Goal: Task Accomplishment & Management: Use online tool/utility

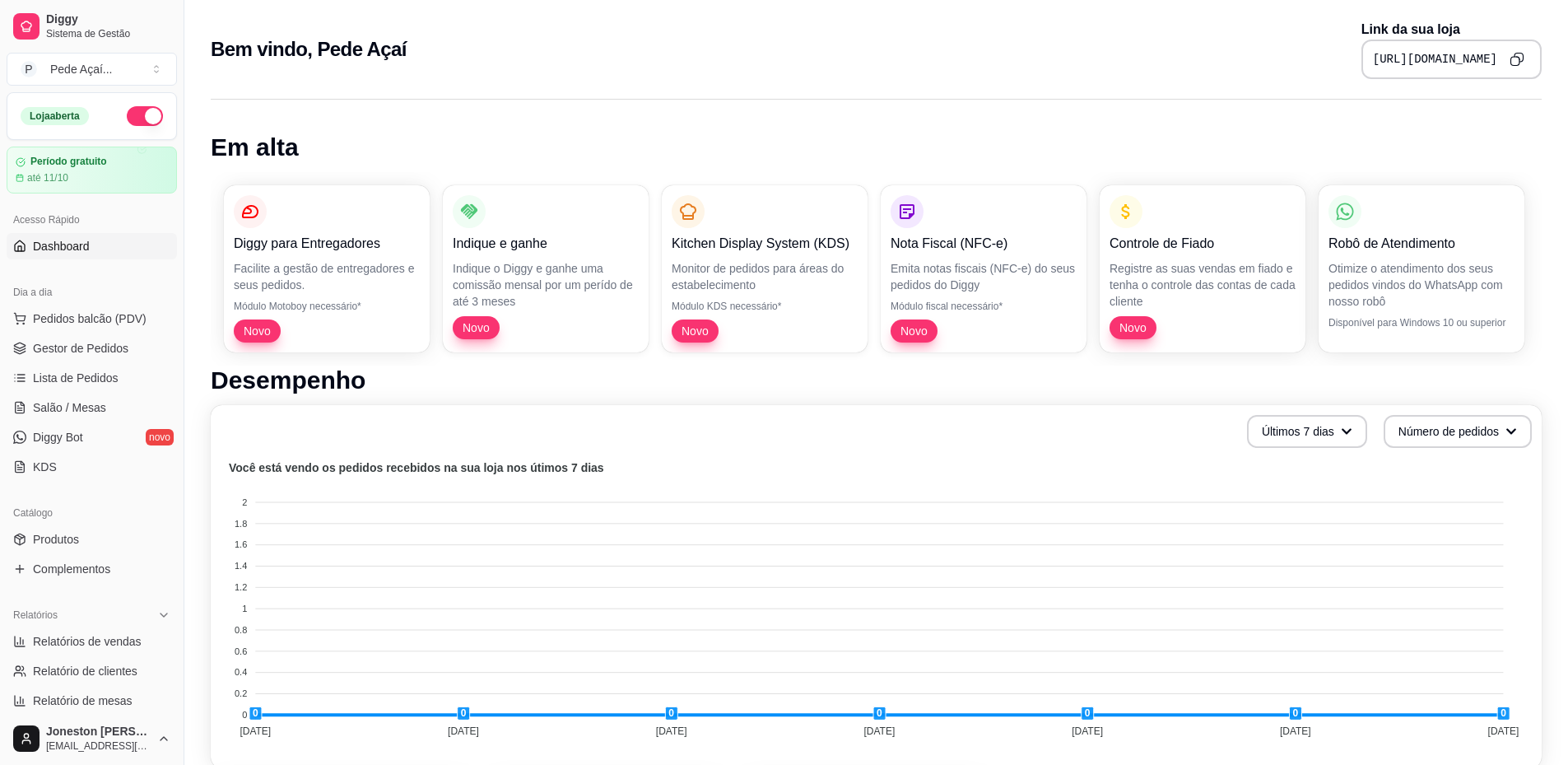
click at [74, 582] on div "Catálogo Produtos Complementos" at bounding box center [91, 541] width 183 height 96
click at [71, 577] on link "Complementos" at bounding box center [91, 569] width 171 height 27
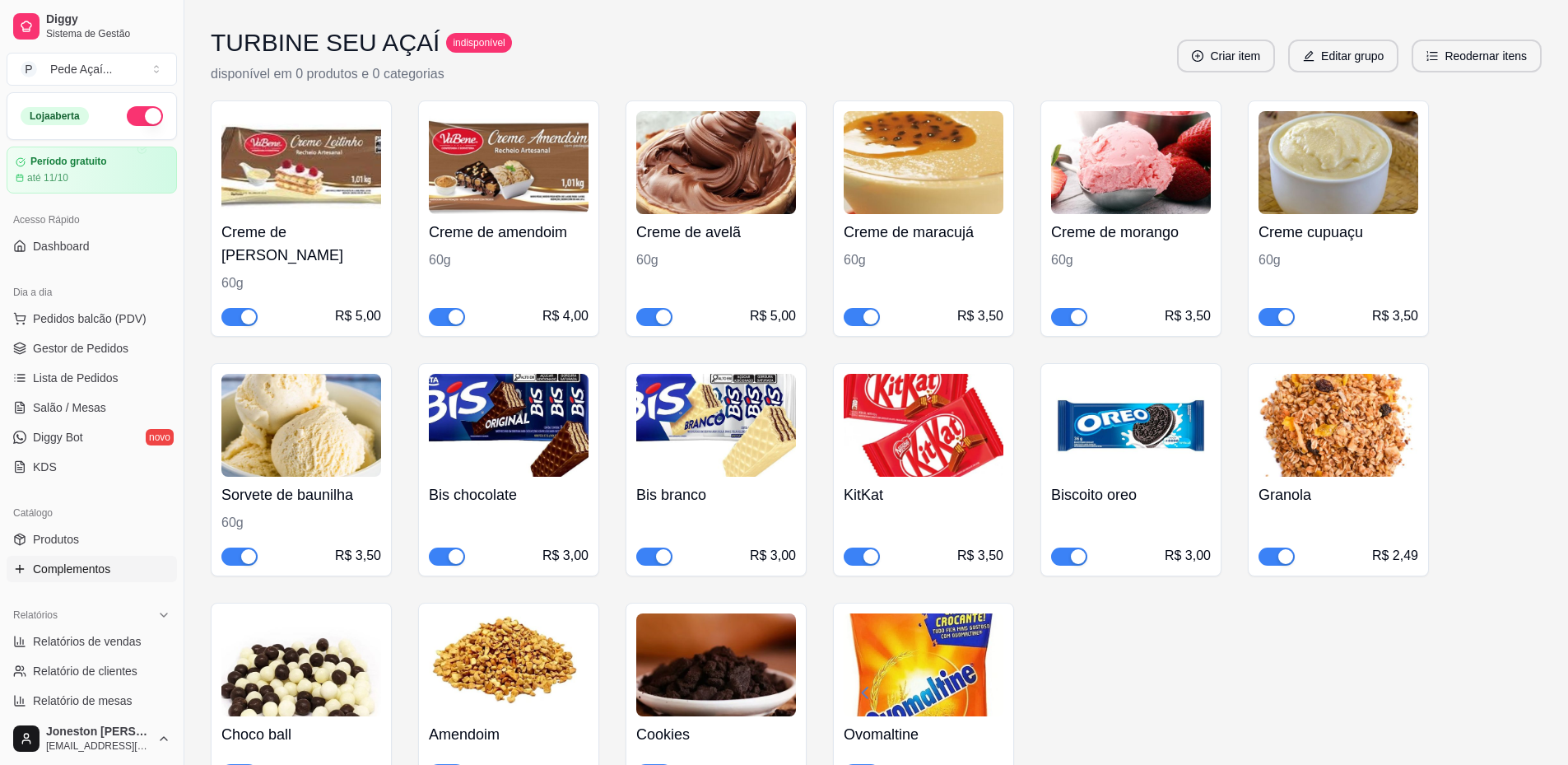
scroll to position [2778, 0]
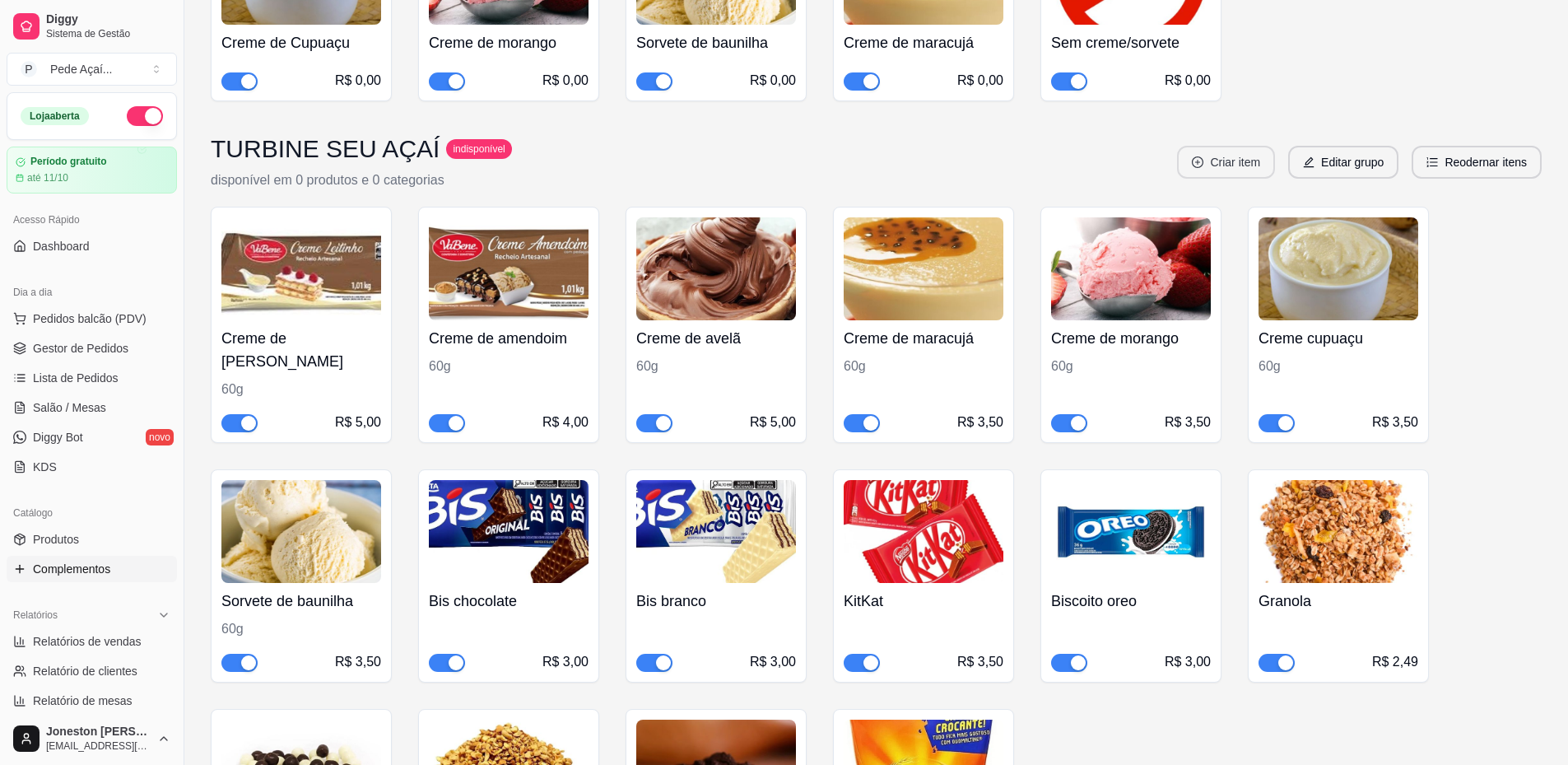
click at [1239, 146] on button "Criar item" at bounding box center [1226, 162] width 98 height 33
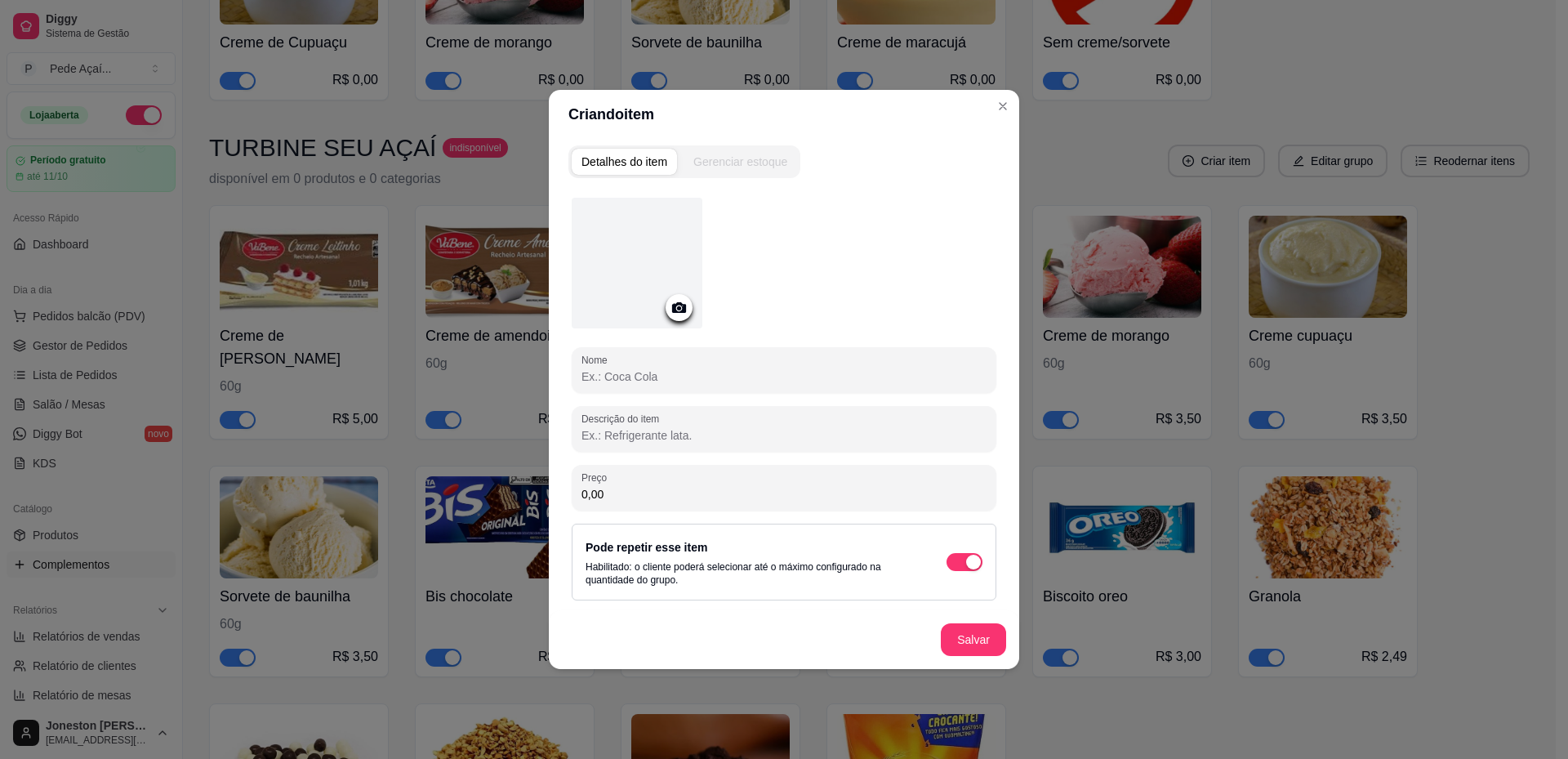
click at [683, 310] on icon at bounding box center [678, 307] width 14 height 11
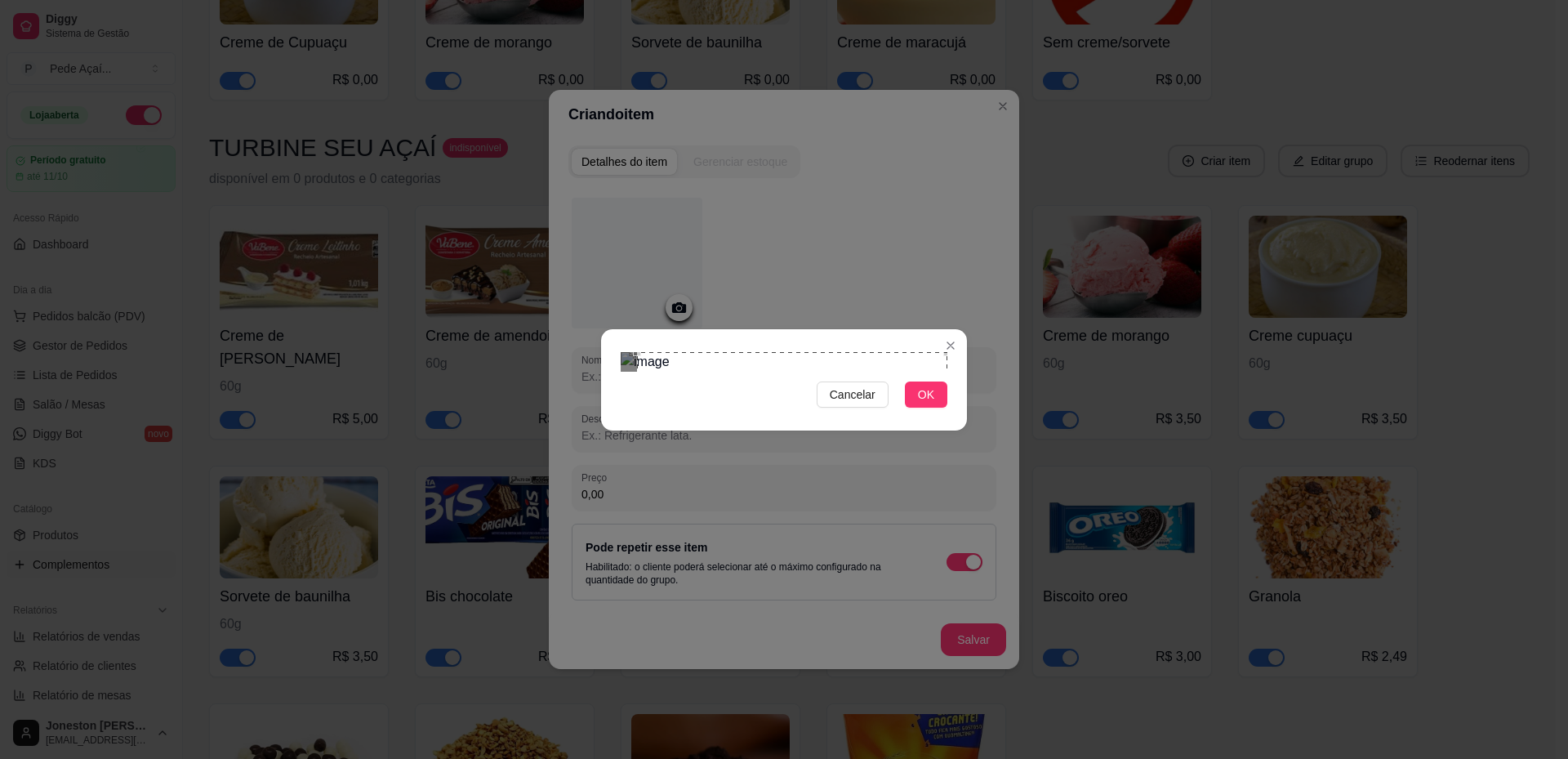
click at [973, 177] on div "Cancelar OK" at bounding box center [784, 380] width 1568 height 759
click at [609, 414] on div "Cancelar OK" at bounding box center [784, 380] width 366 height 69
click at [908, 408] on button "OK" at bounding box center [925, 394] width 42 height 27
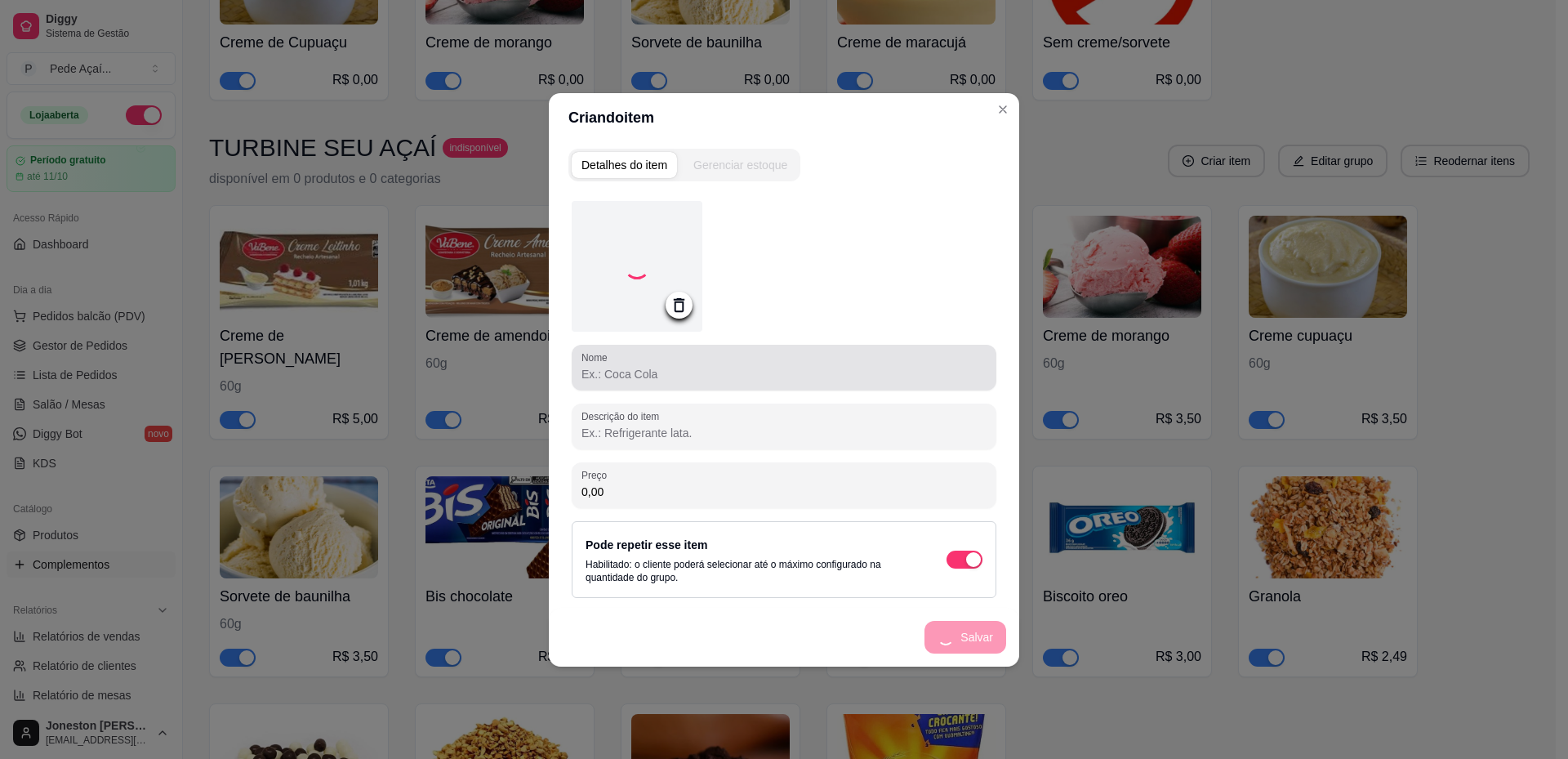
click at [685, 382] on div at bounding box center [784, 368] width 405 height 33
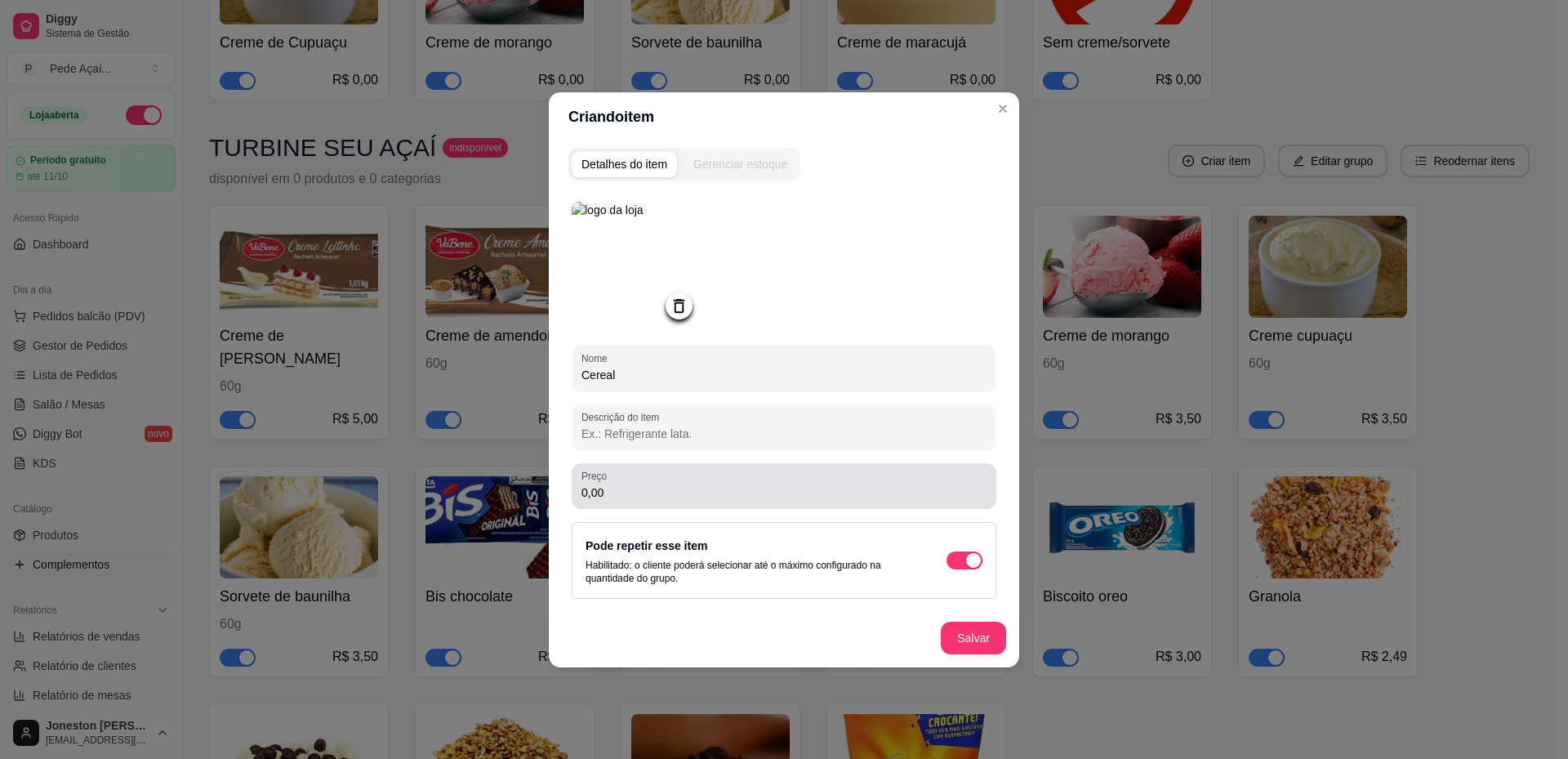
type input "Cereal"
drag, startPoint x: 592, startPoint y: 501, endPoint x: 579, endPoint y: 502, distance: 13.0
click at [579, 502] on div "Preço 0,00" at bounding box center [784, 486] width 424 height 46
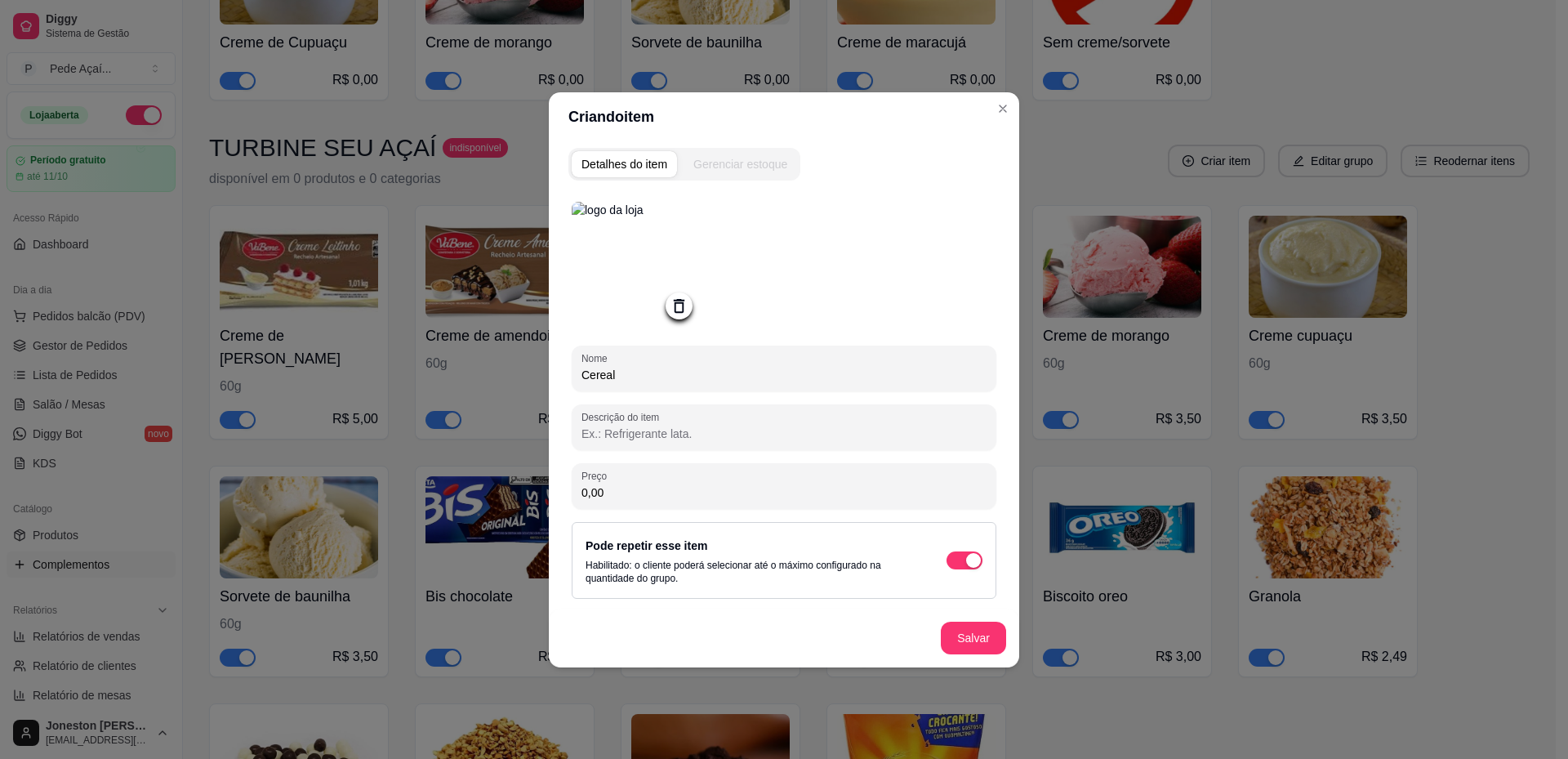
drag, startPoint x: 598, startPoint y: 500, endPoint x: 580, endPoint y: 497, distance: 18.2
click at [580, 497] on div "Preço 0,00" at bounding box center [784, 486] width 424 height 46
drag, startPoint x: 613, startPoint y: 489, endPoint x: 574, endPoint y: 493, distance: 39.2
click at [574, 493] on div "Preço 0,00" at bounding box center [784, 486] width 424 height 46
type input "2,50"
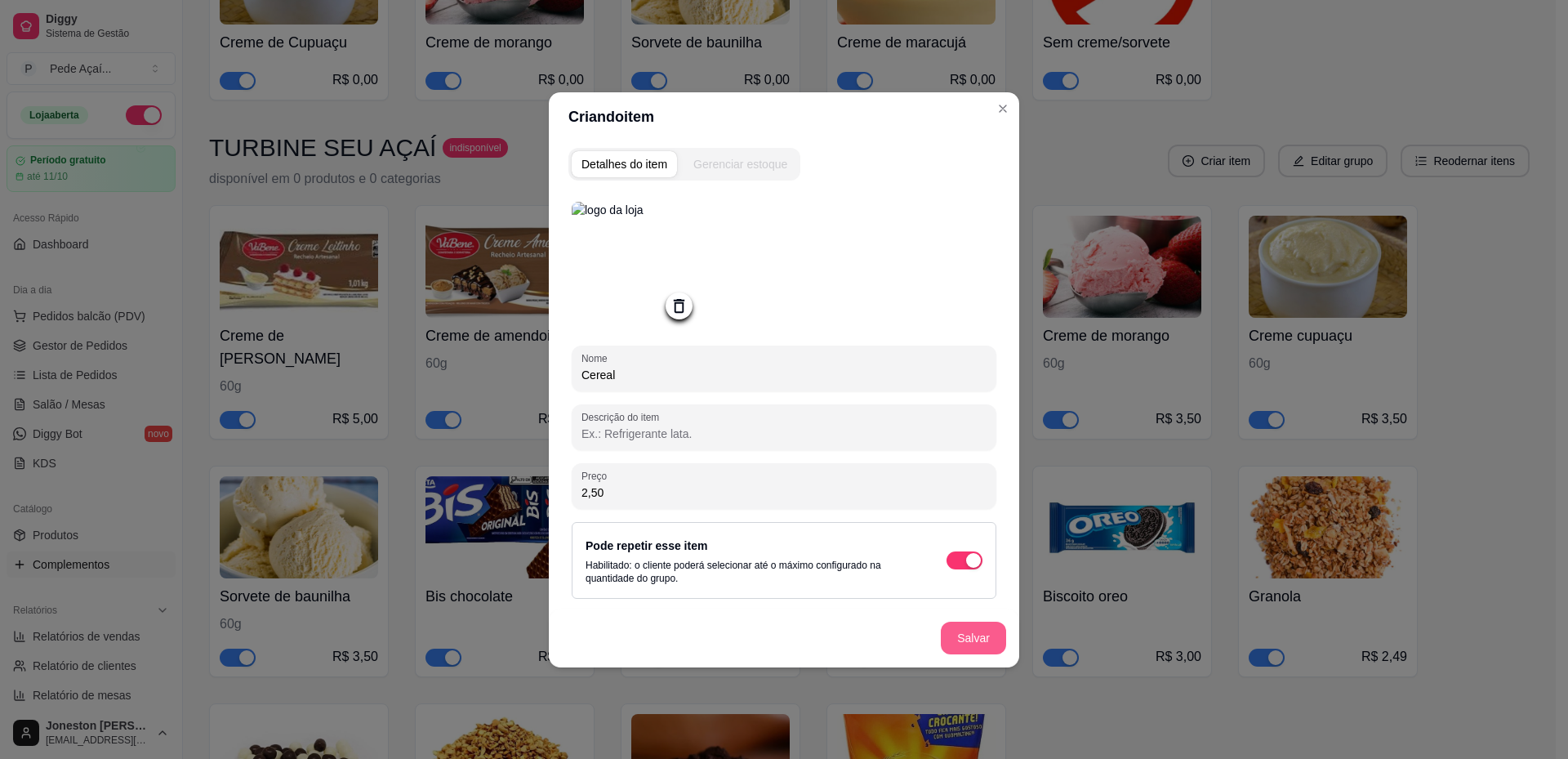
click at [971, 647] on button "Salvar" at bounding box center [973, 638] width 65 height 33
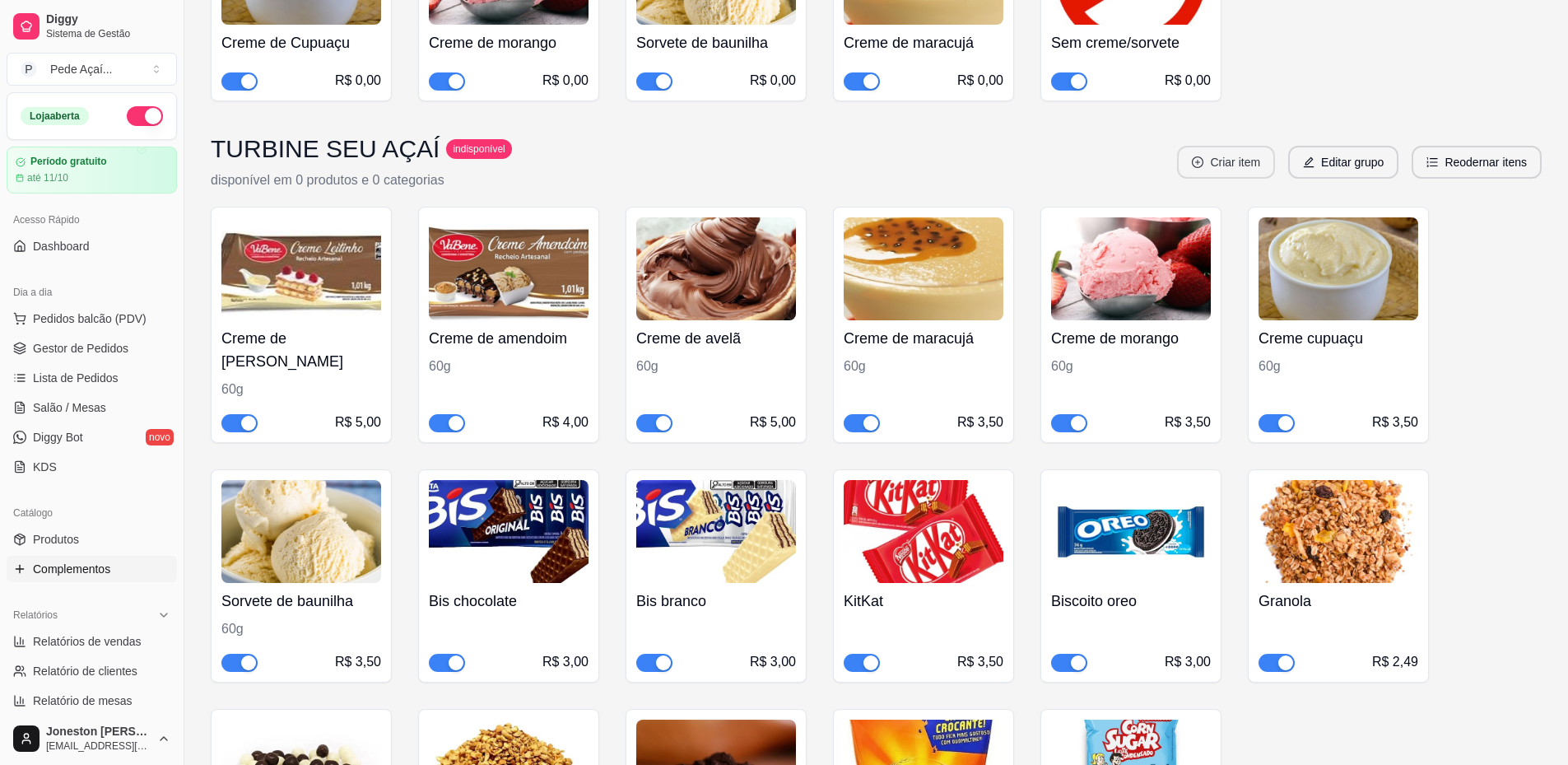
click at [1241, 146] on button "Criar item" at bounding box center [1226, 162] width 98 height 33
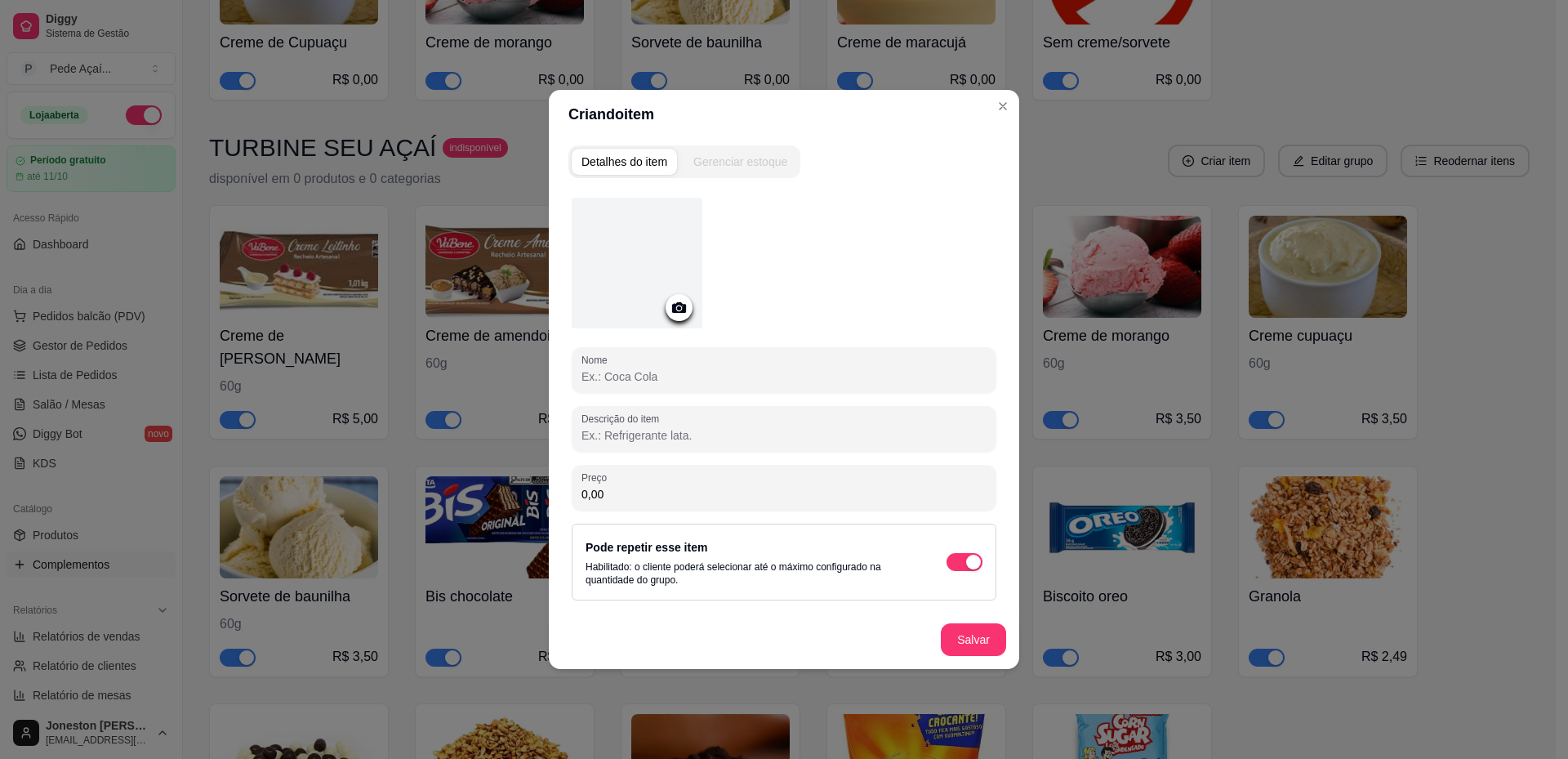
click at [688, 315] on icon at bounding box center [678, 307] width 19 height 19
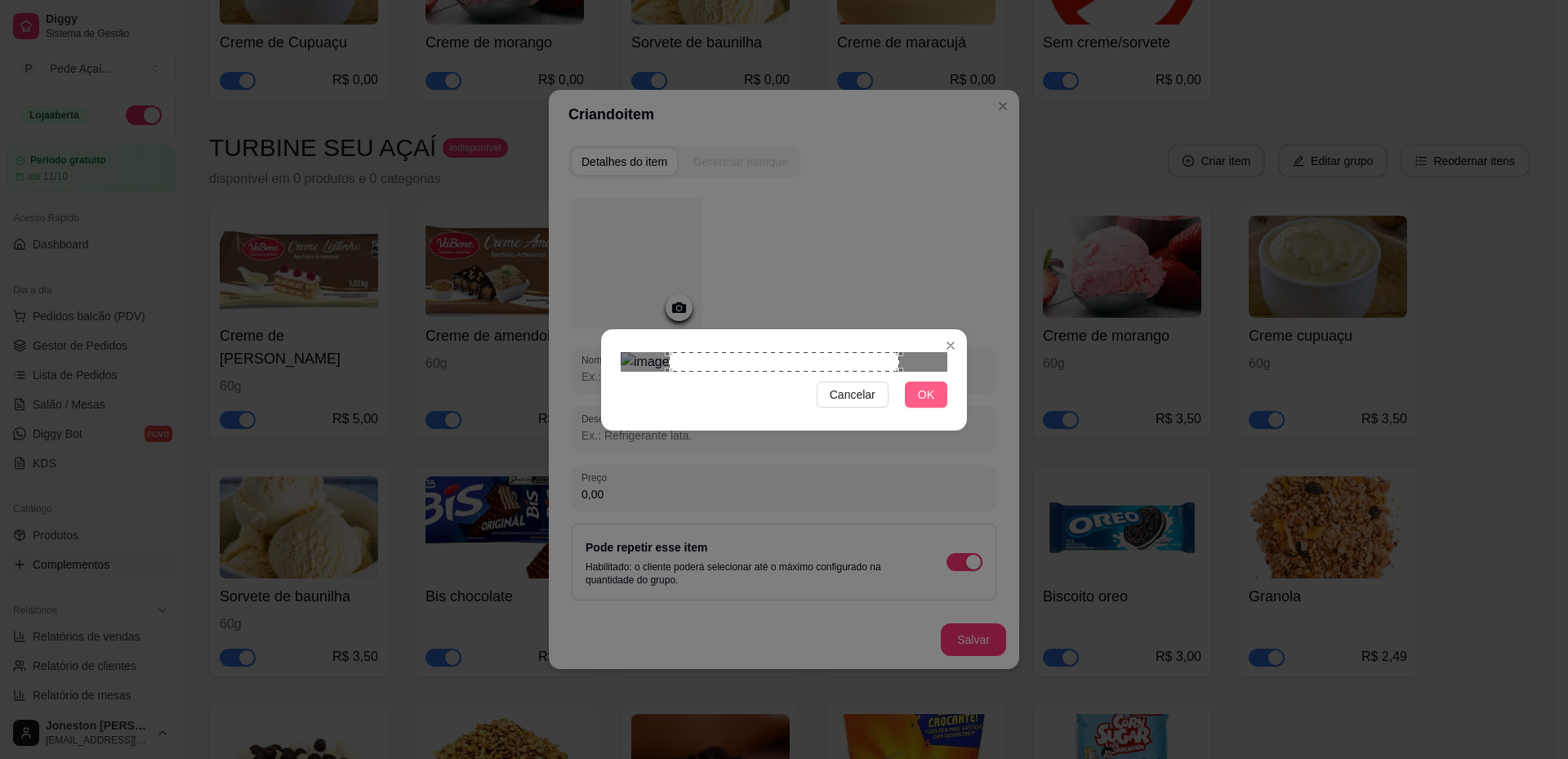
click at [934, 408] on button "OK" at bounding box center [925, 394] width 42 height 27
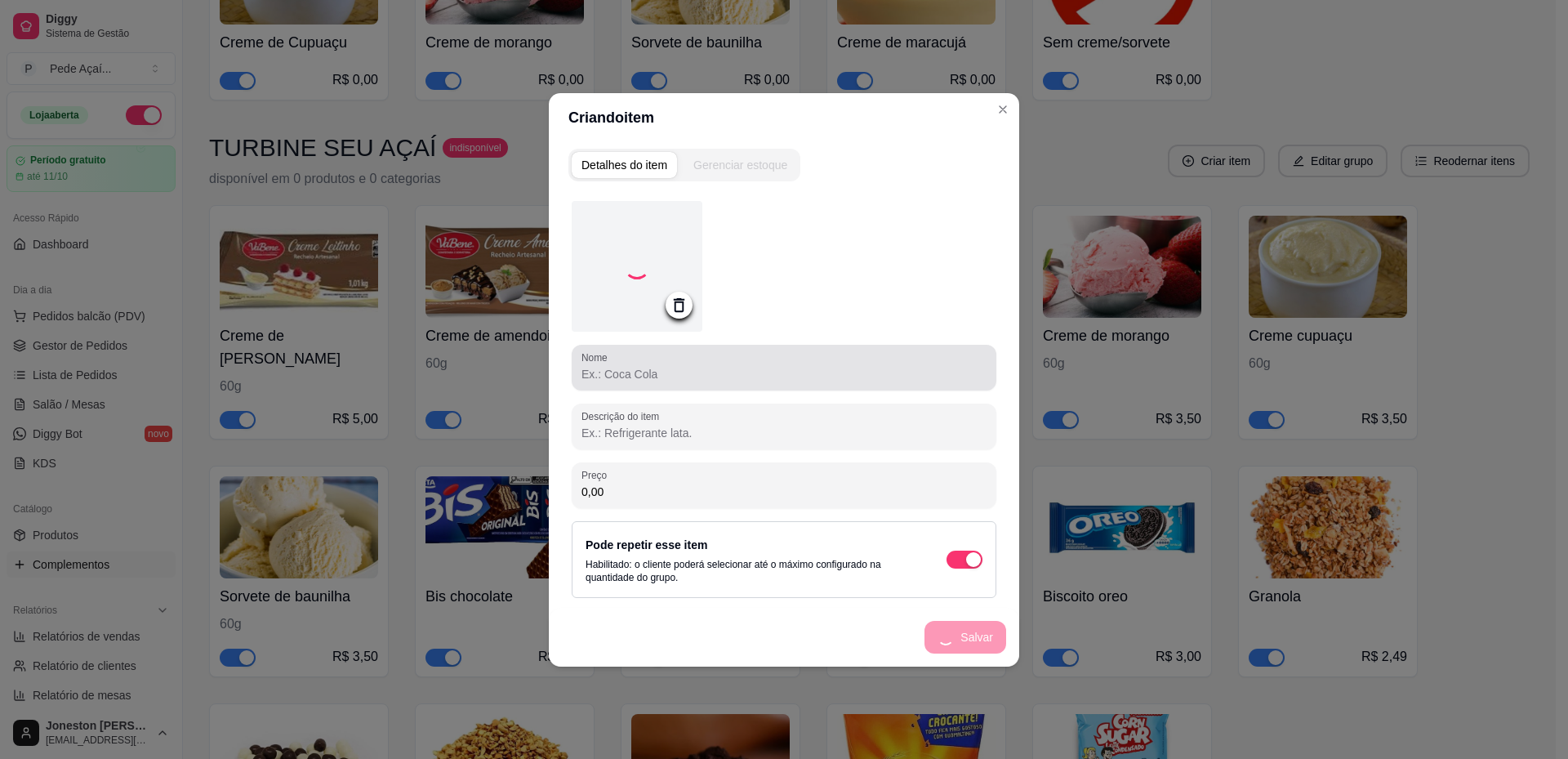
click at [623, 369] on input "Nome" at bounding box center [784, 374] width 405 height 16
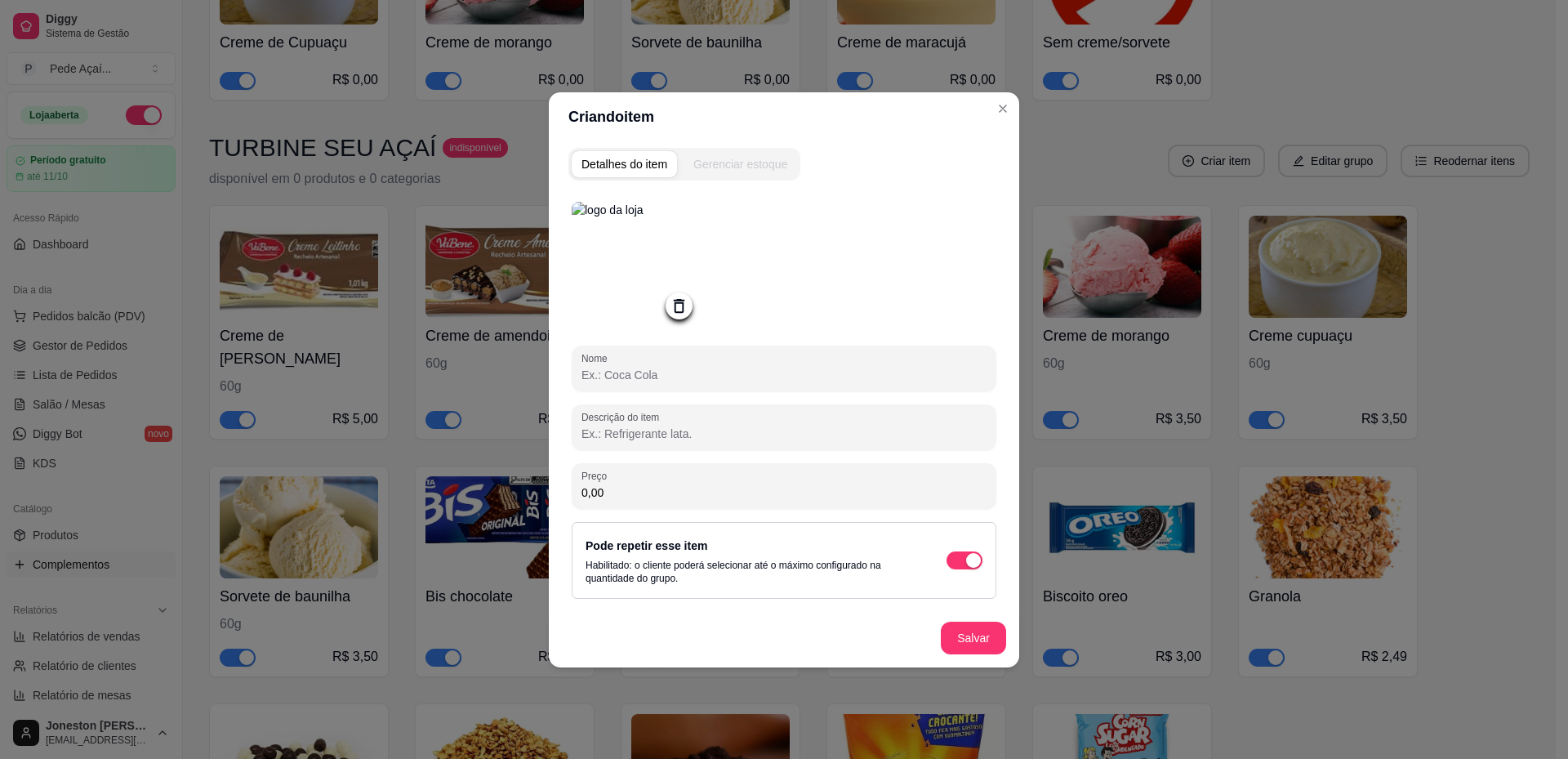
click at [634, 378] on input "Nome" at bounding box center [784, 375] width 405 height 16
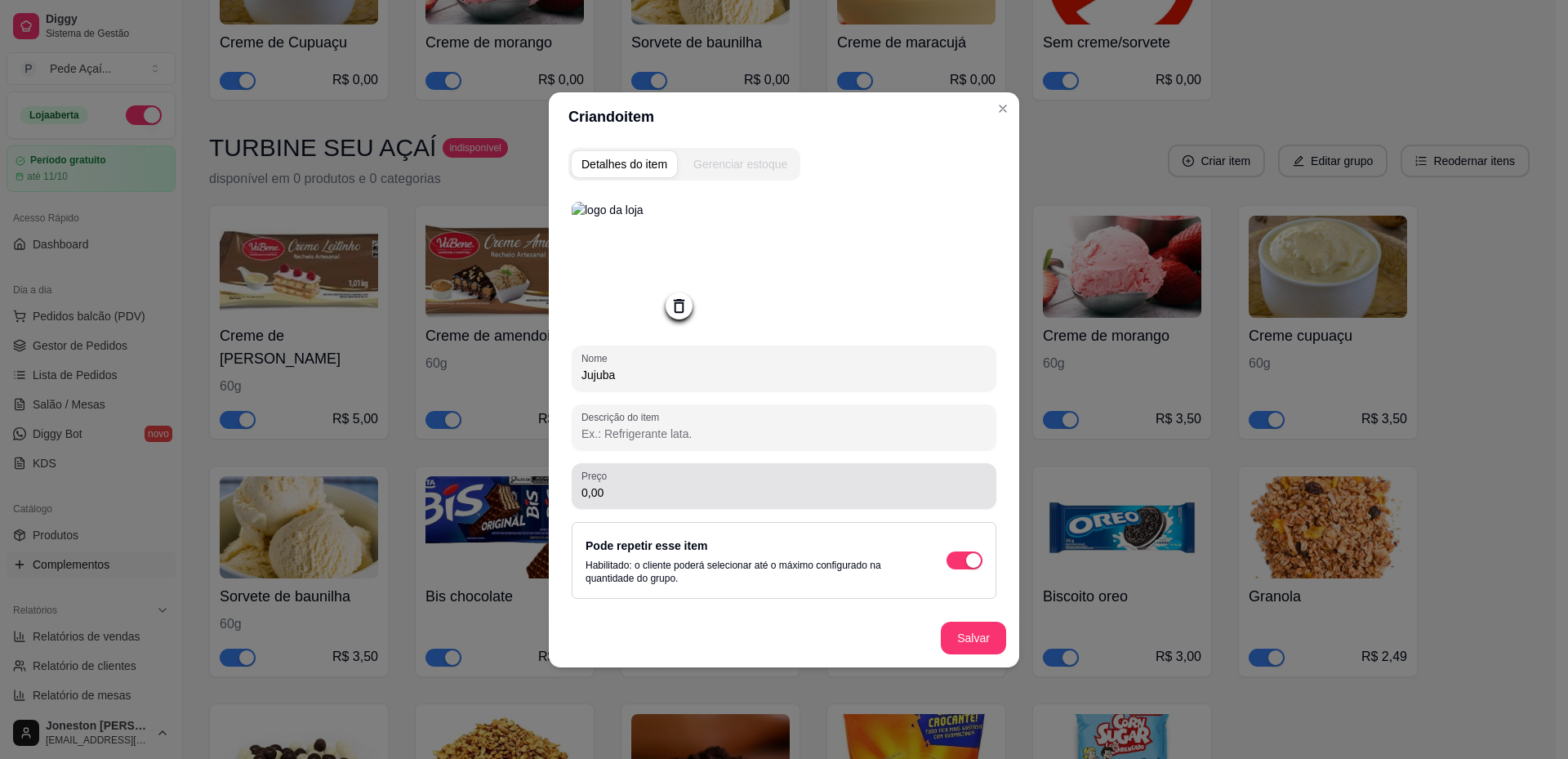
type input "Jujuba"
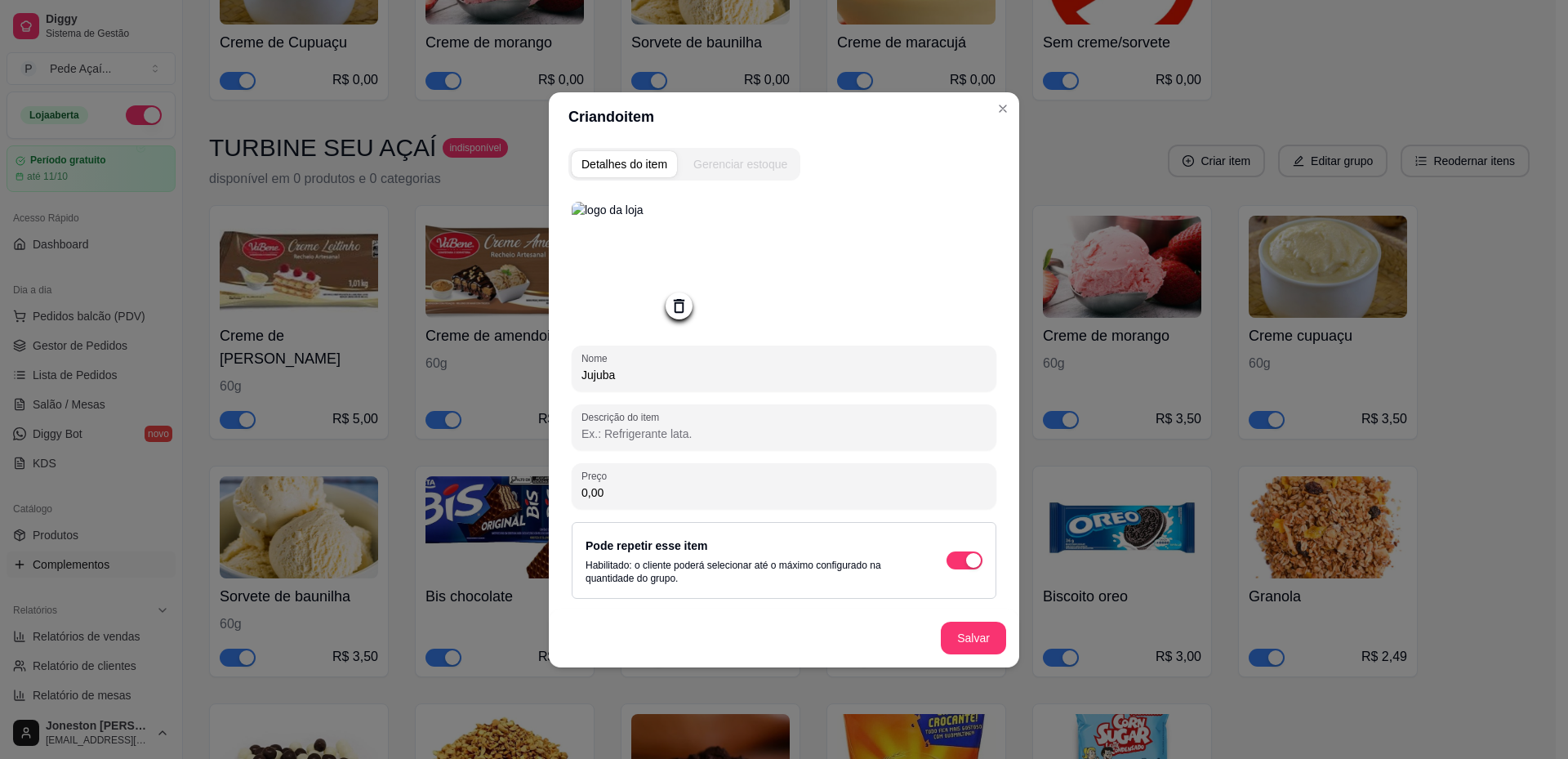
drag, startPoint x: 602, startPoint y: 493, endPoint x: 574, endPoint y: 491, distance: 28.1
click at [574, 491] on div "Preço 0,00" at bounding box center [784, 486] width 424 height 46
type input "2,50"
click at [974, 637] on button "Salvar" at bounding box center [973, 638] width 65 height 33
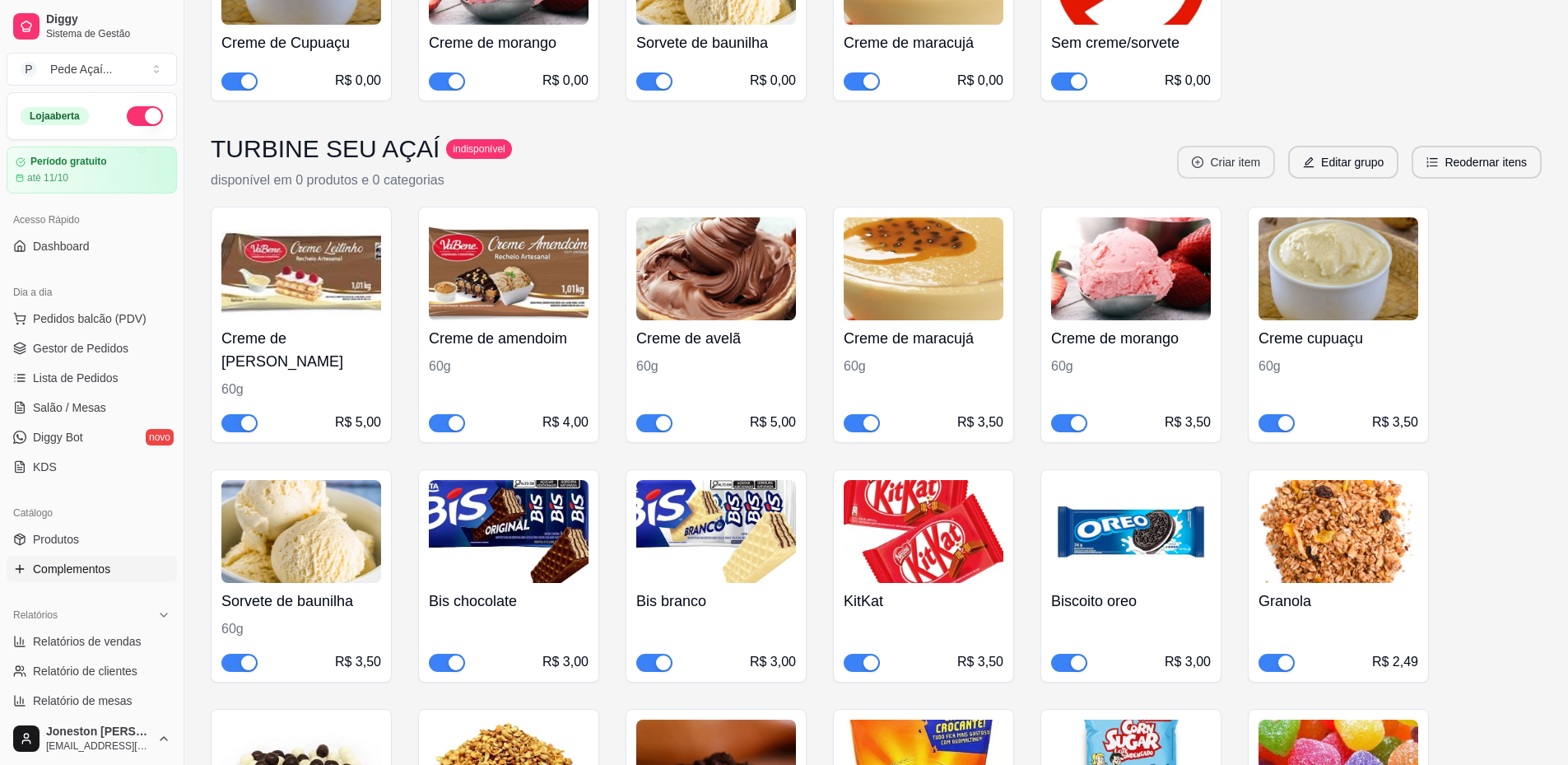
click at [1240, 146] on button "Criar item" at bounding box center [1226, 162] width 98 height 33
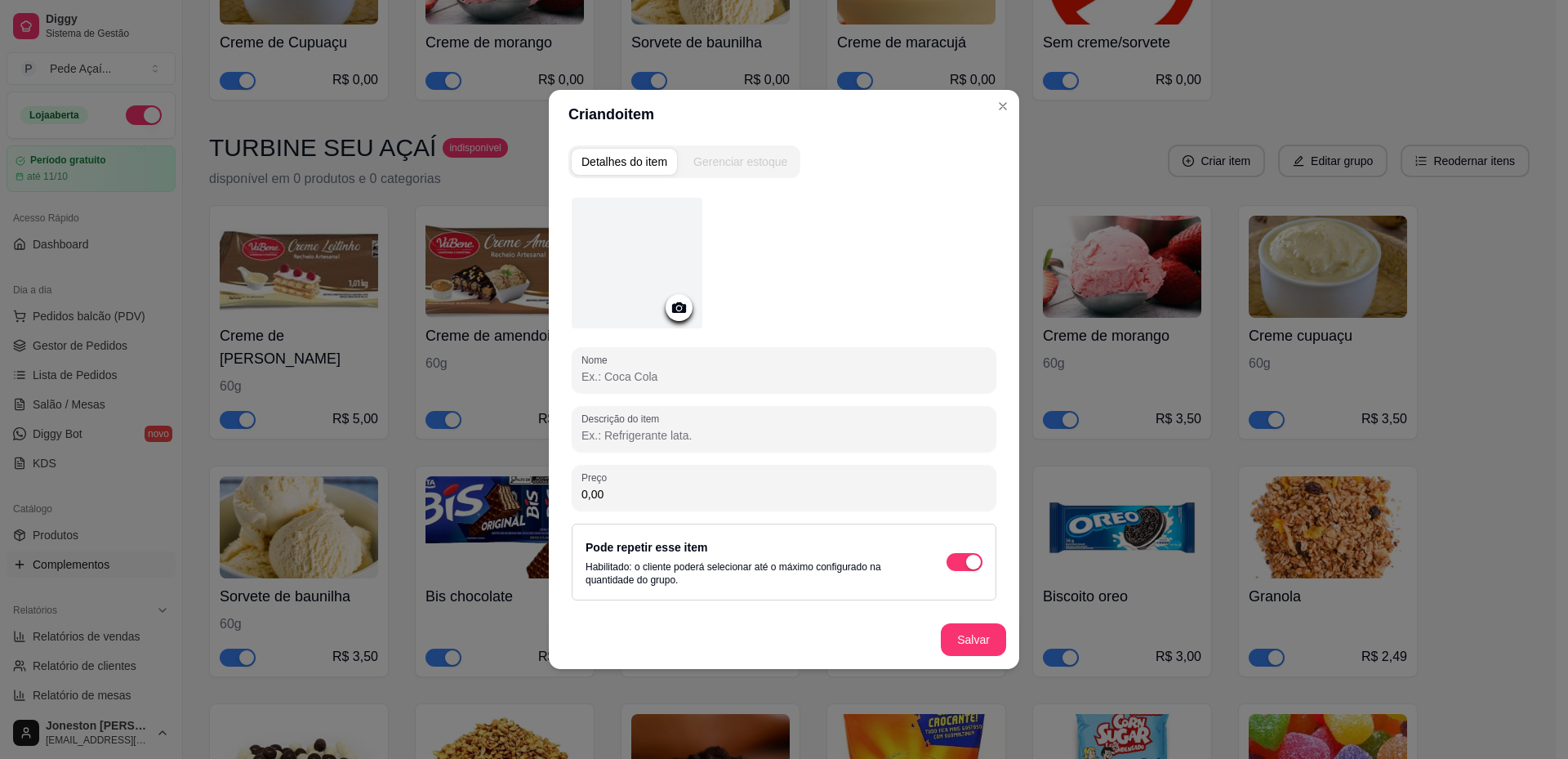
click at [678, 304] on icon at bounding box center [678, 307] width 14 height 11
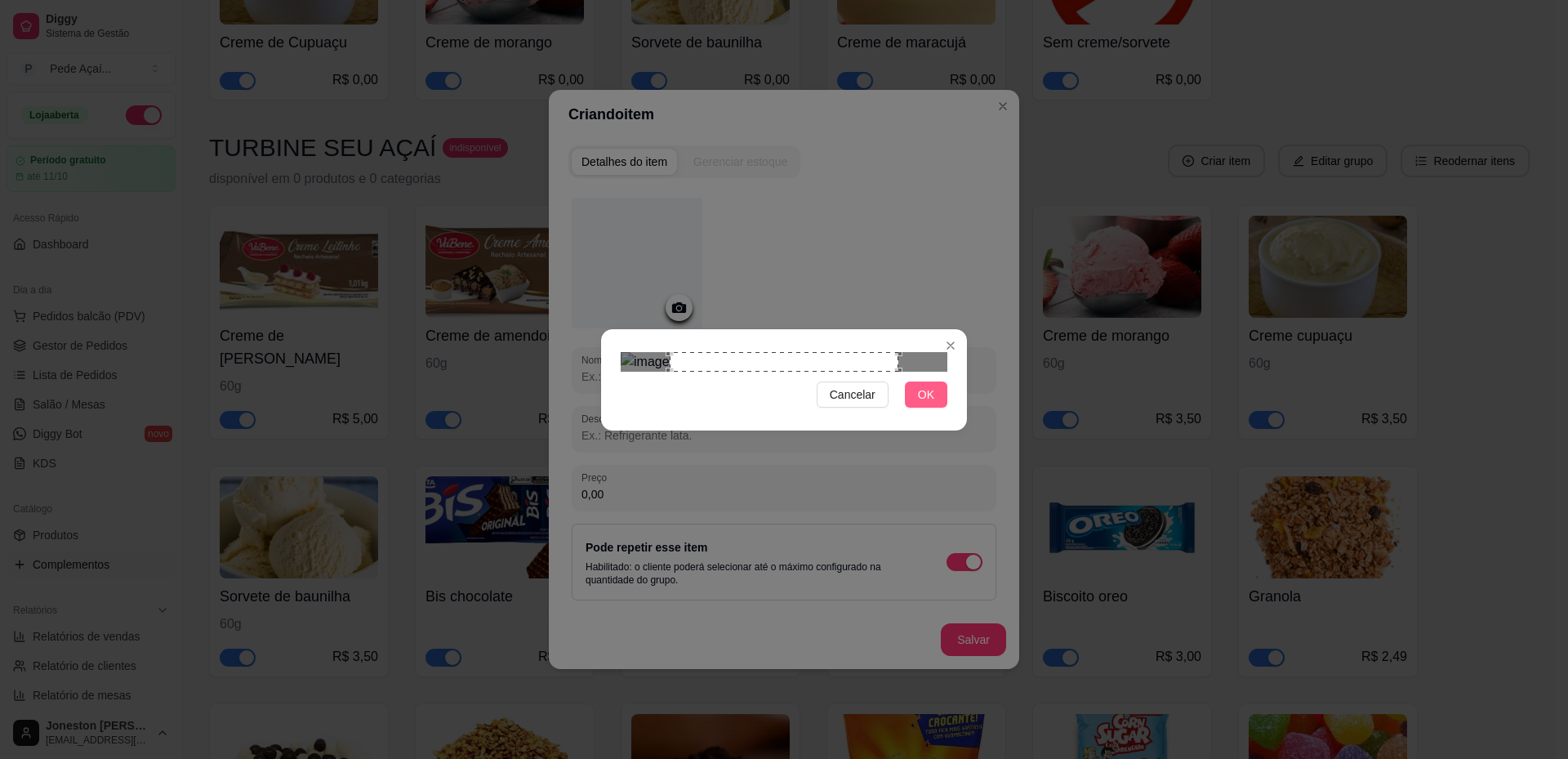
click at [914, 408] on button "OK" at bounding box center [925, 394] width 42 height 27
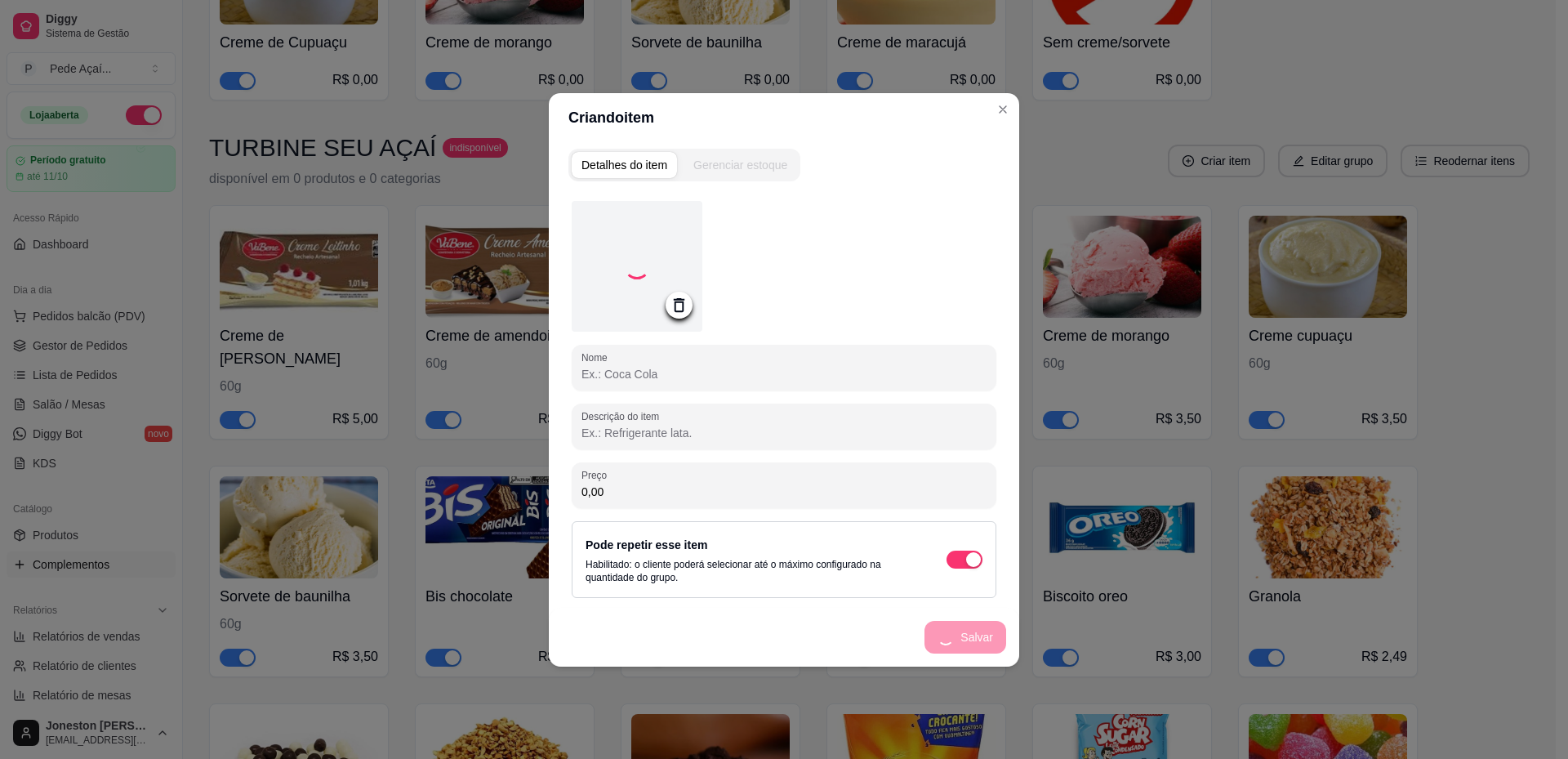
click at [687, 373] on input "Nome" at bounding box center [784, 374] width 405 height 16
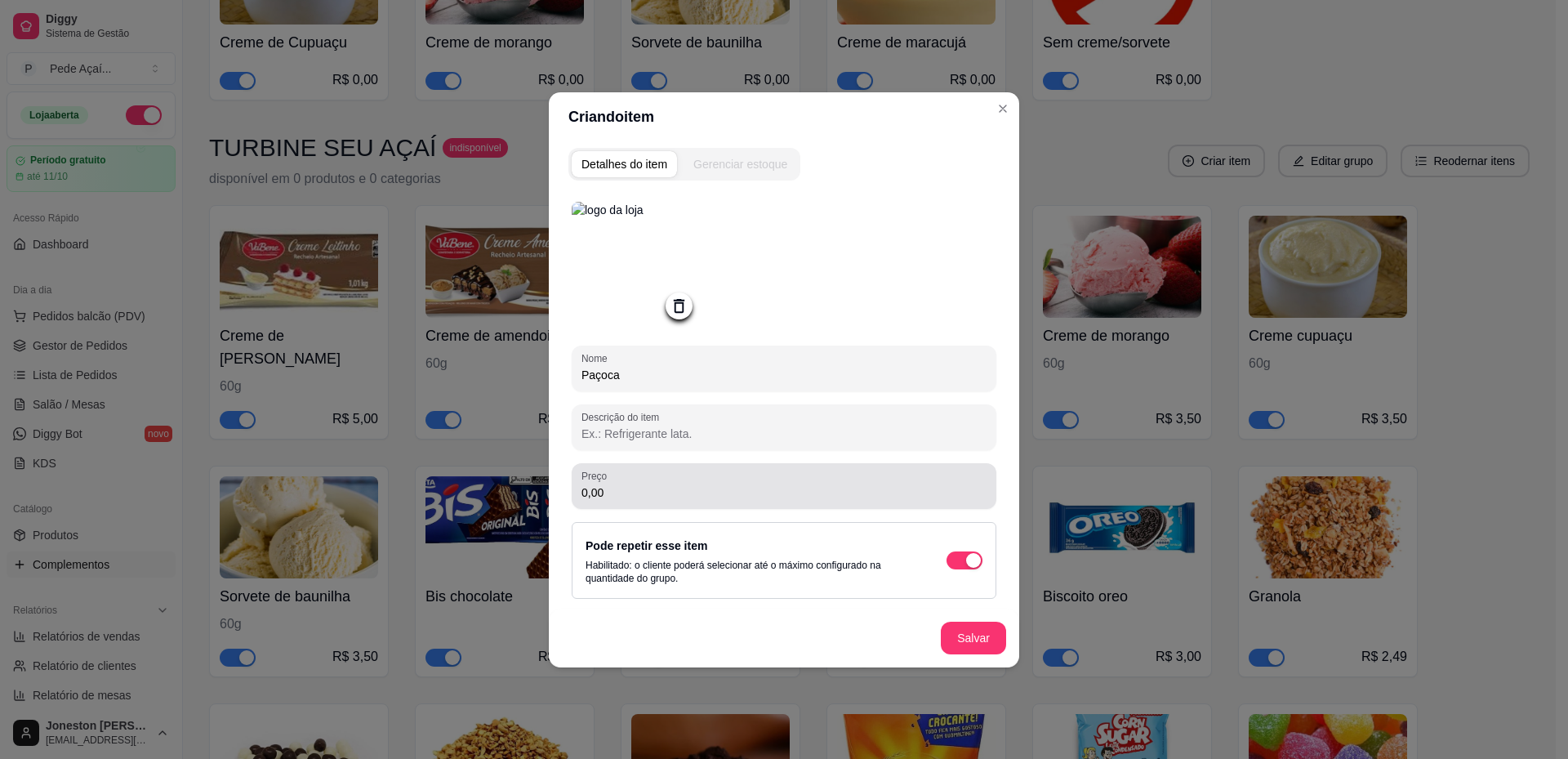
type input "Paçoca"
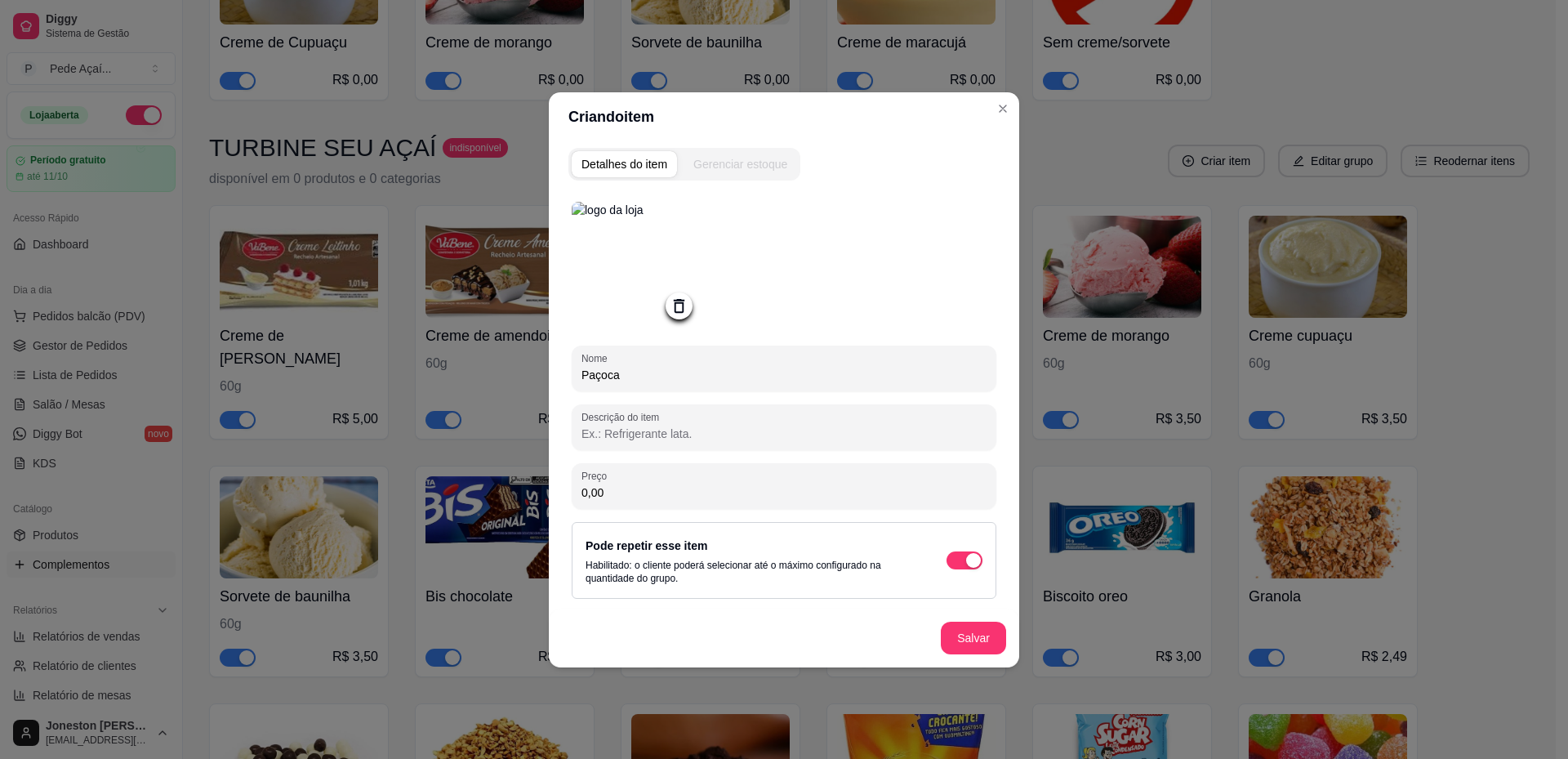
drag, startPoint x: 617, startPoint y: 490, endPoint x: 539, endPoint y: 488, distance: 78.0
click at [539, 488] on div "Criando item Detalhes do item Gerenciar estoque Nome Paçoca Descrição do item P…" at bounding box center [784, 380] width 1568 height 759
type input "2,50"
click at [957, 647] on button "Salvar" at bounding box center [974, 637] width 64 height 32
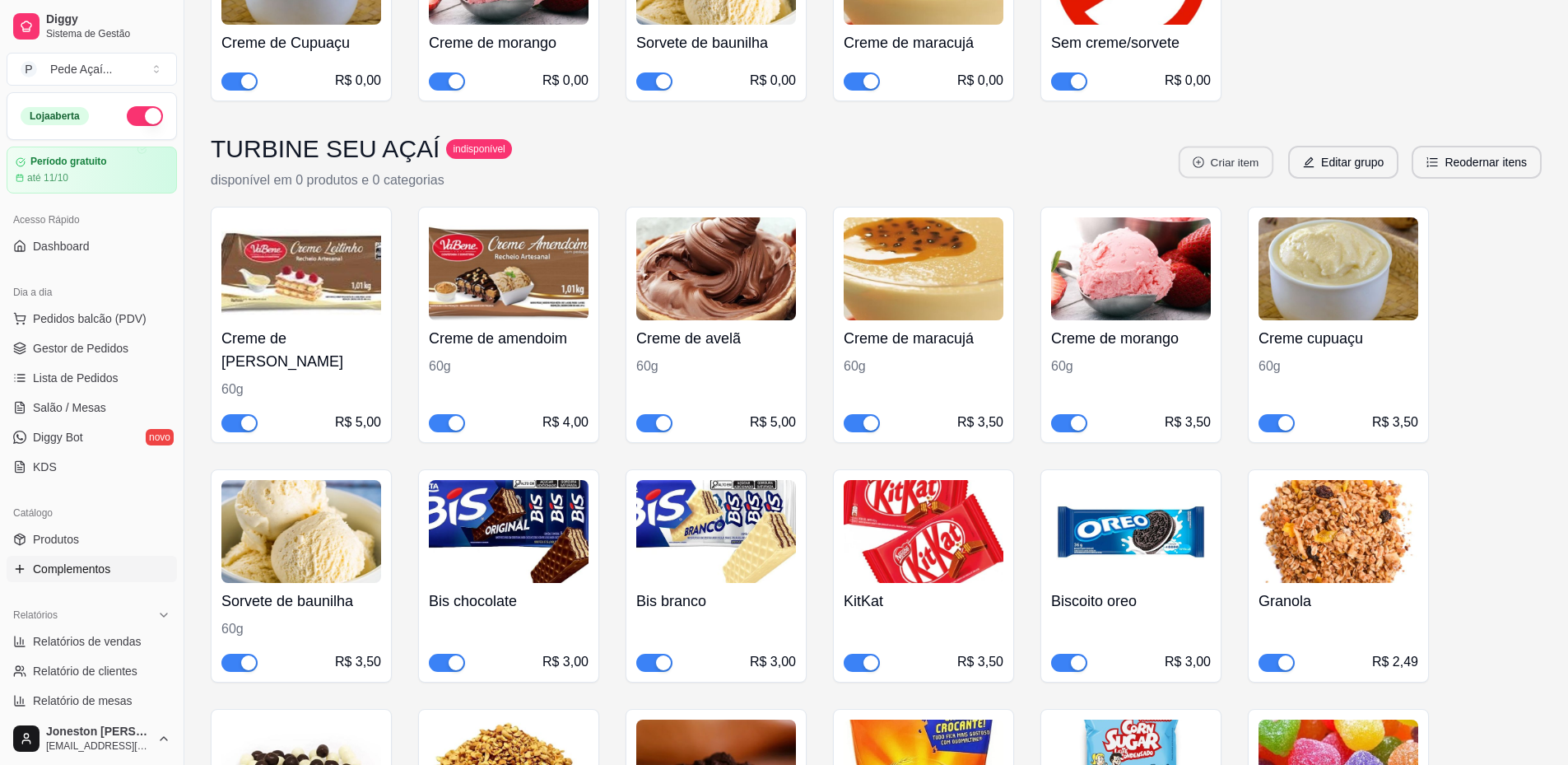
click at [1249, 147] on button "Criar item" at bounding box center [1226, 162] width 95 height 32
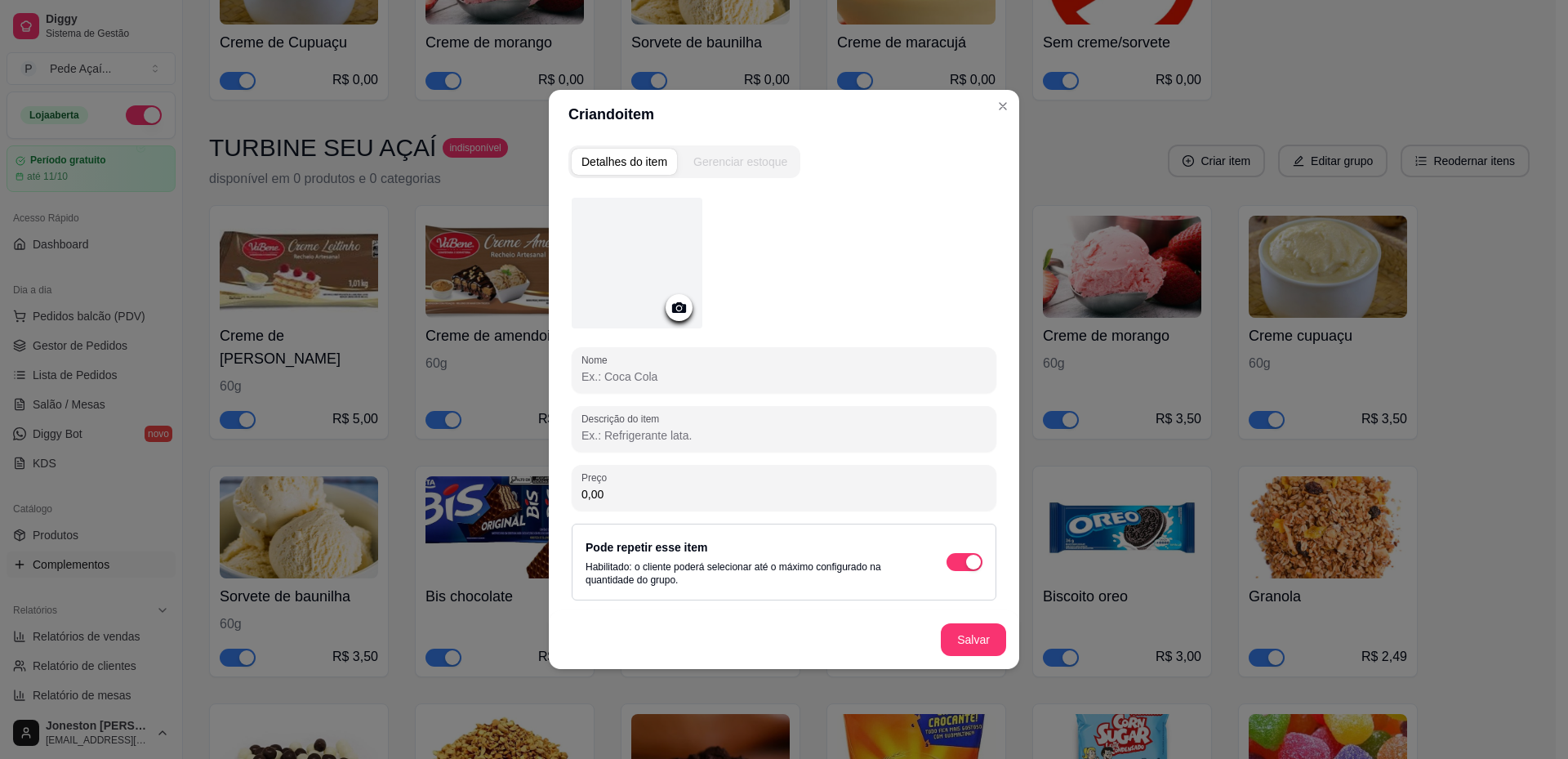
click at [669, 381] on input "Nome" at bounding box center [784, 377] width 405 height 16
type input "[PERSON_NAME] em pó"
click at [674, 318] on div at bounding box center [678, 306] width 27 height 27
click at [679, 313] on icon at bounding box center [678, 307] width 19 height 19
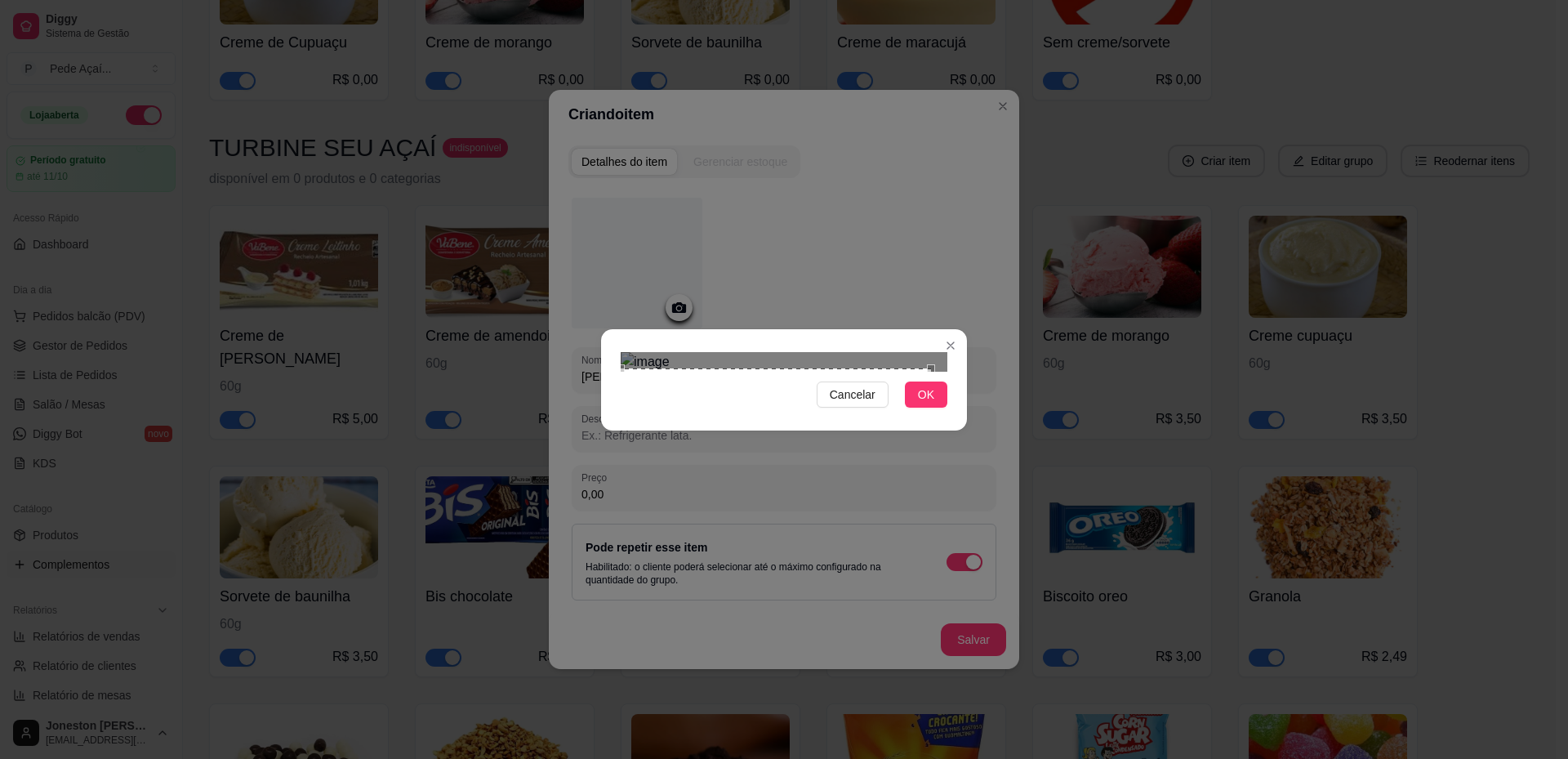
click at [609, 414] on div "Cancelar OK" at bounding box center [784, 380] width 366 height 69
click at [974, 179] on div "Cancelar OK" at bounding box center [784, 380] width 1568 height 759
click at [920, 403] on span "OK" at bounding box center [926, 395] width 16 height 18
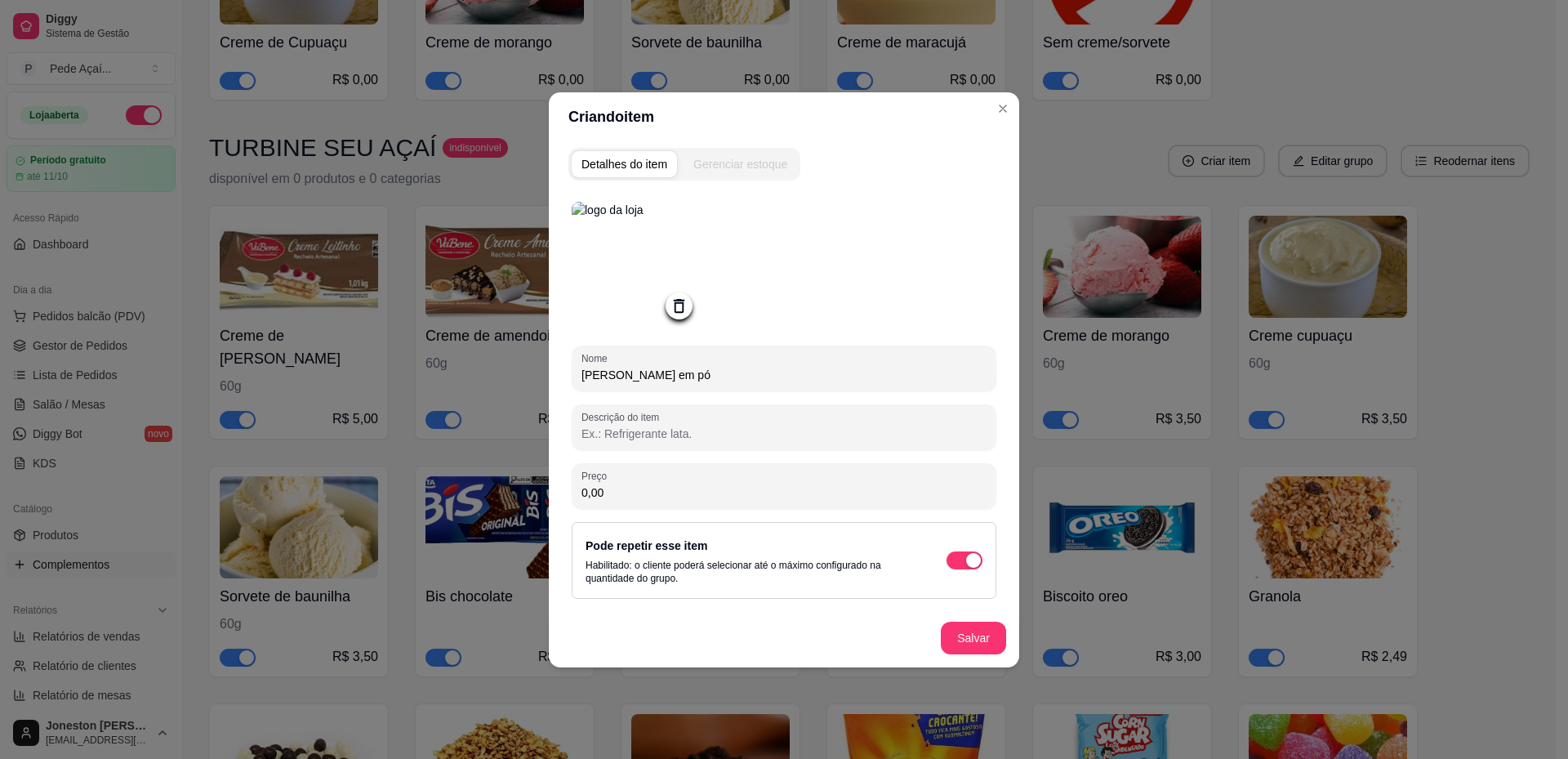
drag, startPoint x: 608, startPoint y: 493, endPoint x: 565, endPoint y: 493, distance: 43.0
click at [565, 493] on div "Detalhes do item Gerenciar estoque Nome Leite em pó Descrição do item Preço 0,0…" at bounding box center [784, 403] width 470 height 526
type input "2,50"
click at [983, 644] on button "Salvar" at bounding box center [973, 638] width 65 height 33
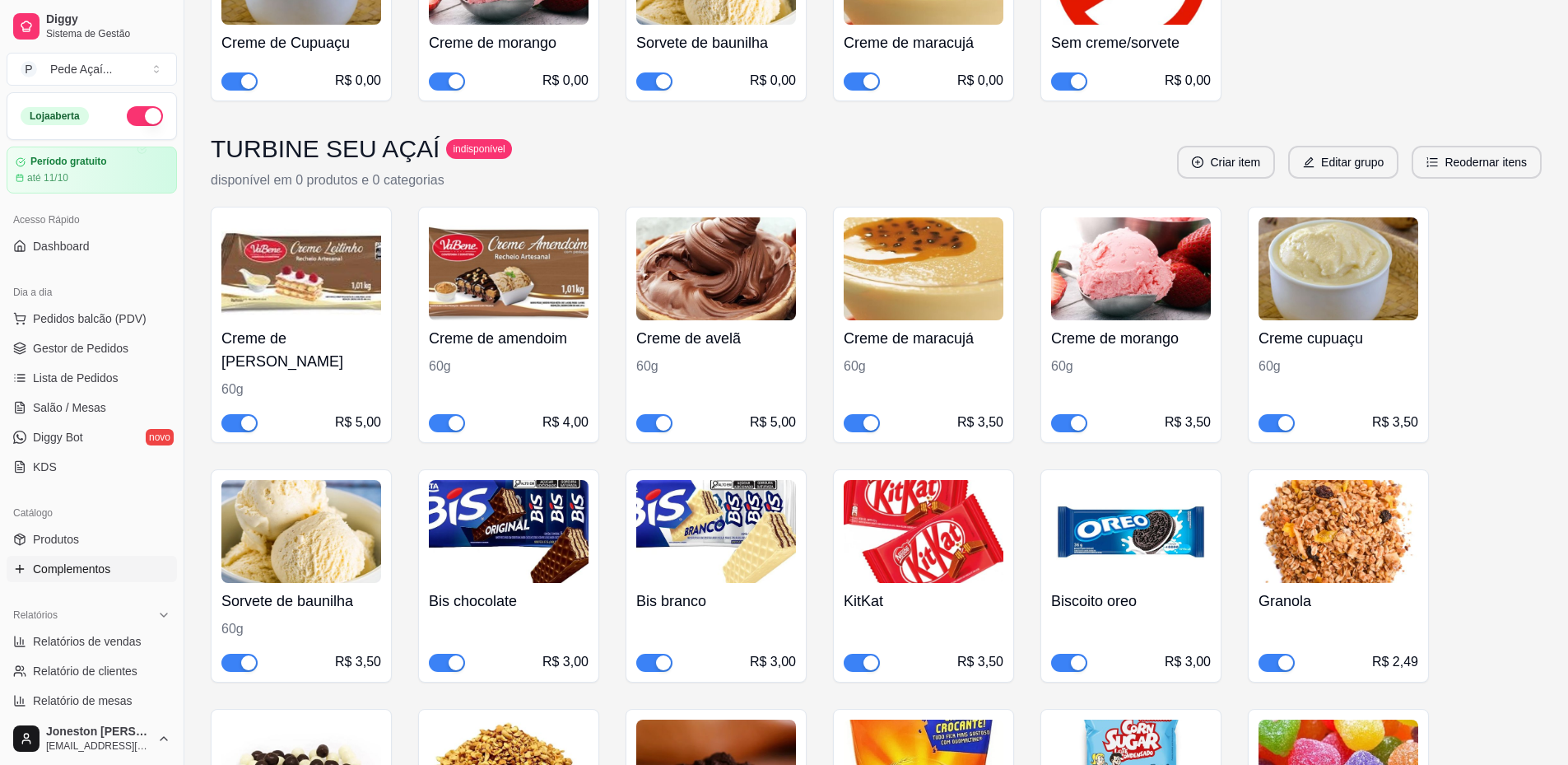
click at [1185, 652] on div "R$ 3,00" at bounding box center [1188, 661] width 46 height 19
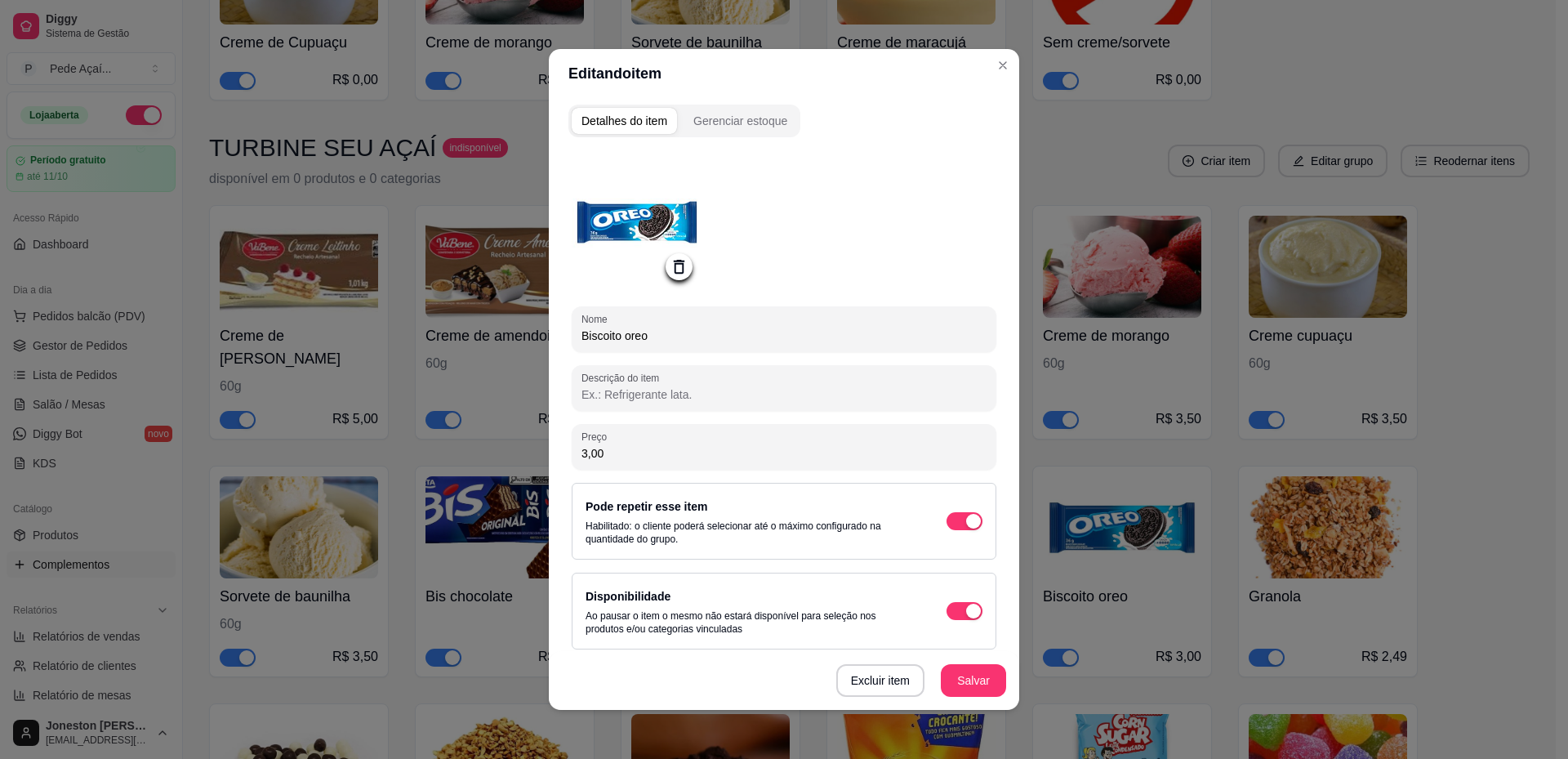
drag, startPoint x: 603, startPoint y: 449, endPoint x: 532, endPoint y: 446, distance: 71.1
click at [532, 446] on div "Editando item Detalhes do item Gerenciar estoque Nome Biscoito oreo Descrição d…" at bounding box center [784, 380] width 1568 height 759
type input "2,50"
click at [952, 678] on button "Salvar" at bounding box center [973, 680] width 65 height 33
click at [963, 686] on button "Salvar" at bounding box center [973, 680] width 65 height 33
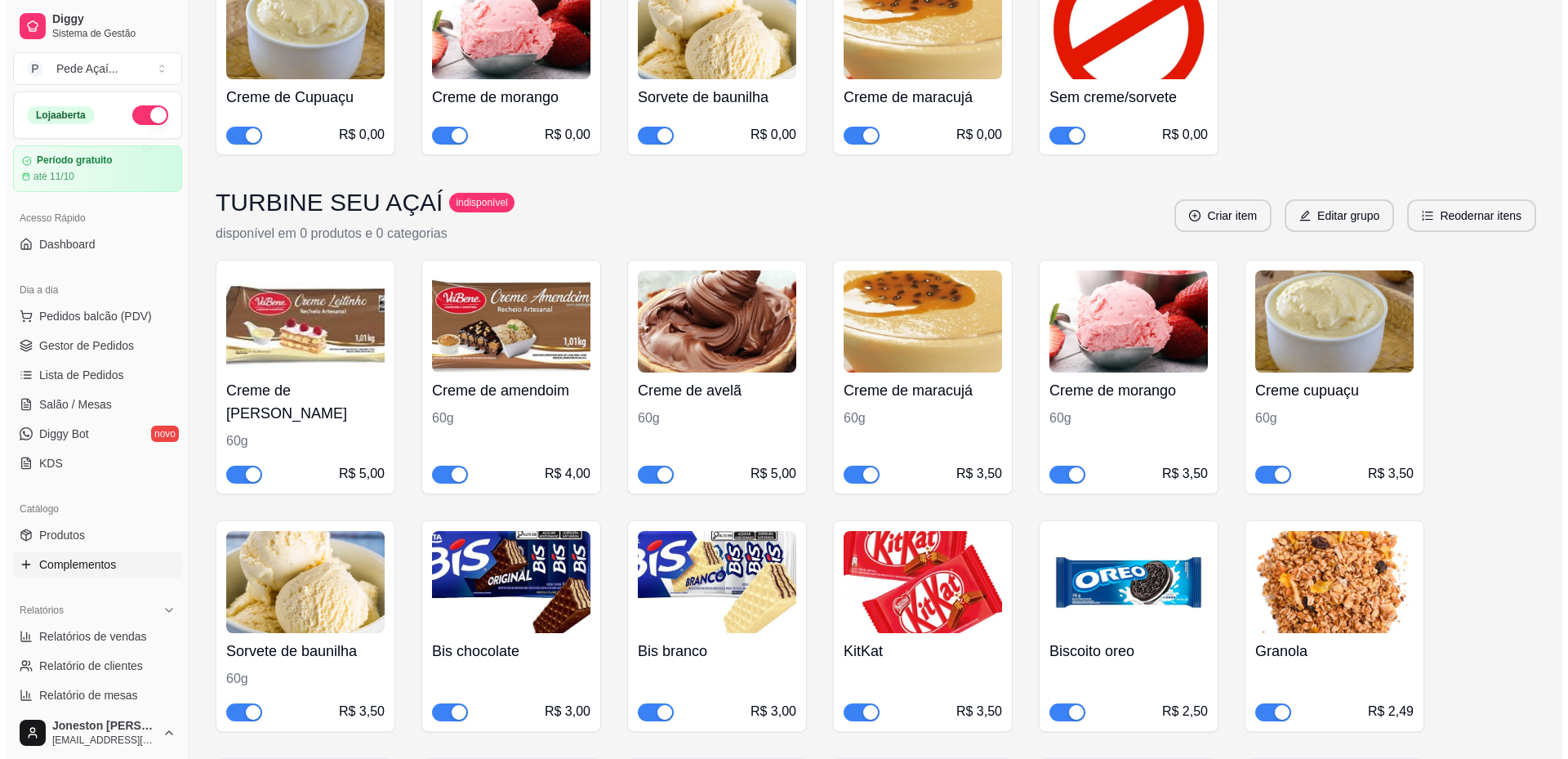
scroll to position [2726, 0]
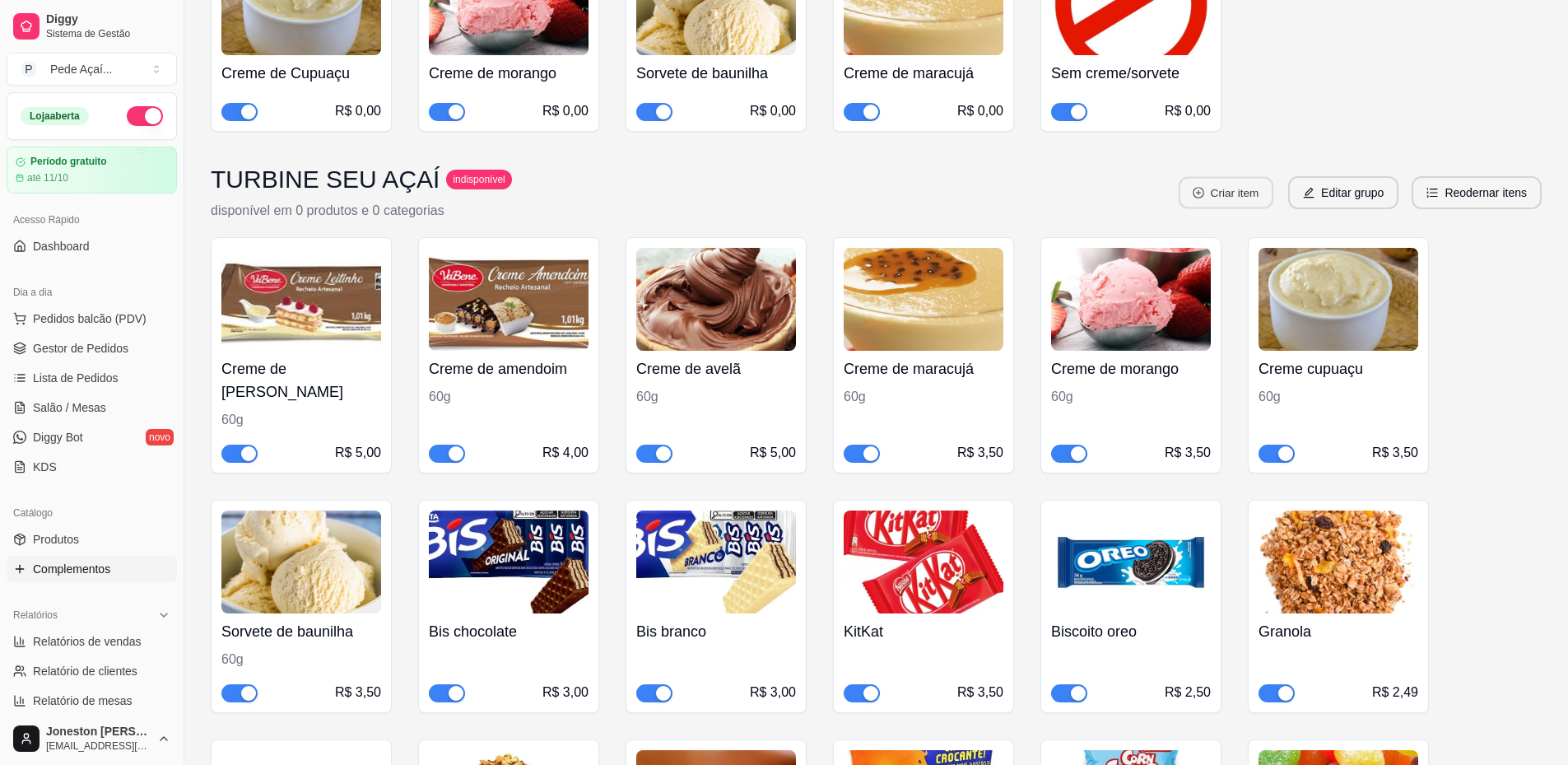
click at [1233, 177] on button "Criar item" at bounding box center [1226, 193] width 95 height 32
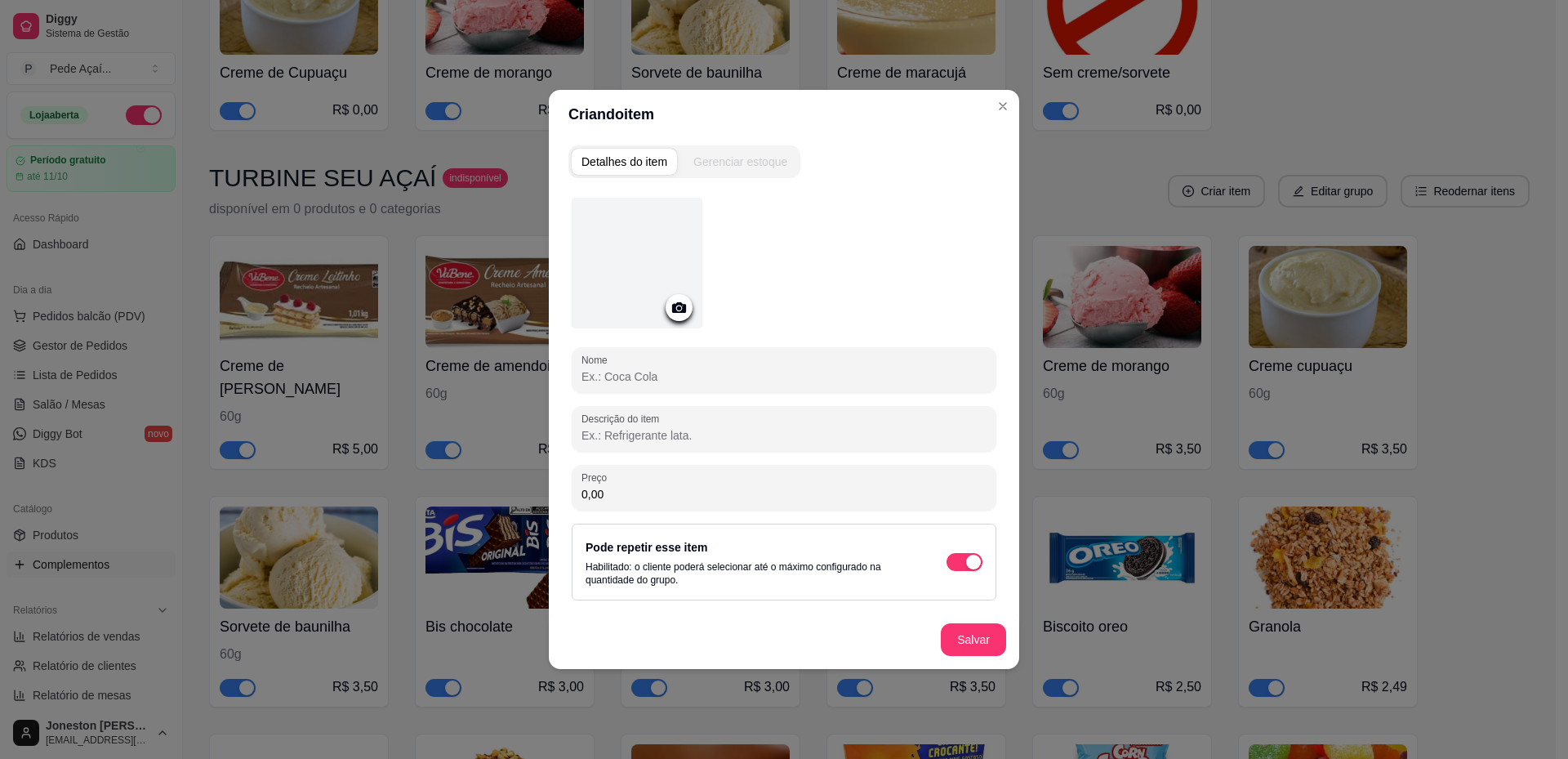
click at [682, 309] on icon at bounding box center [678, 307] width 19 height 19
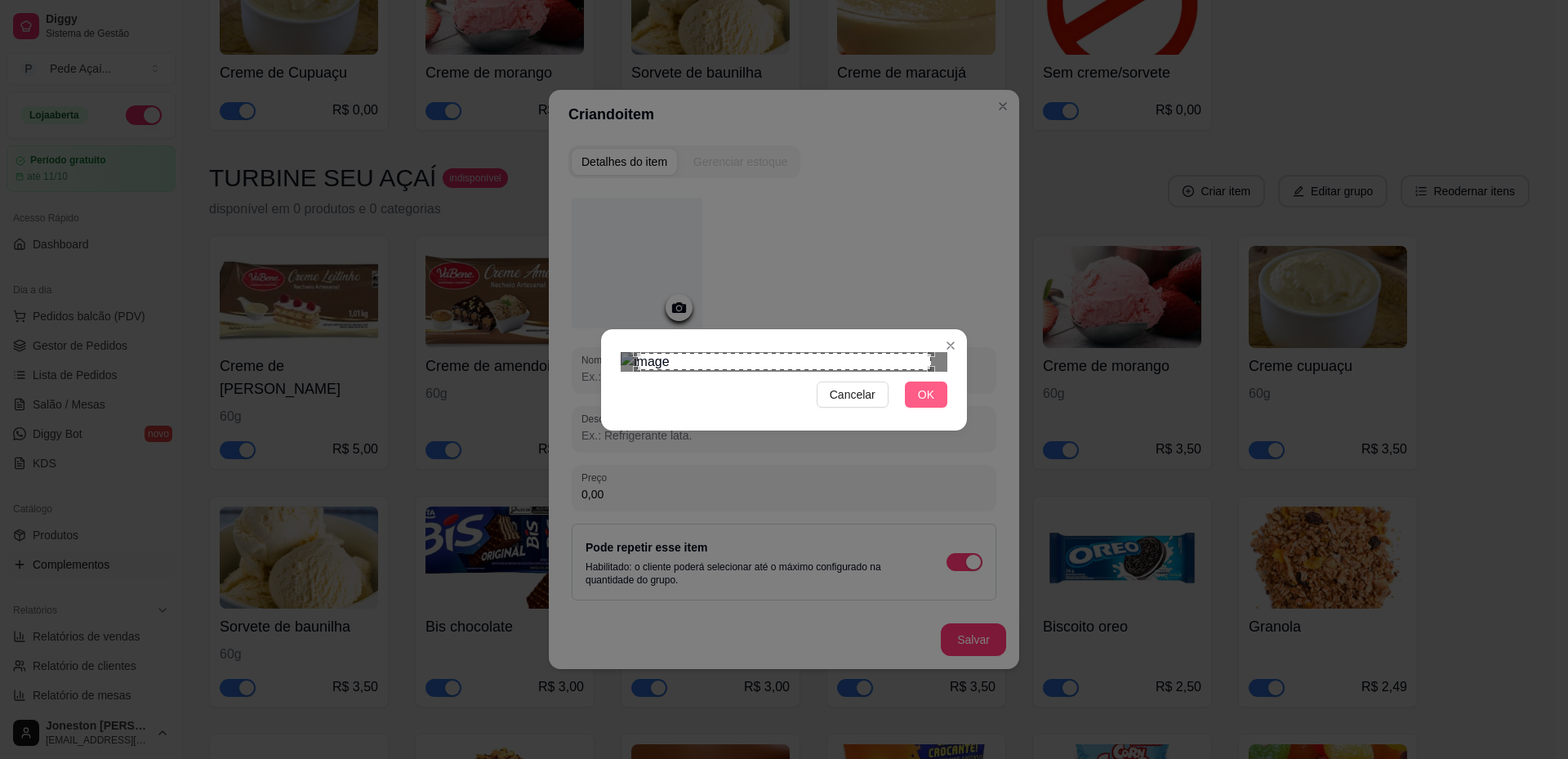
click at [917, 408] on button "OK" at bounding box center [925, 394] width 42 height 27
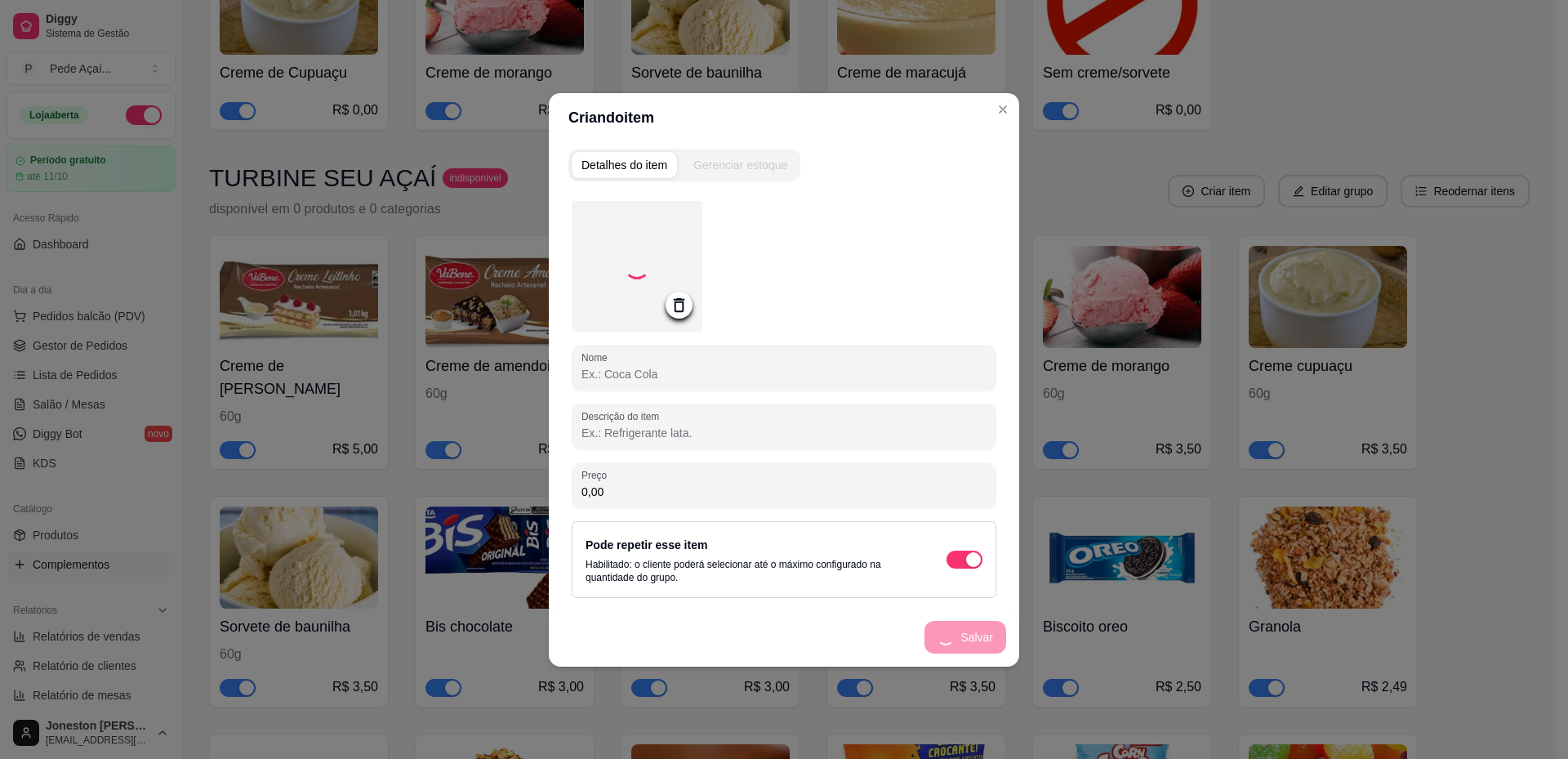
click at [615, 367] on input "Nome" at bounding box center [784, 374] width 405 height 16
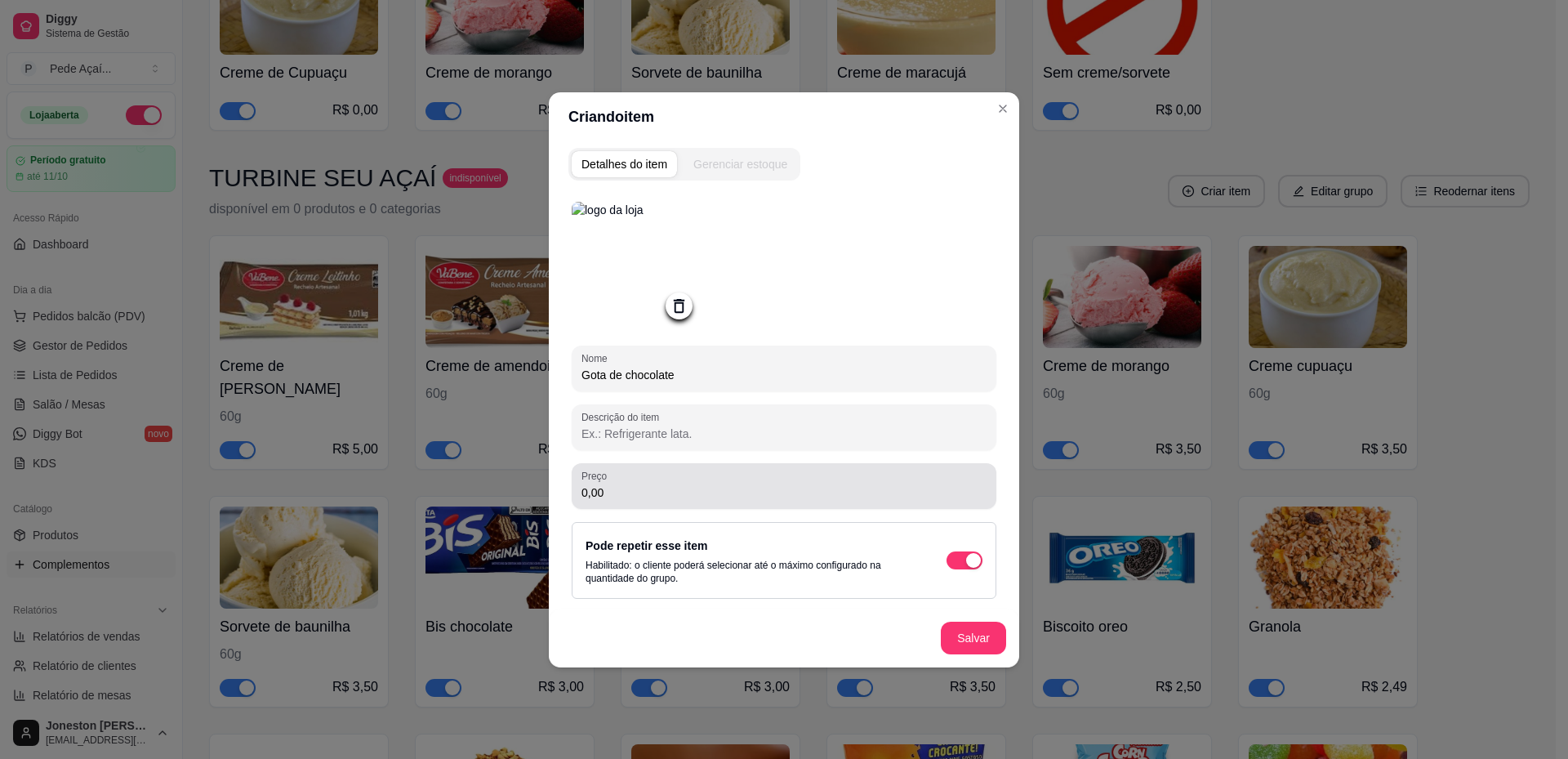
type input "Gota de chocolate"
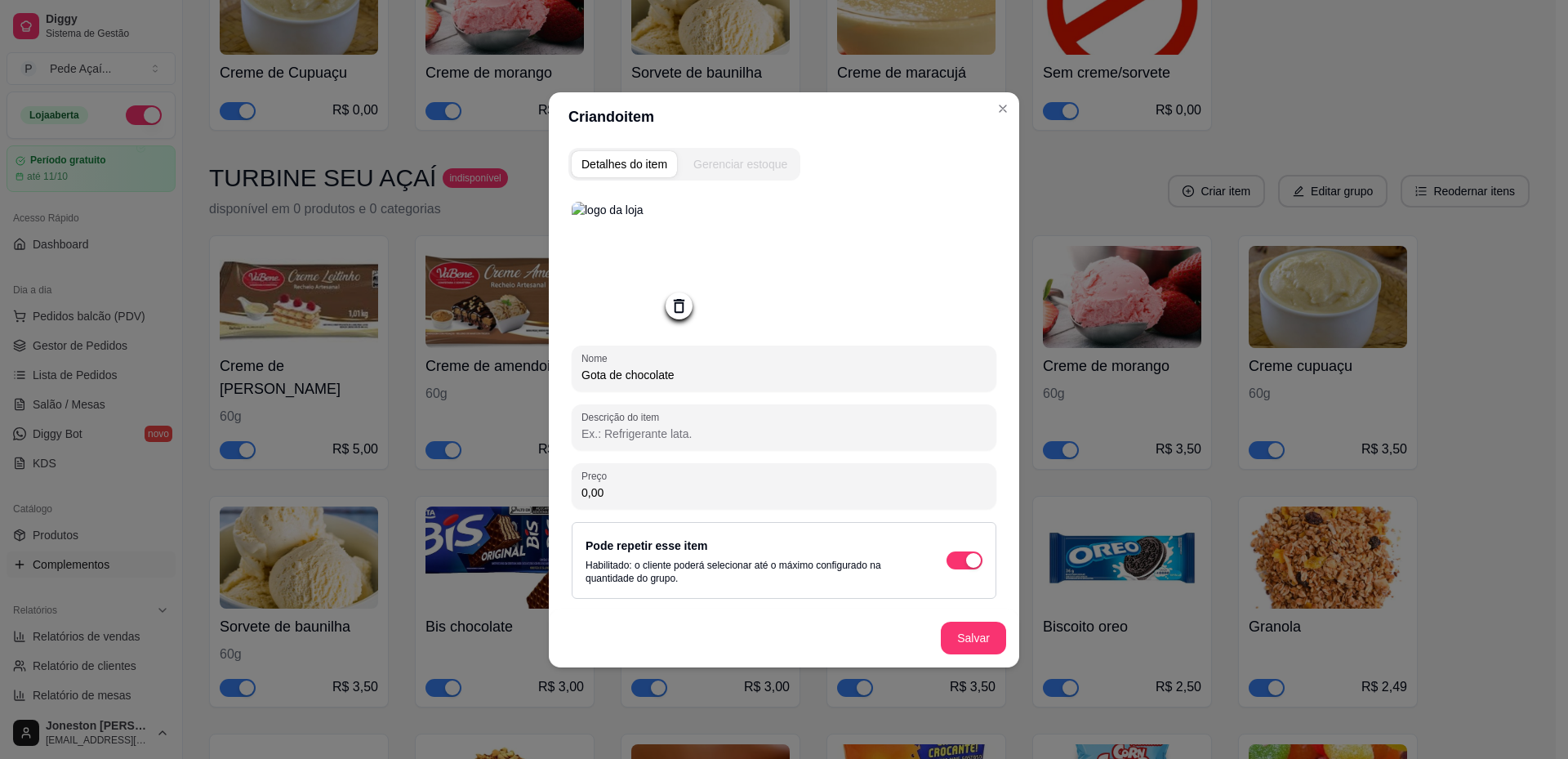
drag, startPoint x: 614, startPoint y: 489, endPoint x: 564, endPoint y: 494, distance: 50.2
click at [564, 494] on div "Detalhes do item Gerenciar estoque Nome Gota de chocolate Descrição do item Pre…" at bounding box center [784, 403] width 470 height 526
type input "2,50"
click at [951, 640] on button "Salvar" at bounding box center [974, 637] width 64 height 32
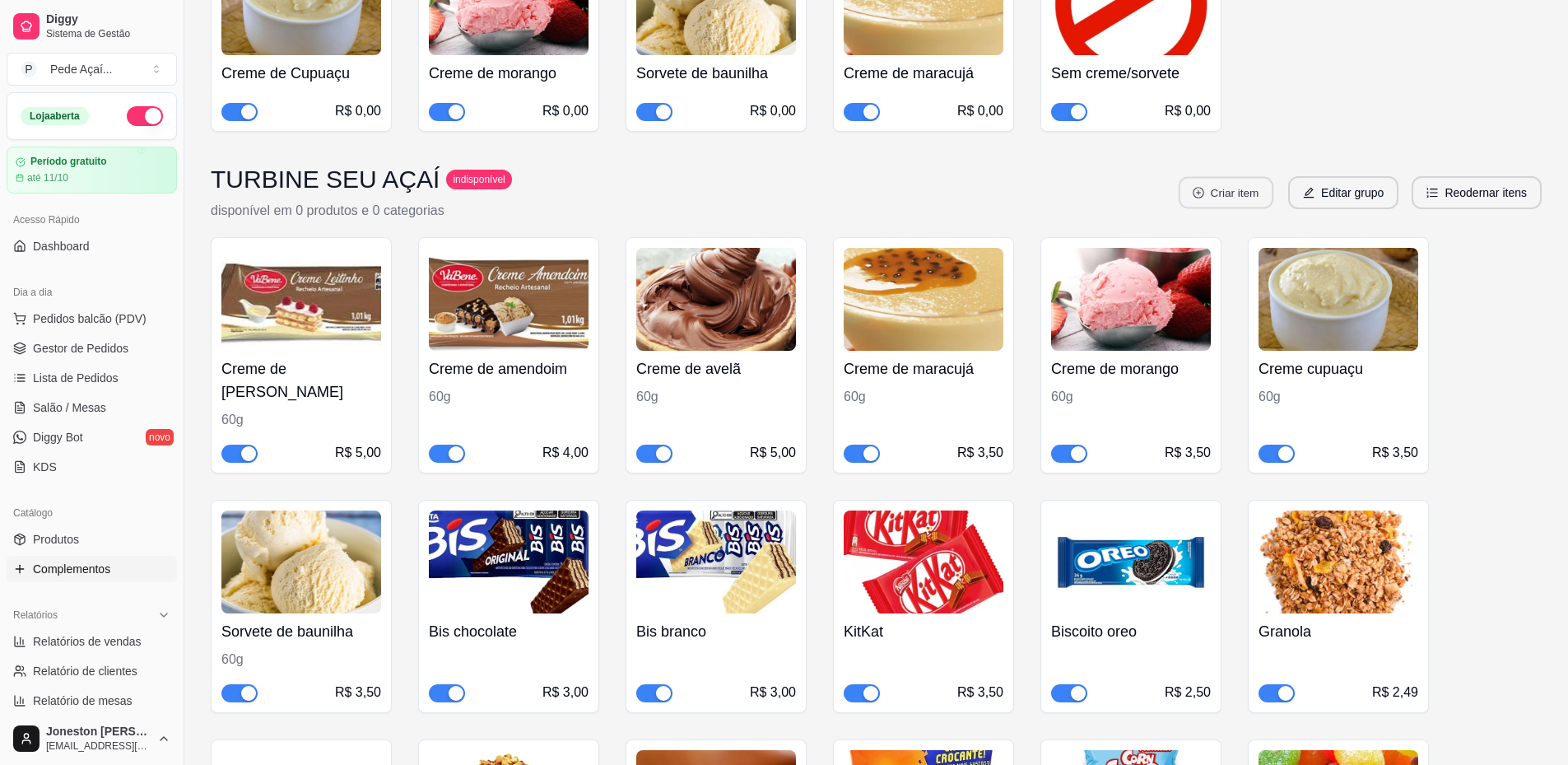
click at [1228, 177] on button "Criar item" at bounding box center [1226, 193] width 95 height 32
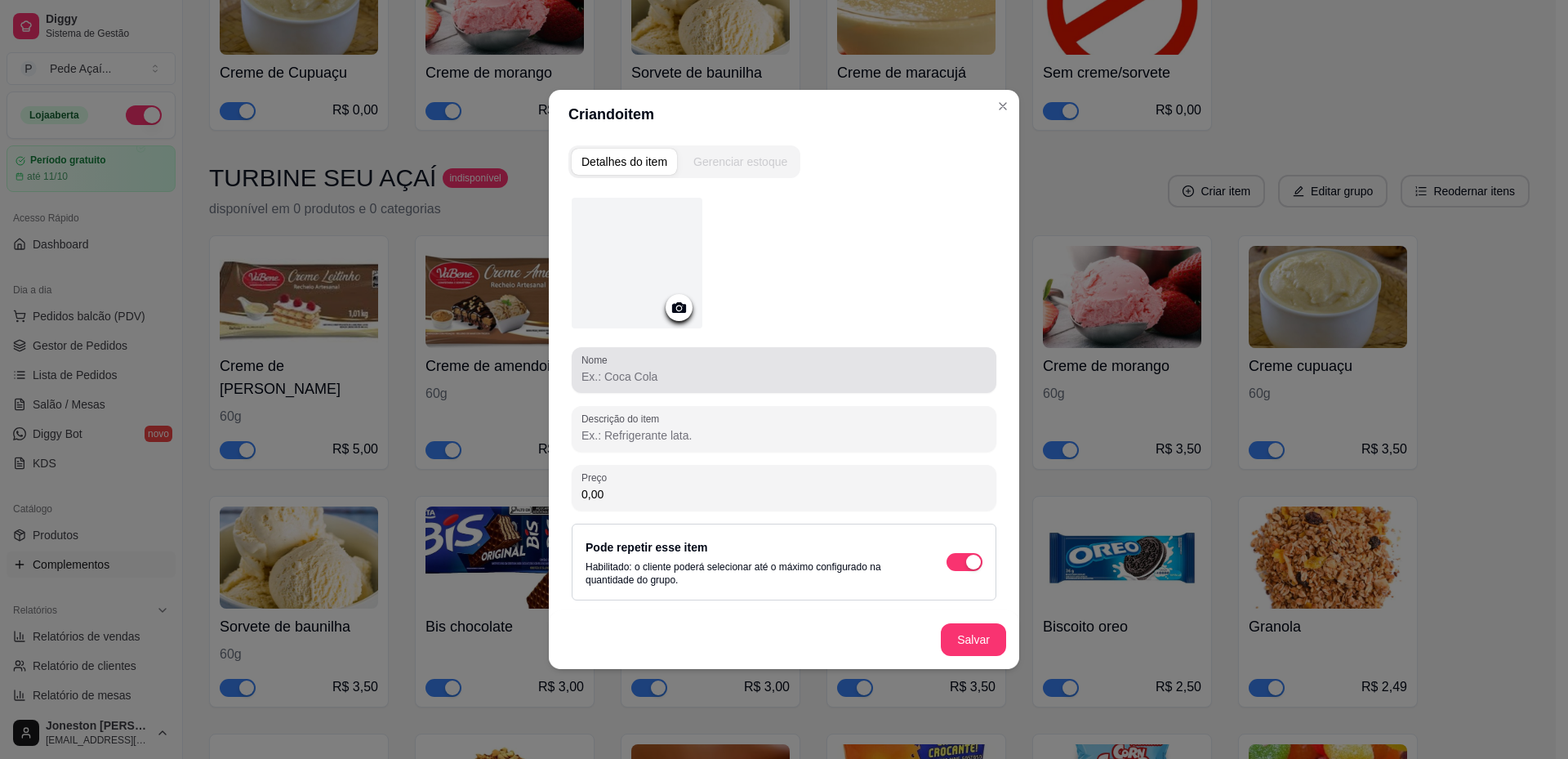
click at [660, 371] on input "Nome" at bounding box center [784, 377] width 405 height 16
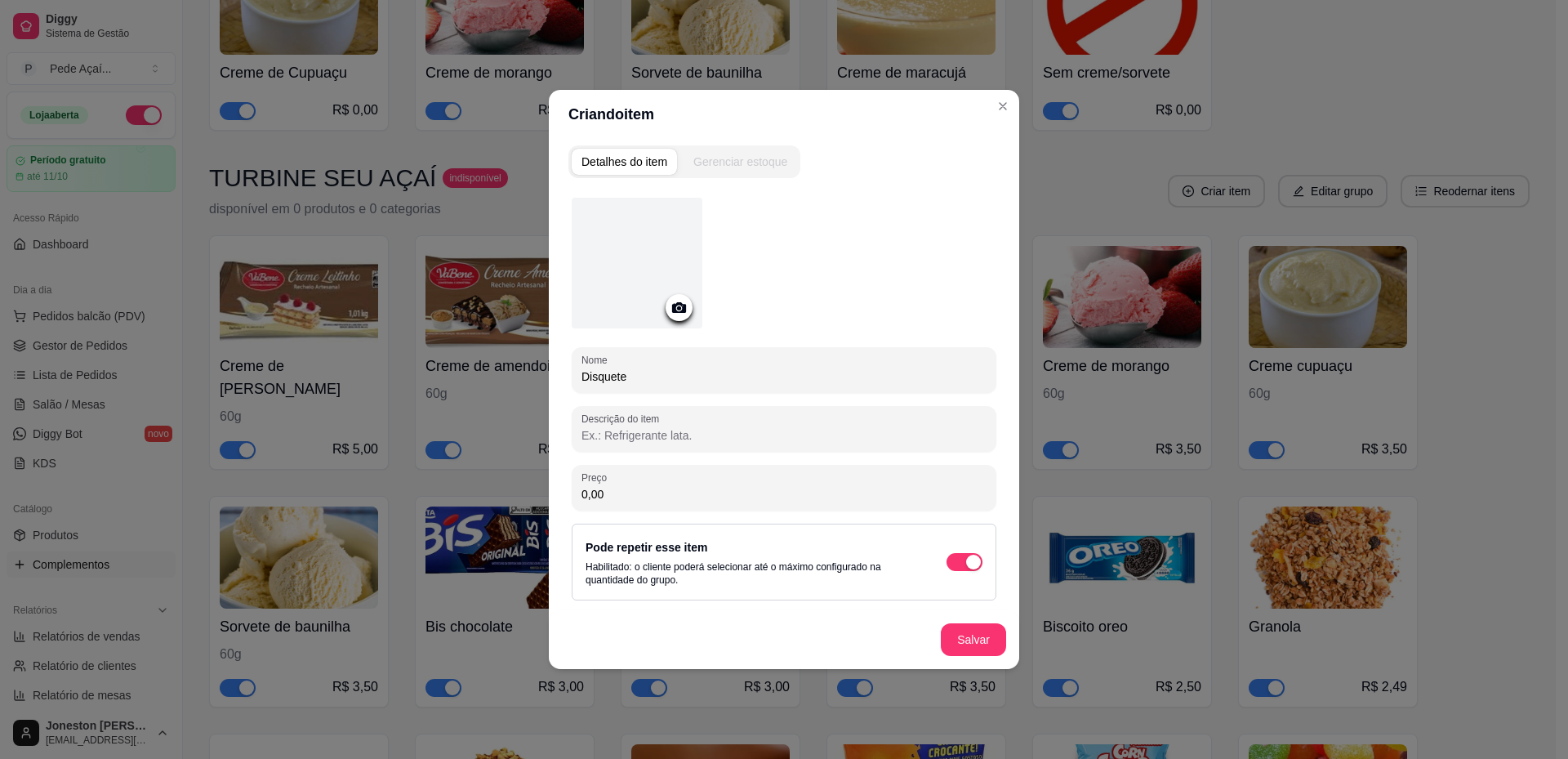
type input "Disquete"
drag, startPoint x: 611, startPoint y: 496, endPoint x: 574, endPoint y: 491, distance: 37.3
click at [574, 491] on div "Preço 0,00" at bounding box center [784, 487] width 424 height 46
type input "2,50"
click at [674, 309] on icon at bounding box center [678, 307] width 14 height 11
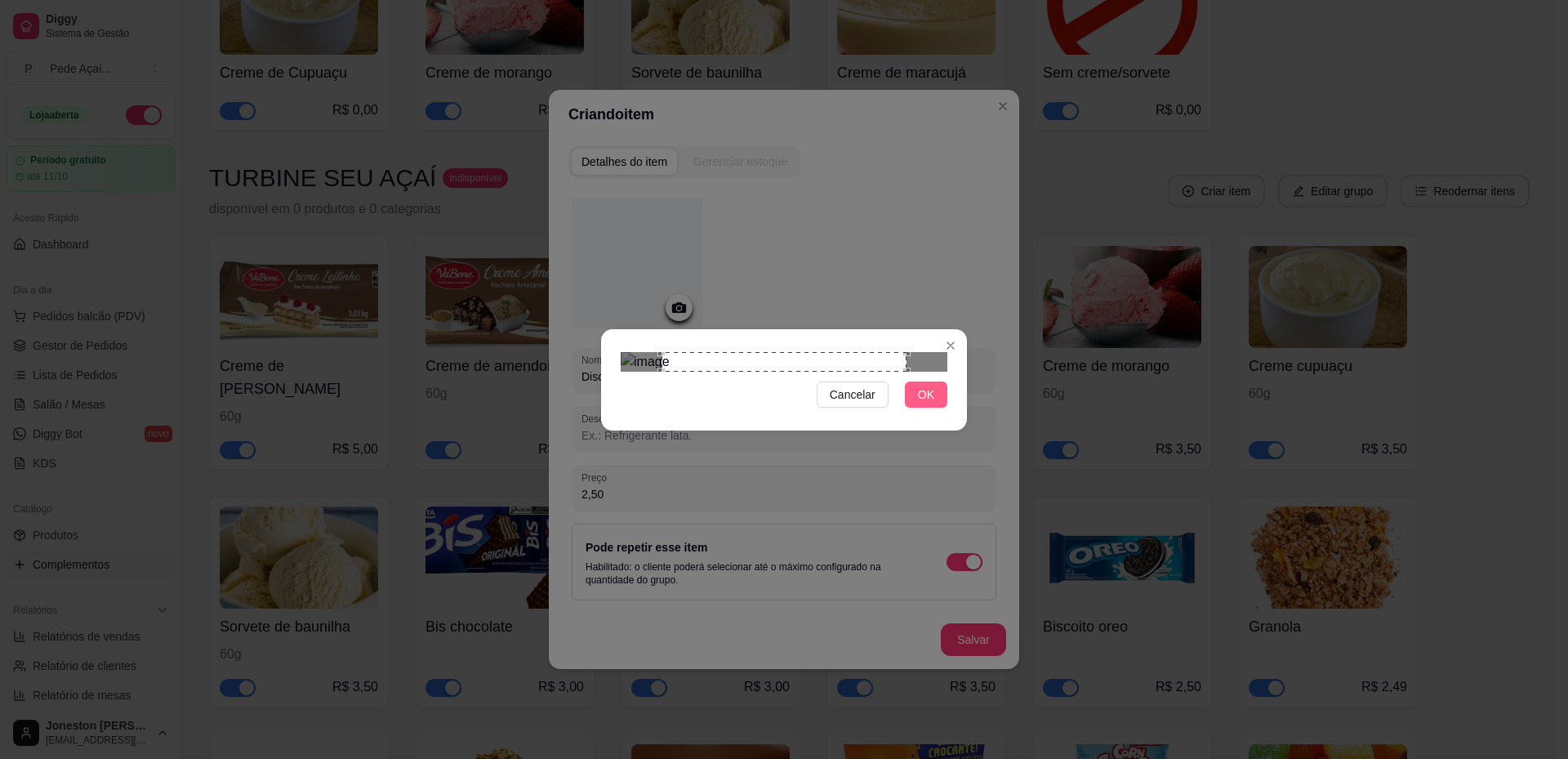
click at [928, 403] on span "OK" at bounding box center [926, 395] width 16 height 18
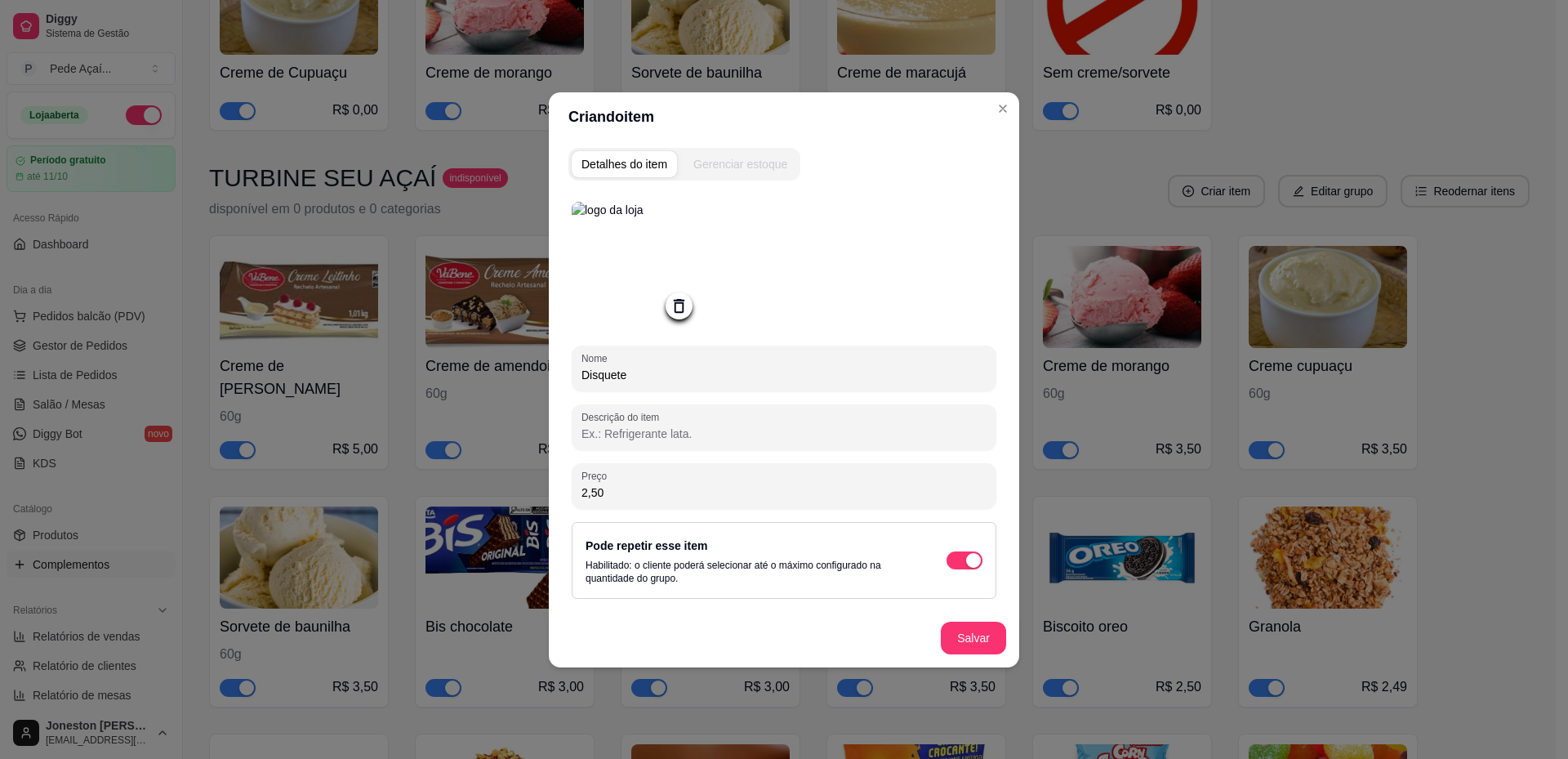
click at [683, 315] on icon at bounding box center [678, 305] width 19 height 19
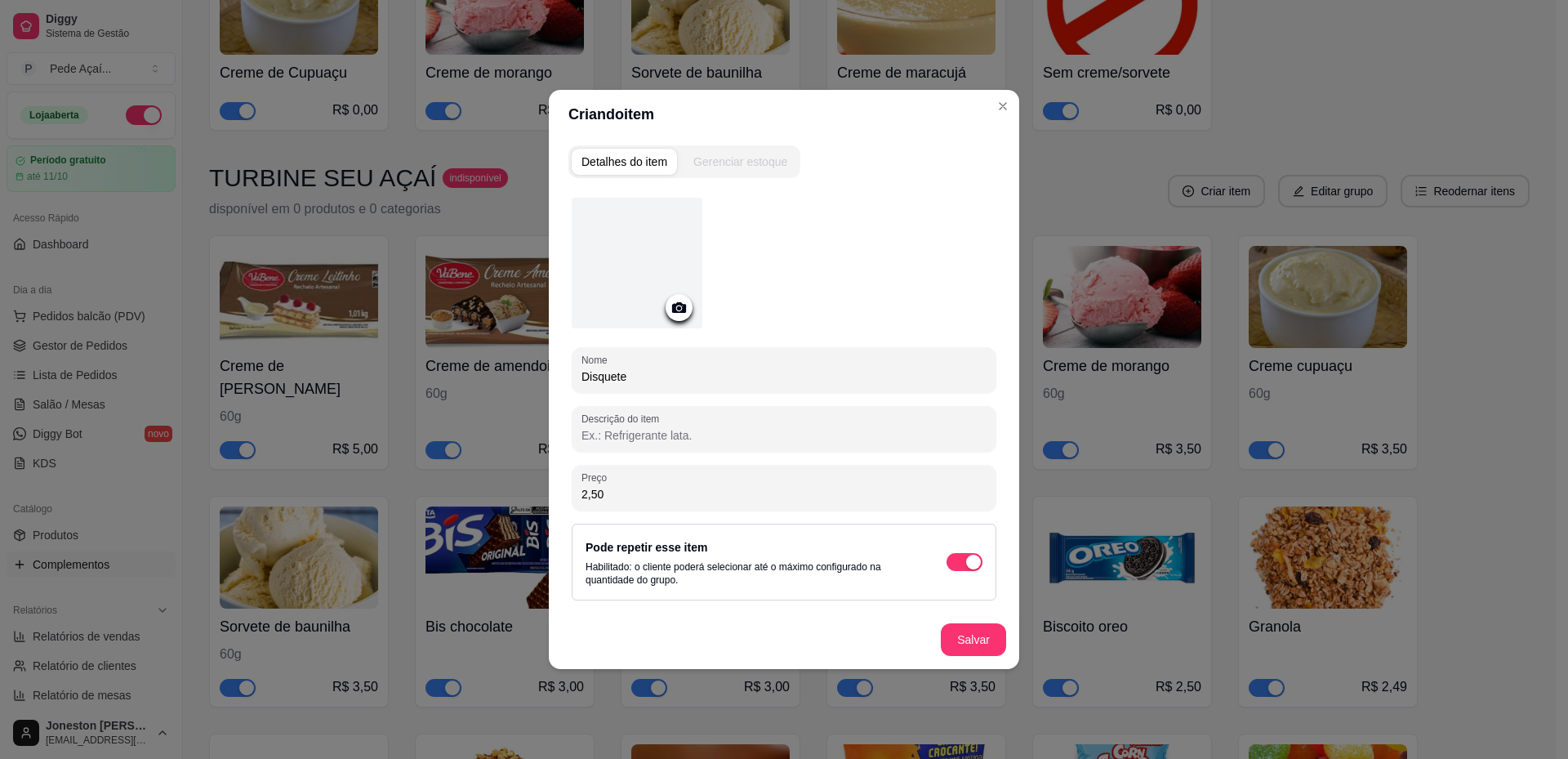
click at [672, 302] on icon at bounding box center [678, 307] width 19 height 19
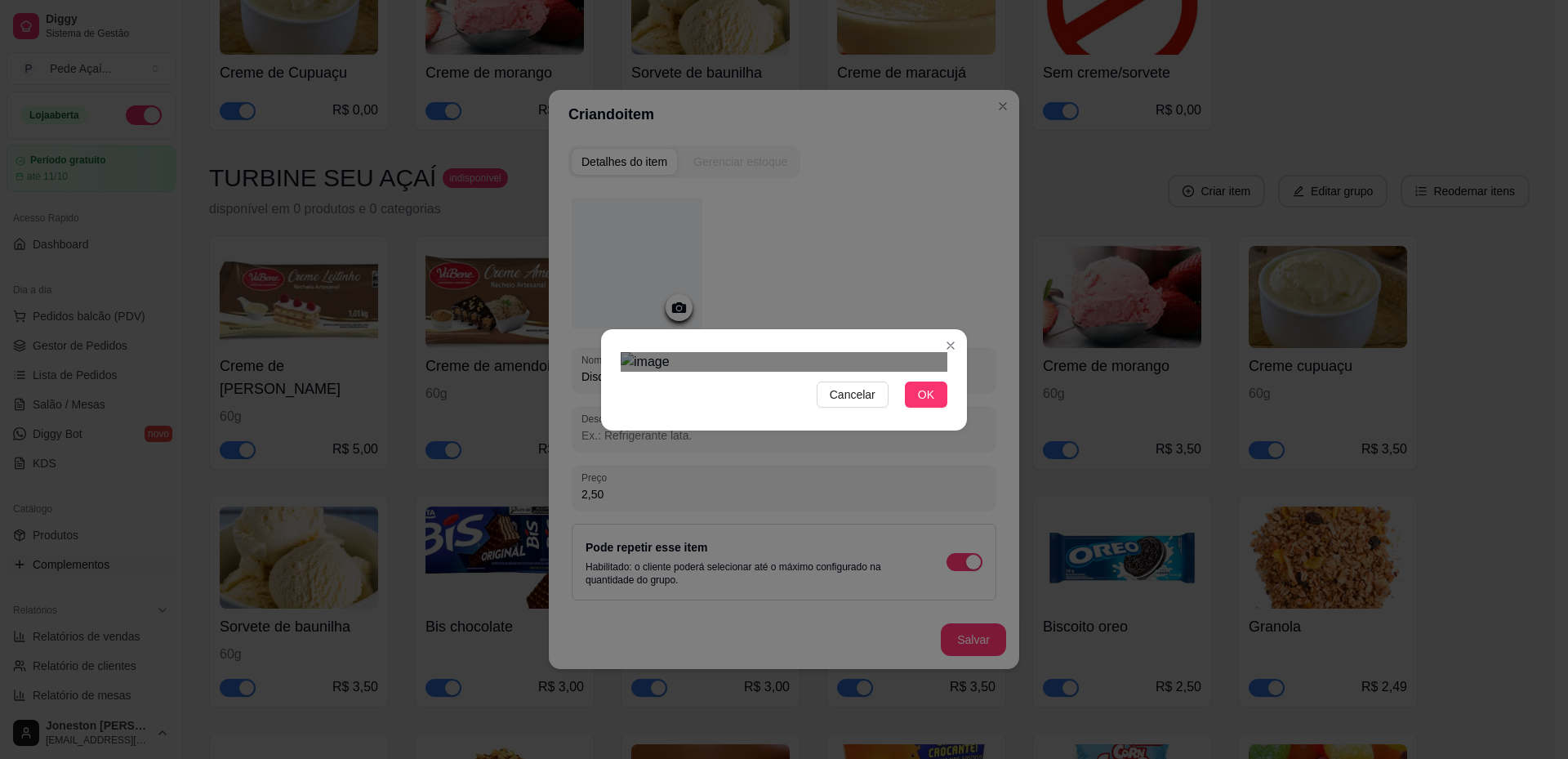
click at [670, 371] on img at bounding box center [784, 361] width 326 height 19
click at [731, 462] on div "Use the arrow keys to move the crop selection area" at bounding box center [731, 468] width 14 height 14
click at [923, 352] on div at bounding box center [784, 361] width 326 height 19
click at [645, 441] on div "Use the arrow keys to move the crop selection area" at bounding box center [747, 454] width 203 height 203
click at [766, 385] on div "Use the arrow keys to move the crop selection area" at bounding box center [756, 490] width 213 height 213
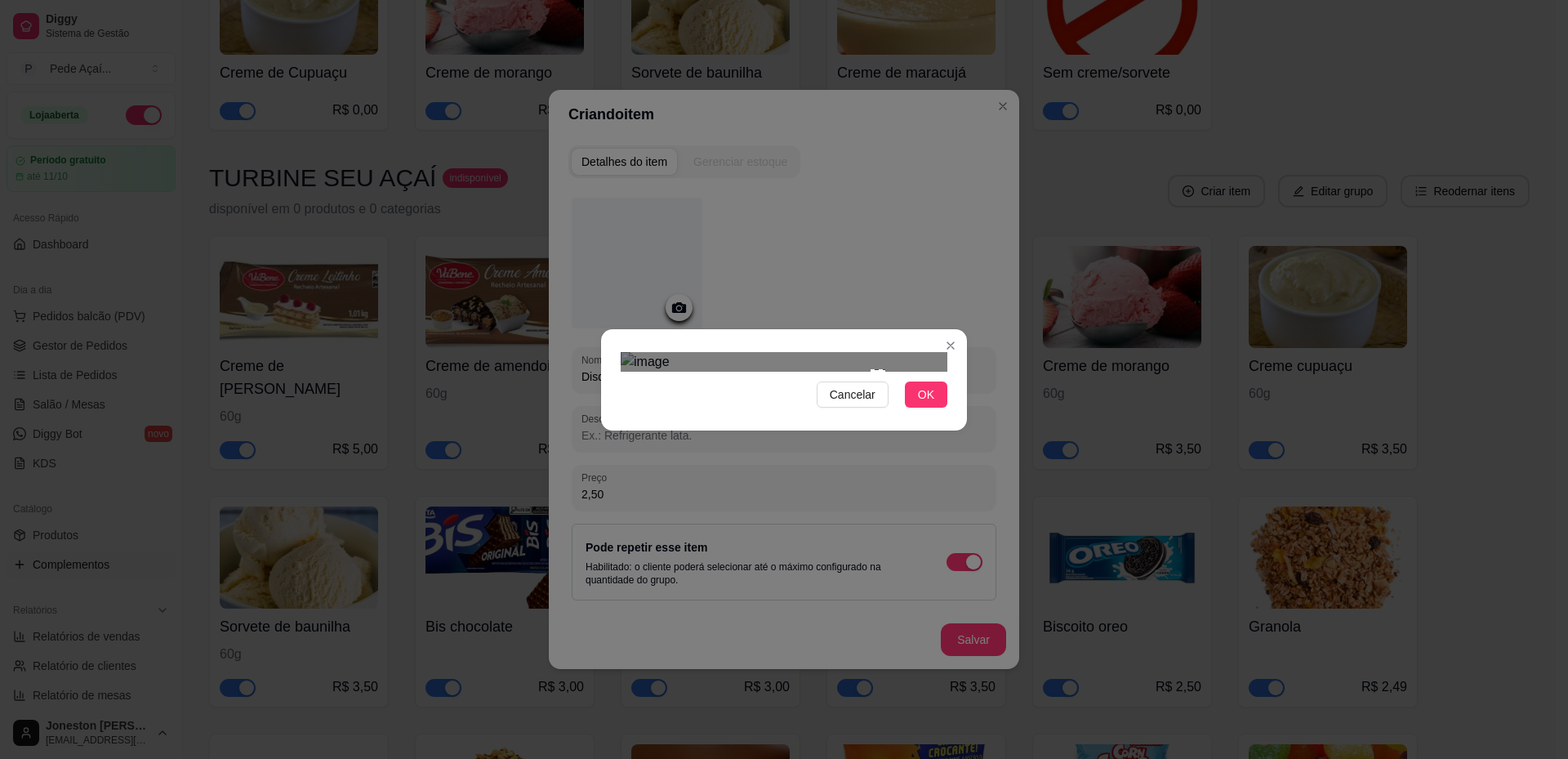
click at [885, 352] on div at bounding box center [784, 361] width 326 height 19
click at [662, 403] on div "Use the arrow keys to move the crop selection area" at bounding box center [773, 481] width 224 height 224
click at [754, 382] on div "Use the arrow keys to move the crop selection area" at bounding box center [787, 467] width 224 height 224
click at [935, 408] on button "OK" at bounding box center [925, 394] width 42 height 27
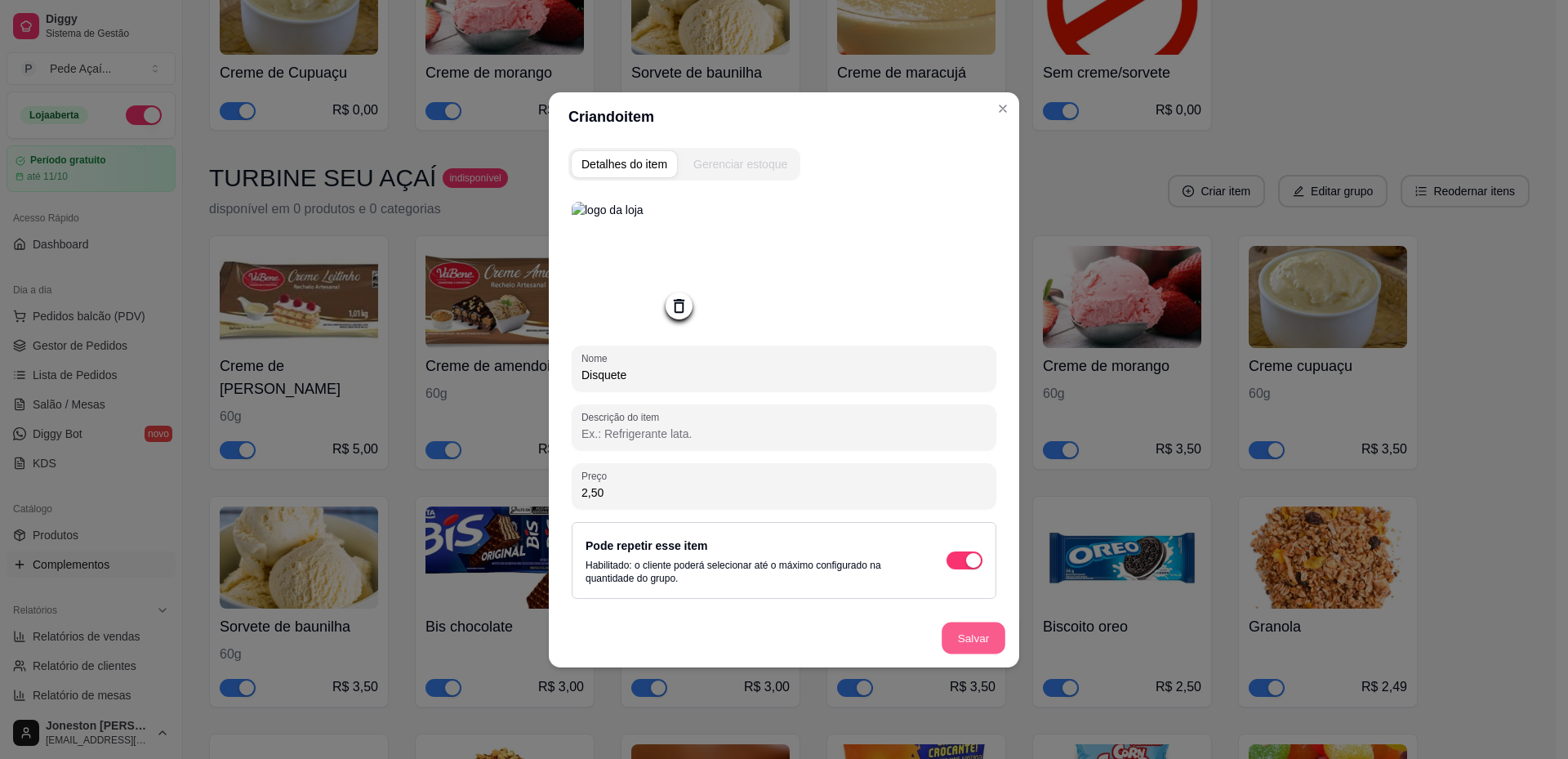
click at [975, 636] on button "Salvar" at bounding box center [974, 637] width 64 height 32
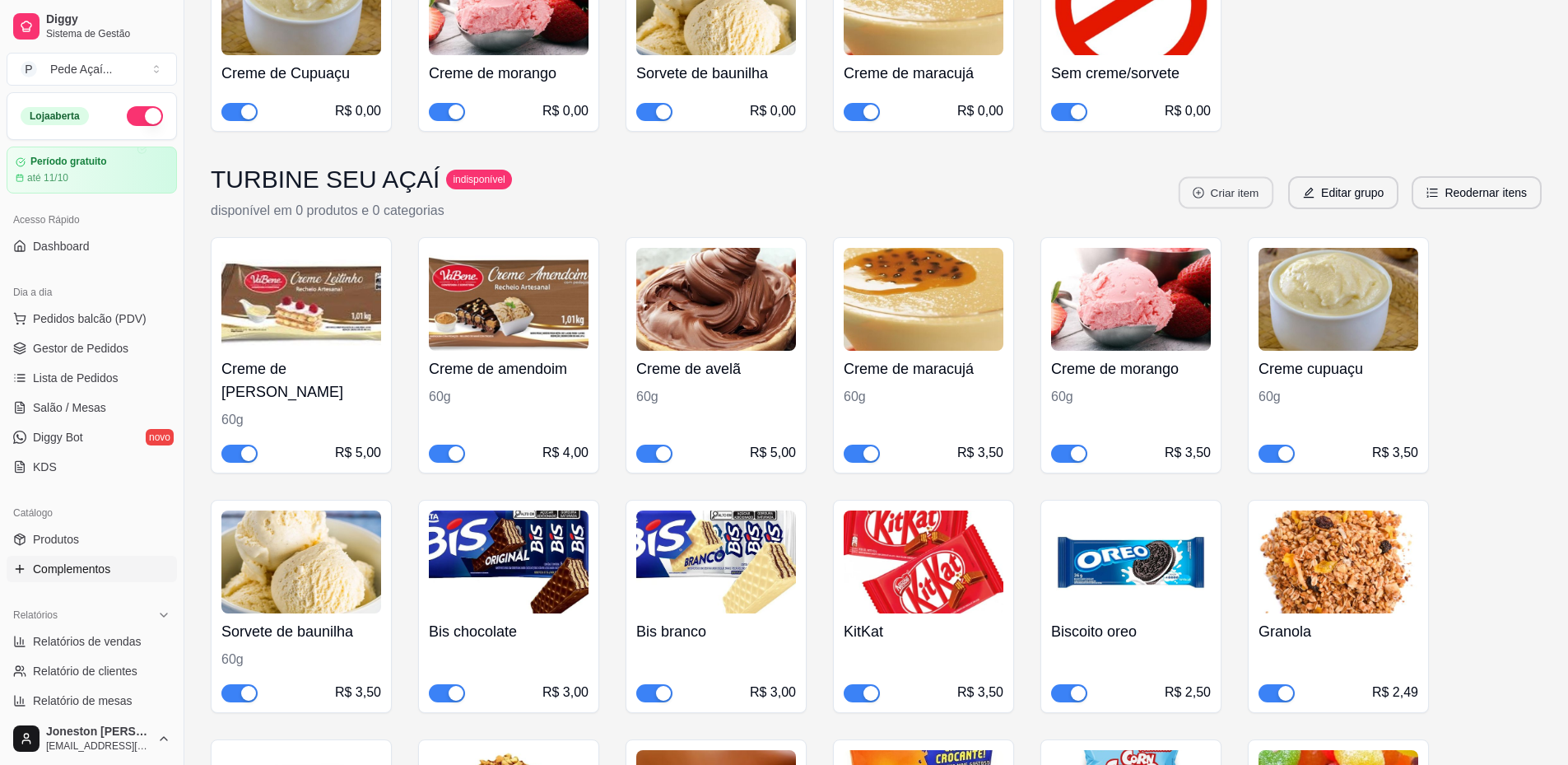
click at [1228, 177] on button "Criar item" at bounding box center [1226, 193] width 95 height 32
click at [1472, 176] on button "Reodernar itens" at bounding box center [1477, 193] width 130 height 33
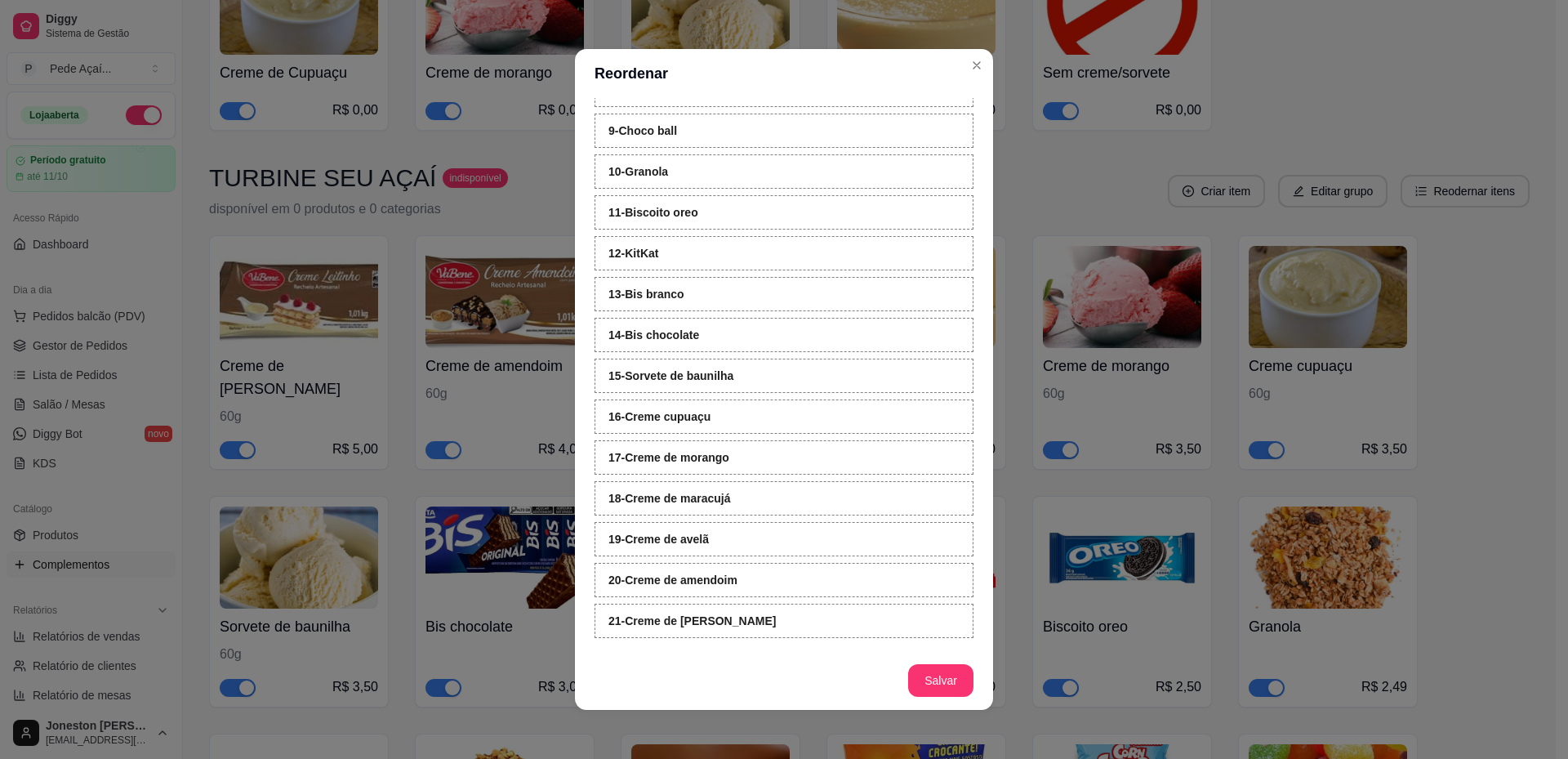
scroll to position [4, 0]
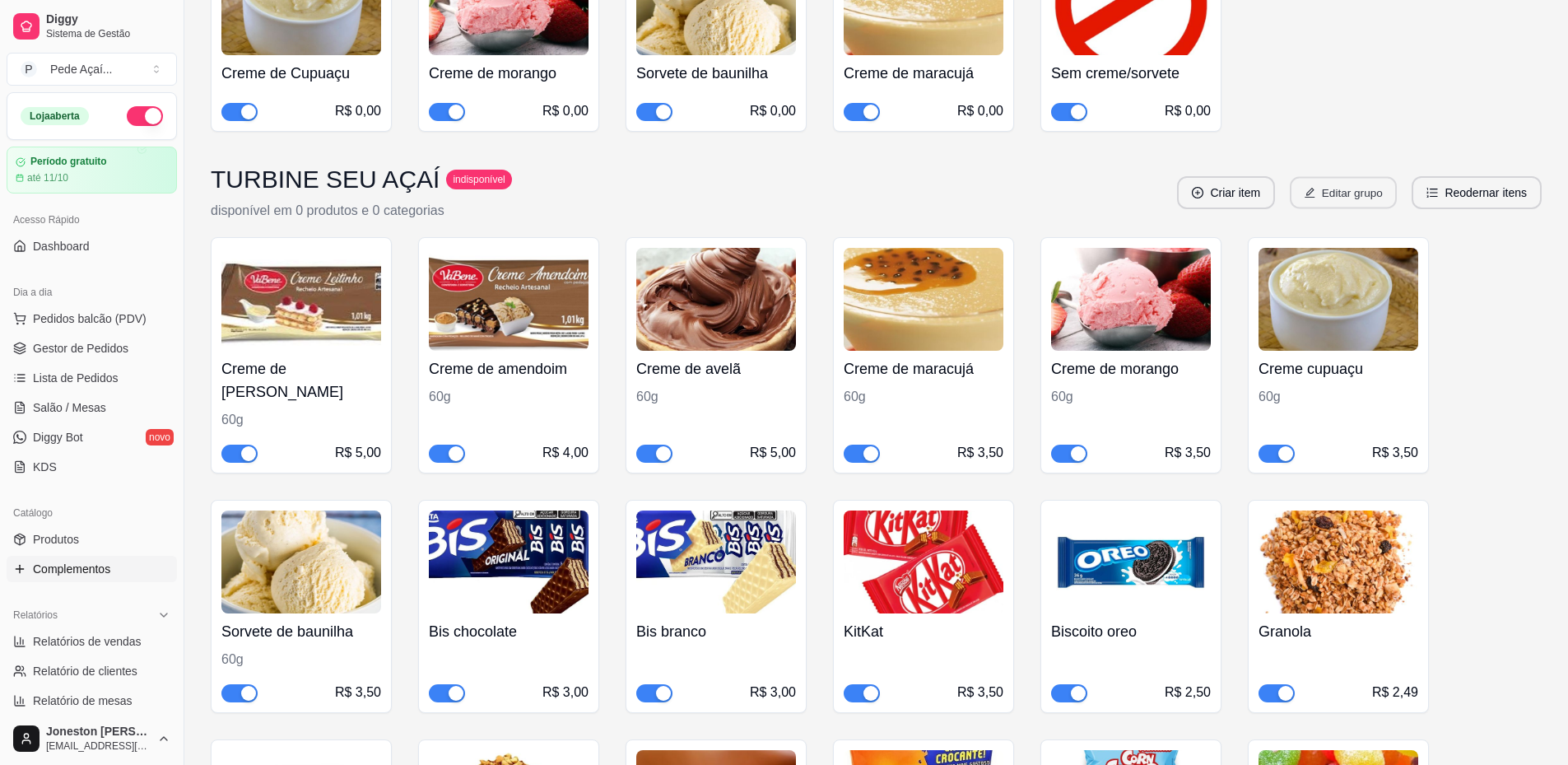
click at [1327, 177] on button "Editar grupo" at bounding box center [1343, 193] width 107 height 32
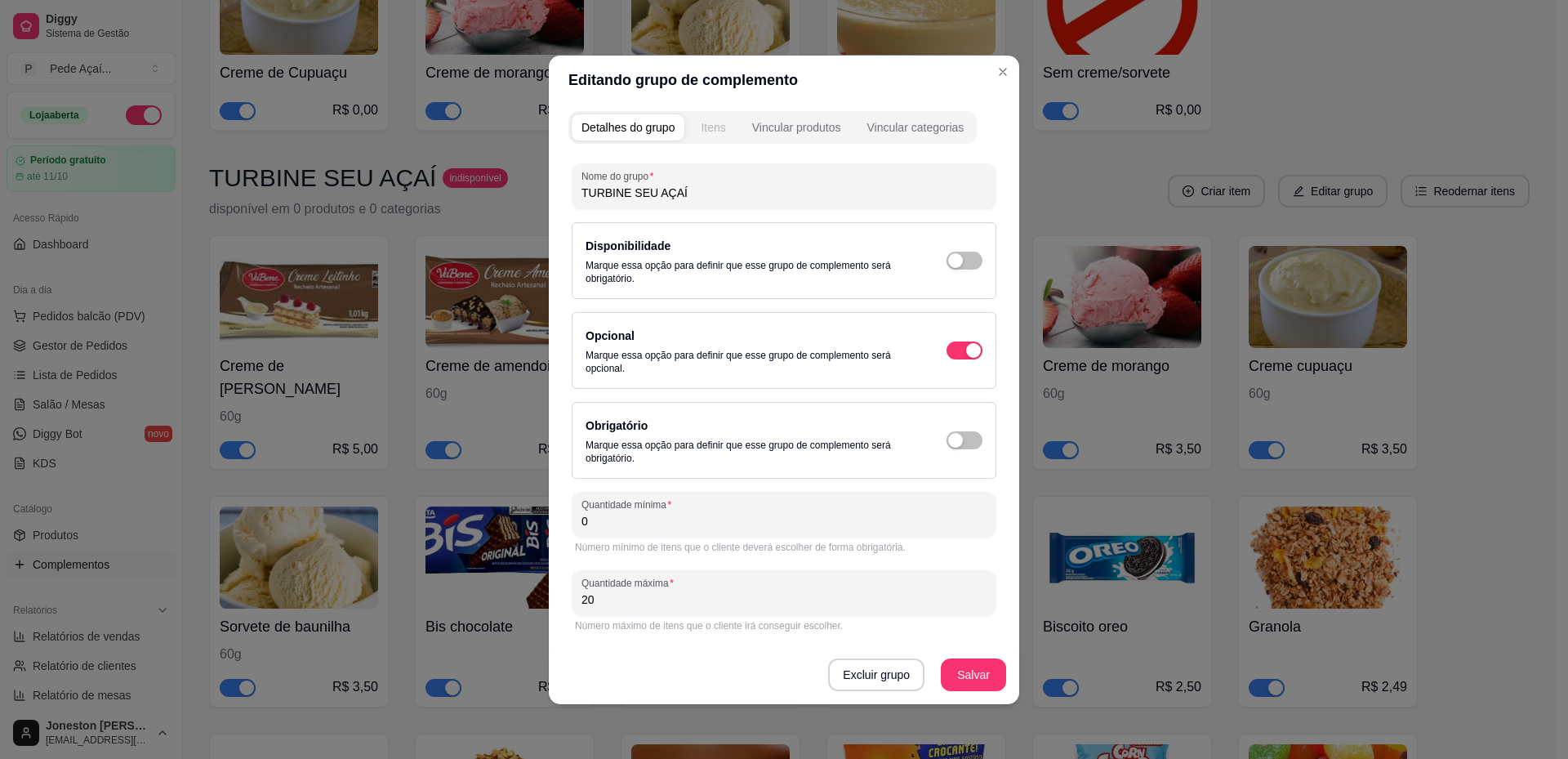
click at [715, 125] on div "Itens" at bounding box center [712, 127] width 25 height 16
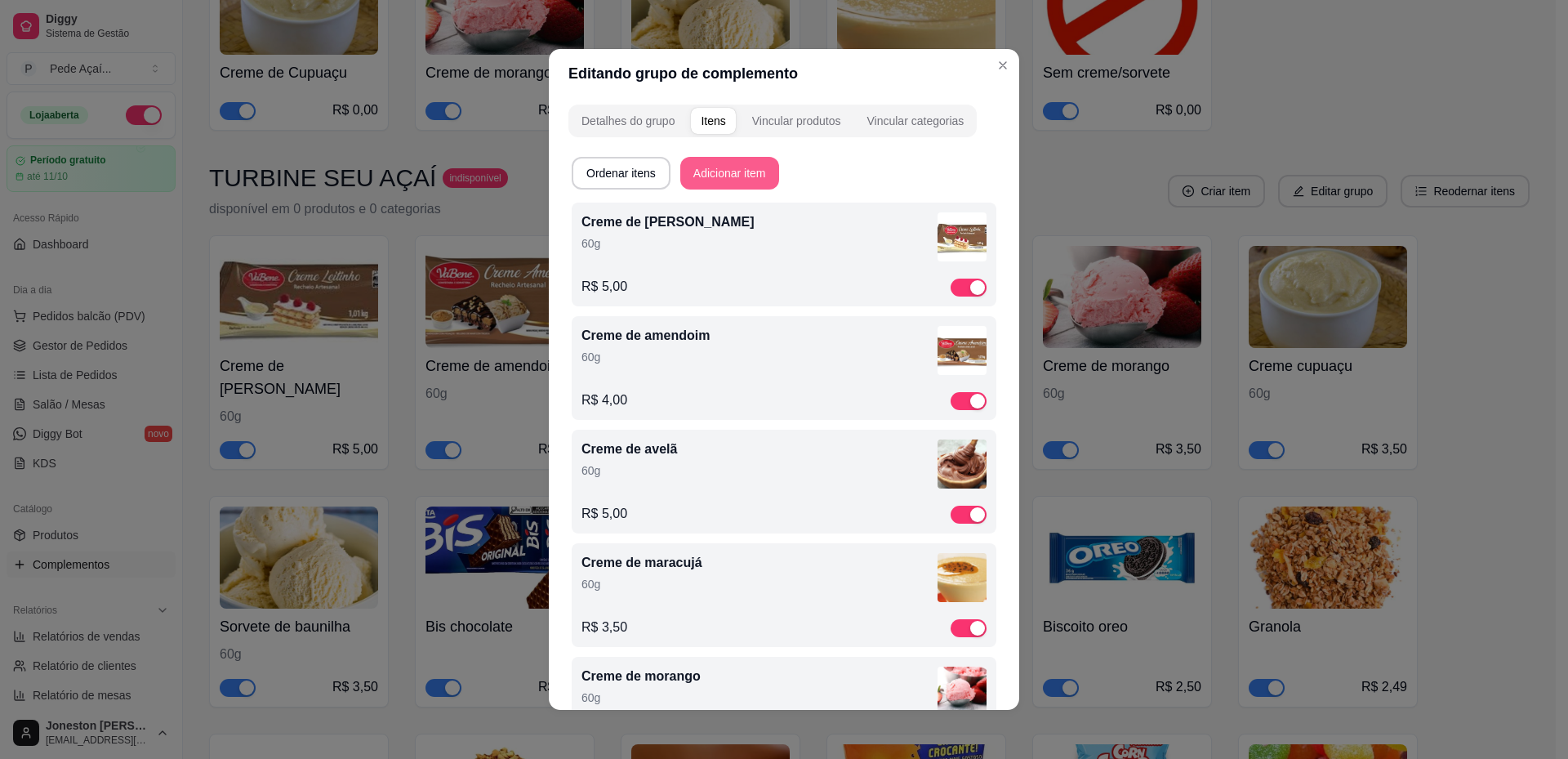
click at [727, 168] on button "Adicionar item" at bounding box center [730, 173] width 99 height 33
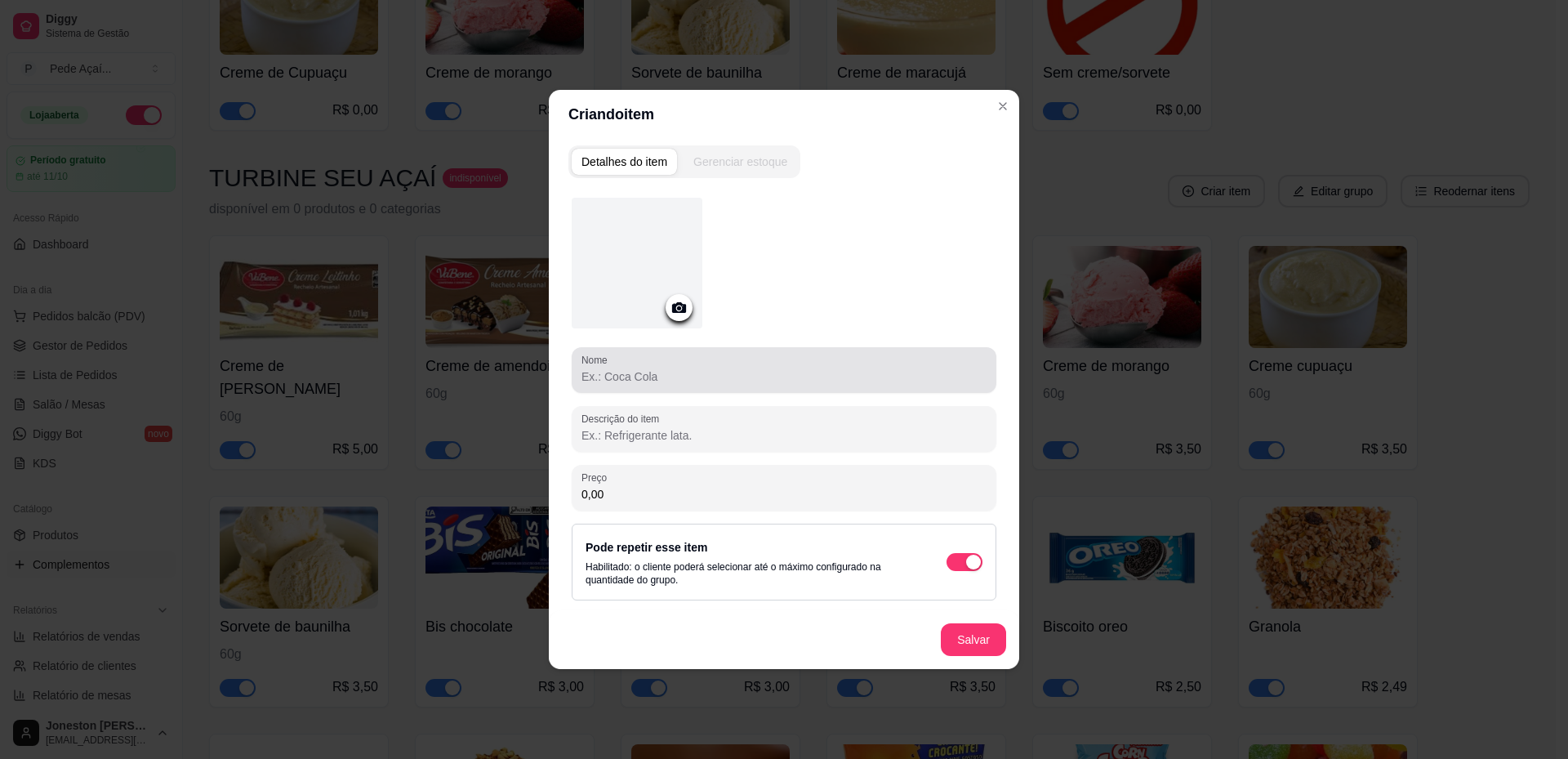
click at [660, 378] on input "Nome" at bounding box center [784, 377] width 405 height 16
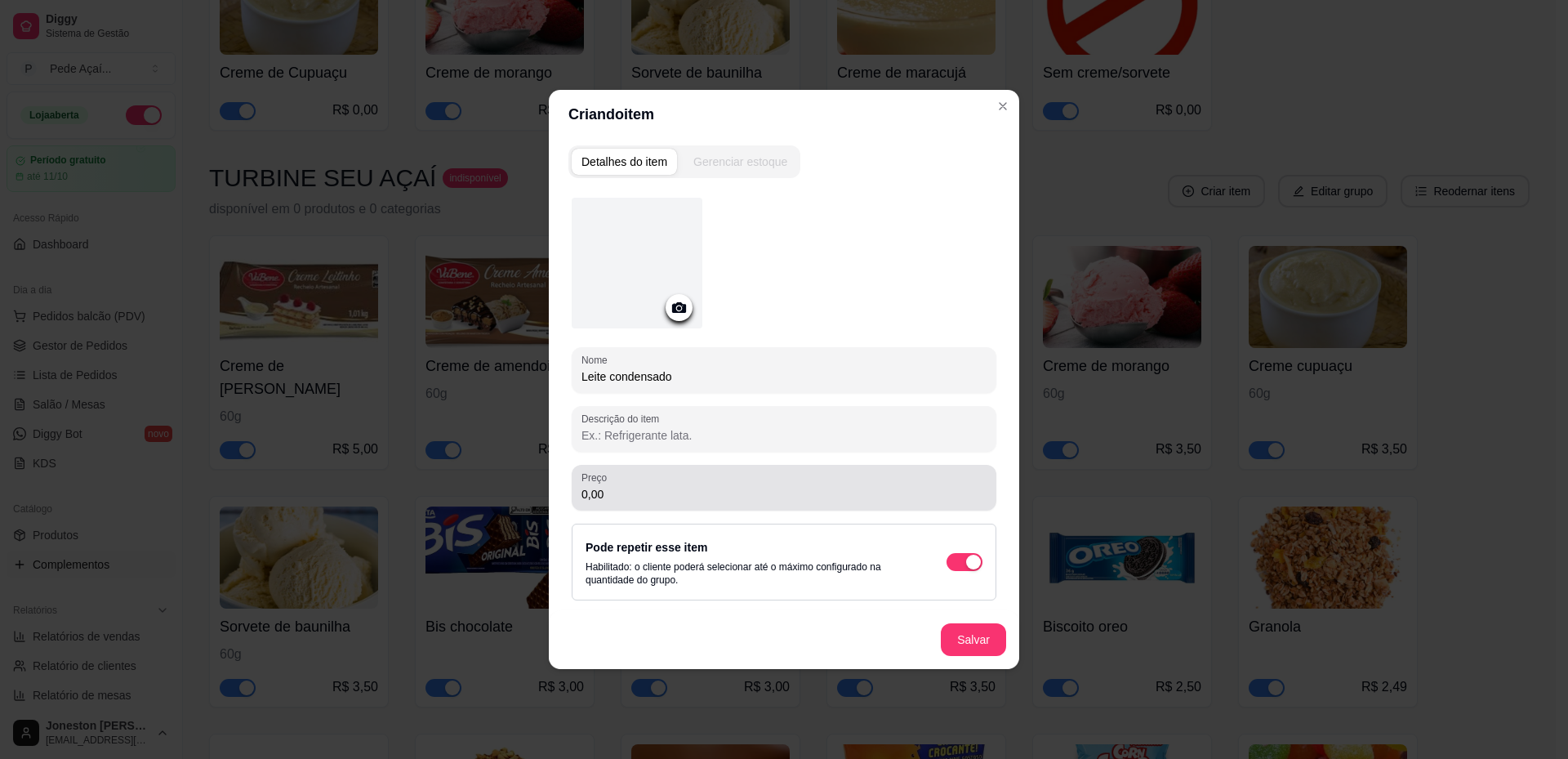
type input "Leite condensado"
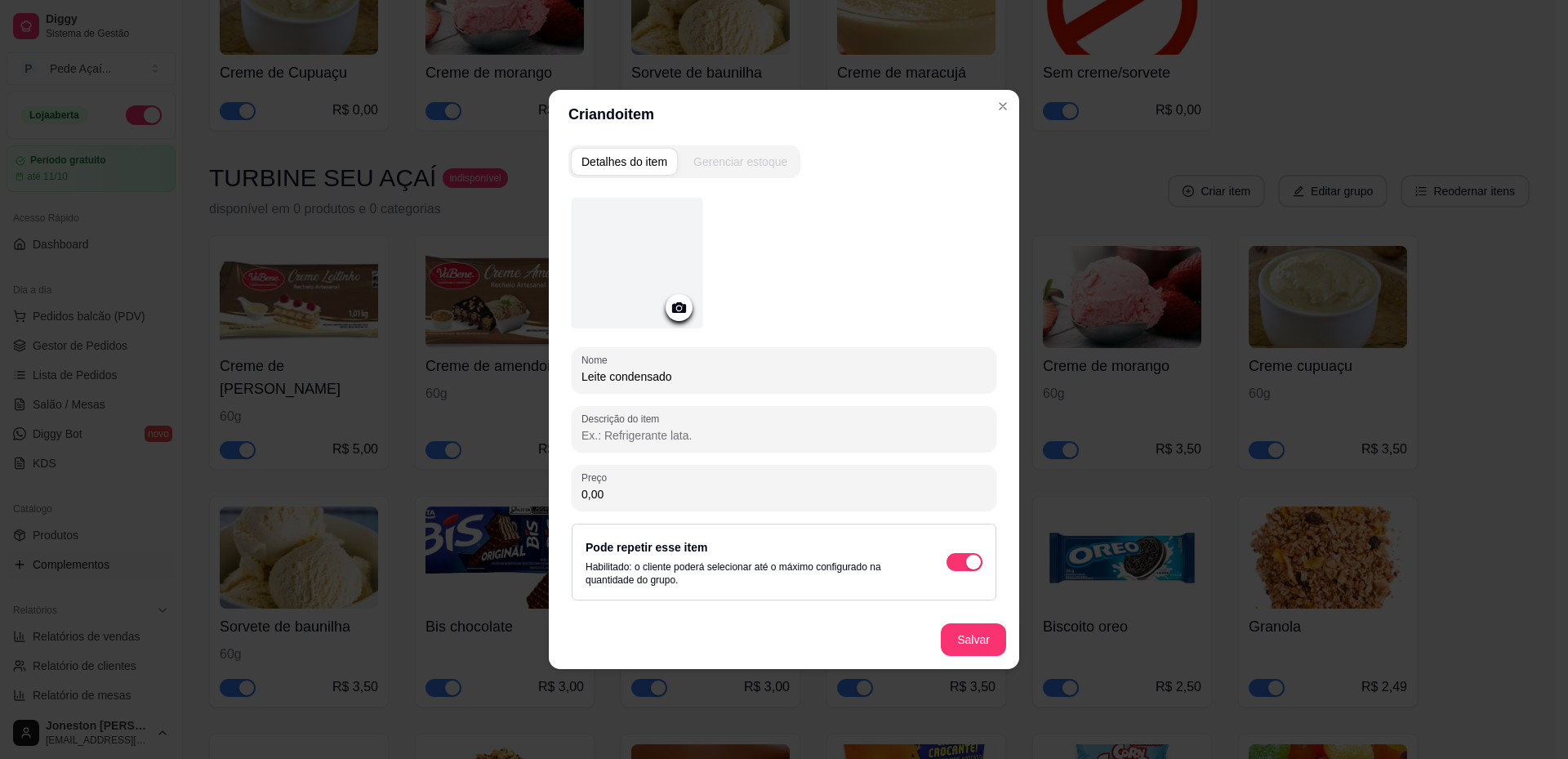
drag, startPoint x: 635, startPoint y: 497, endPoint x: 561, endPoint y: 496, distance: 74.0
click at [561, 496] on div "Detalhes do item Gerenciar estoque Nome Leite condensado Descrição do item Preç…" at bounding box center [784, 404] width 470 height 530
type input "2,00"
click at [677, 309] on icon at bounding box center [678, 307] width 19 height 19
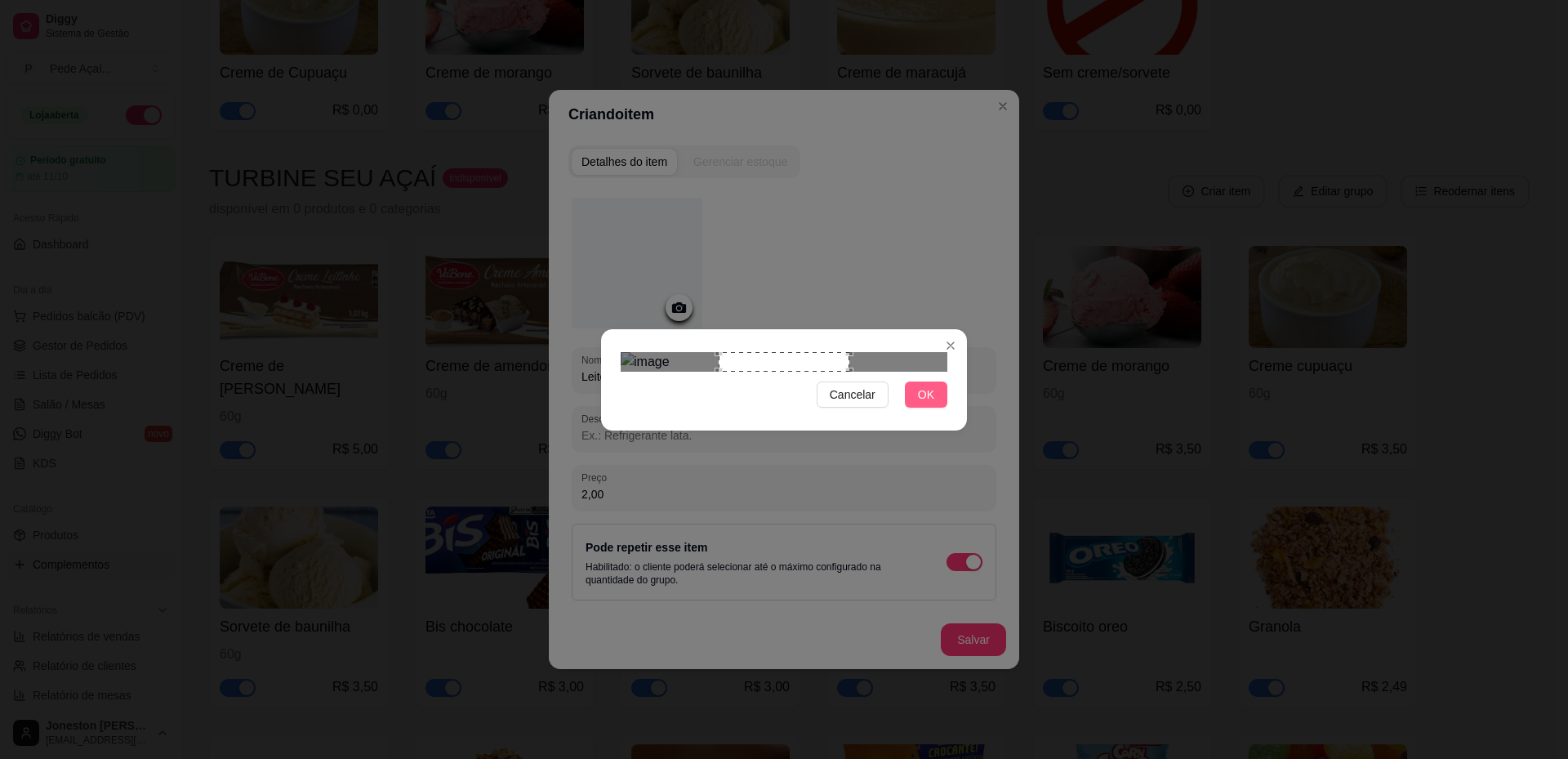
click at [922, 403] on span "OK" at bounding box center [926, 395] width 16 height 18
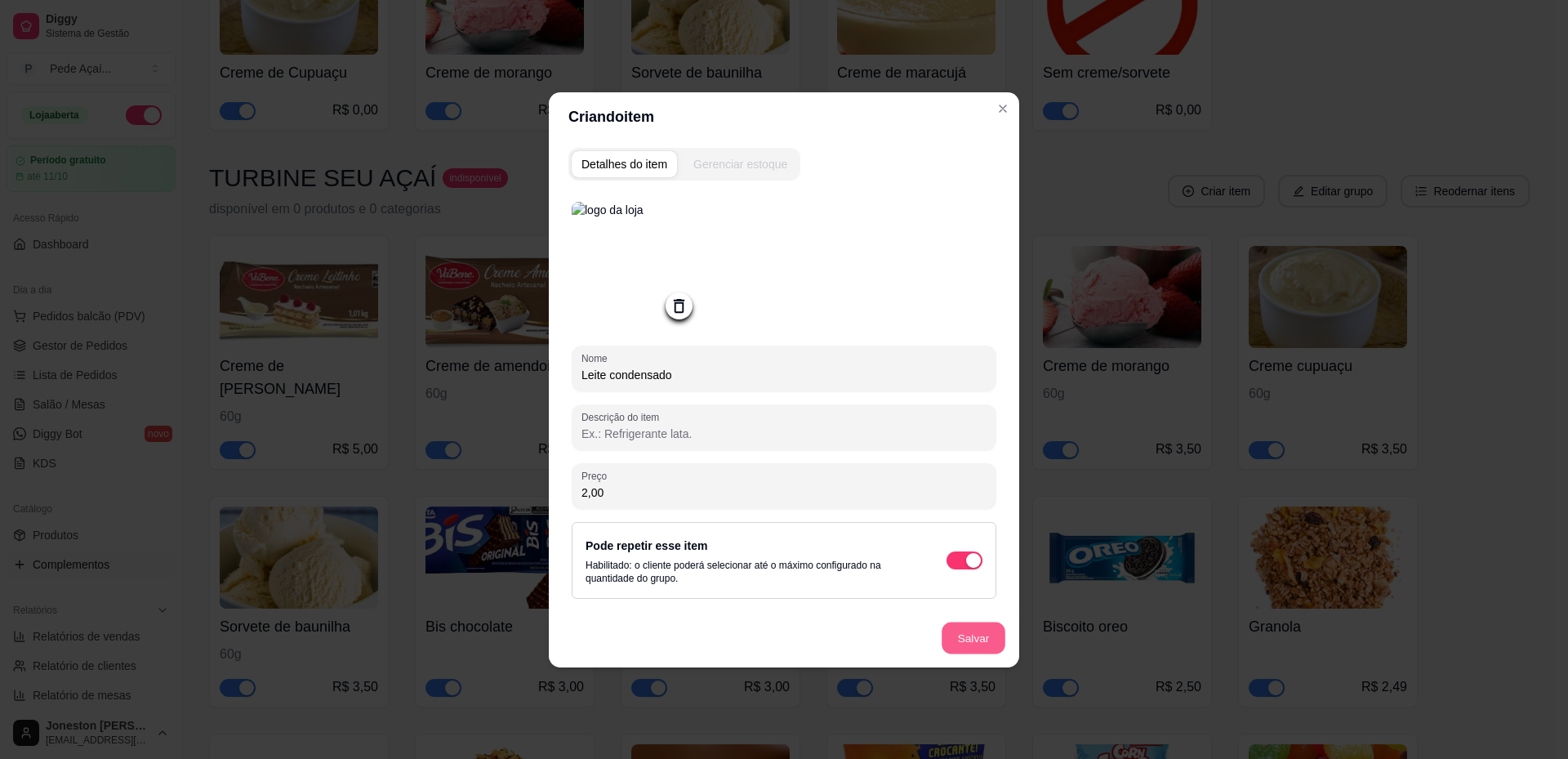
click at [965, 640] on button "Salvar" at bounding box center [974, 637] width 64 height 32
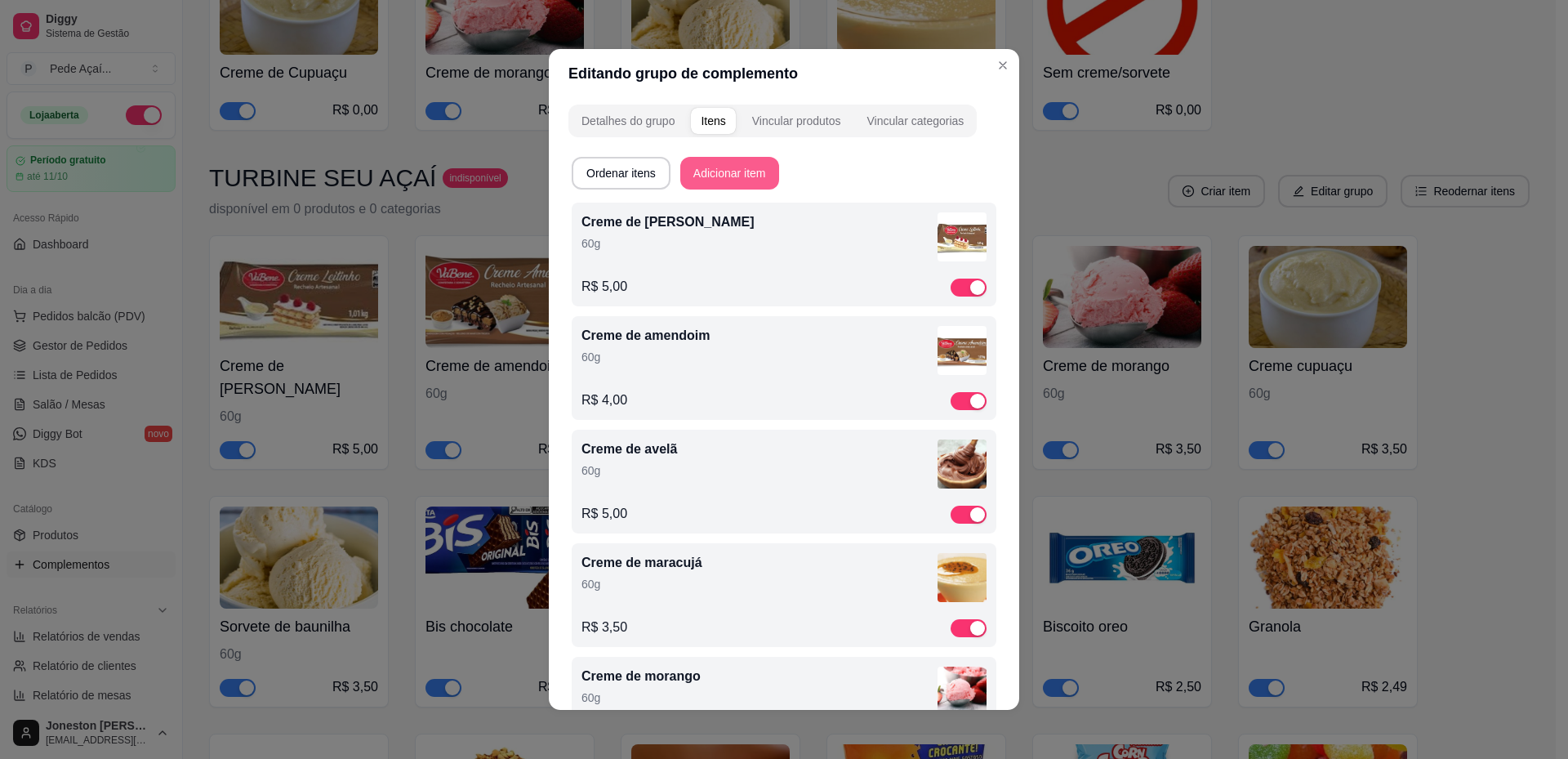
click at [720, 169] on button "Adicionar item" at bounding box center [730, 173] width 99 height 33
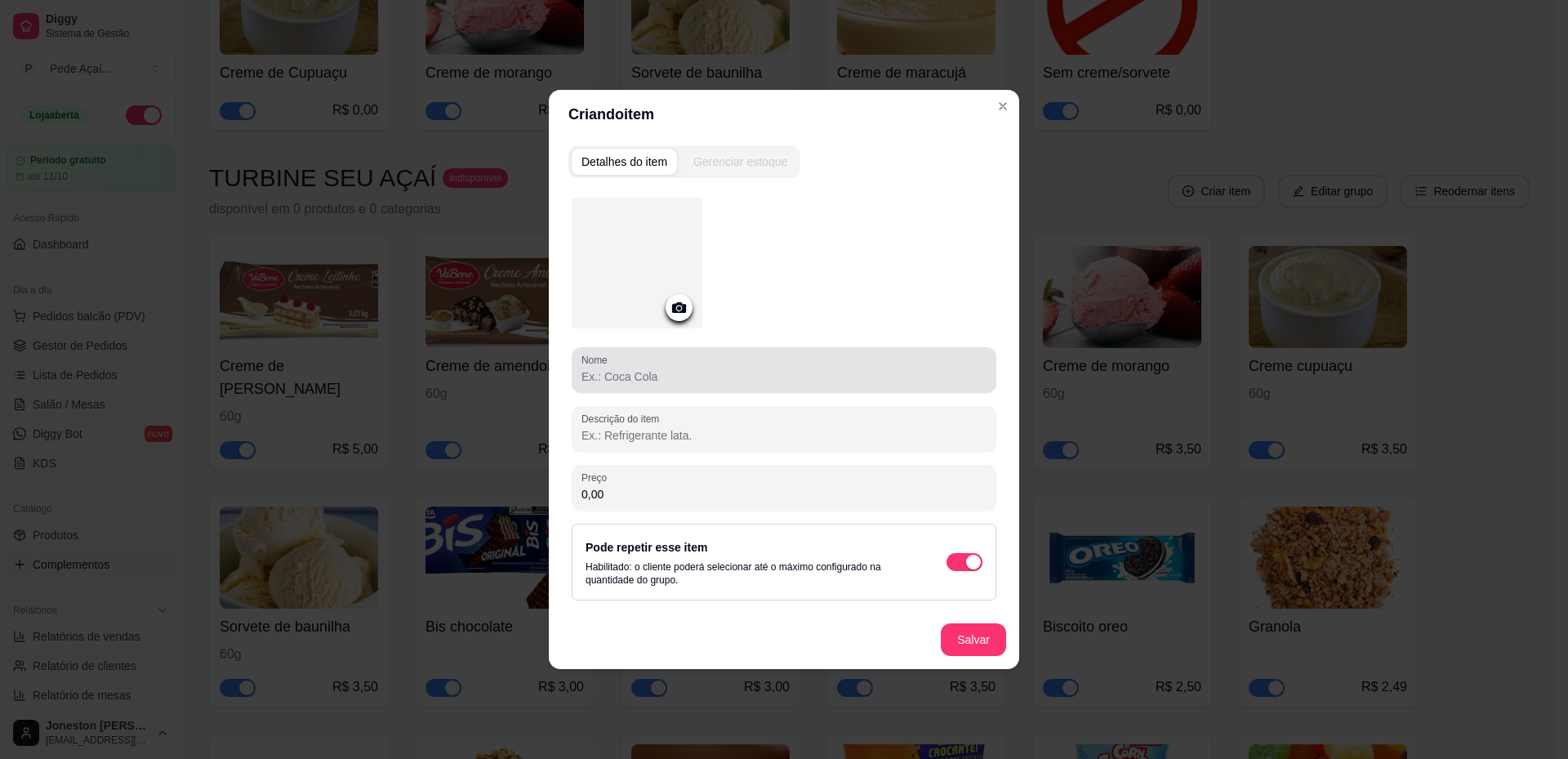
click at [656, 382] on input "Nome" at bounding box center [784, 377] width 405 height 16
type input "[PERSON_NAME]"
click at [681, 314] on icon at bounding box center [678, 307] width 19 height 19
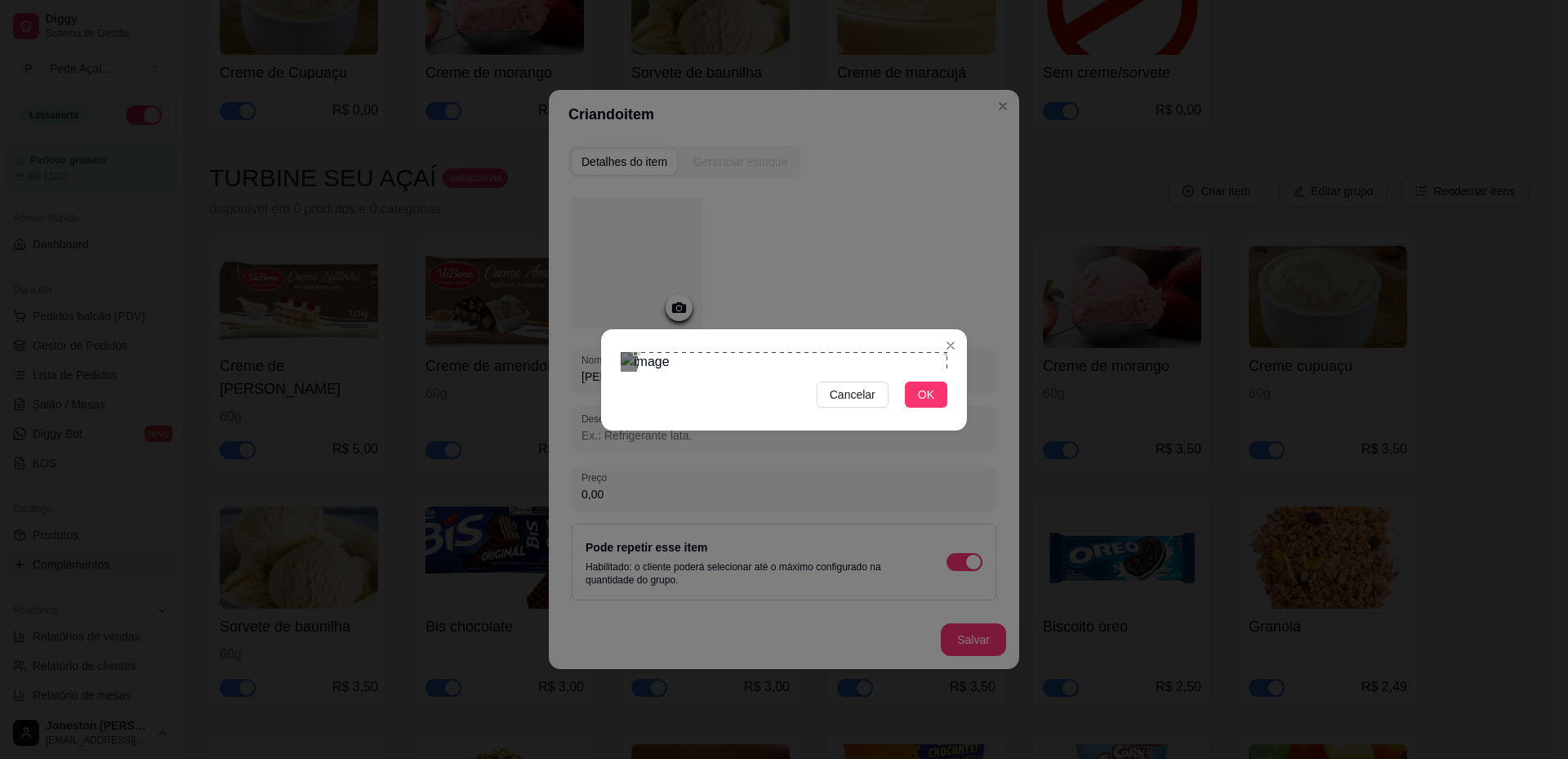
click at [963, 329] on section "Cancelar OK" at bounding box center [784, 380] width 366 height 102
click at [613, 414] on div "Cancelar OK" at bounding box center [784, 380] width 366 height 69
click at [933, 403] on span "OK" at bounding box center [926, 395] width 16 height 18
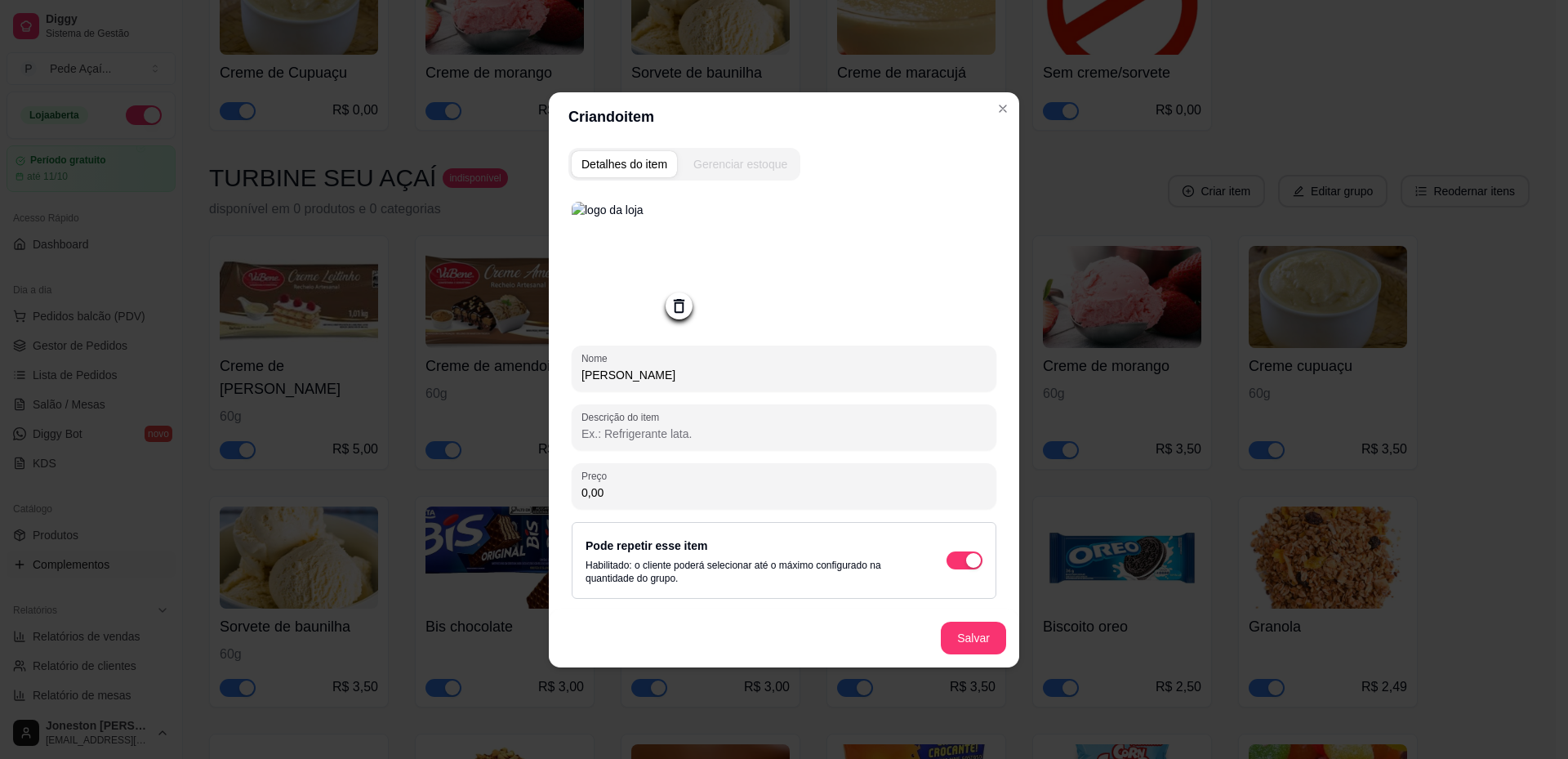
drag, startPoint x: 629, startPoint y: 485, endPoint x: 549, endPoint y: 482, distance: 80.1
click at [549, 482] on div "Detalhes do item Gerenciar estoque Nome Fini Beijos Descrição do item Preço 0,0…" at bounding box center [784, 403] width 470 height 526
drag, startPoint x: 569, startPoint y: 486, endPoint x: 539, endPoint y: 486, distance: 30.0
click at [539, 486] on div "Criando item Detalhes do item Gerenciar estoque Nome Fini Beijos Descrição do i…" at bounding box center [784, 380] width 1568 height 759
type input "2,00"
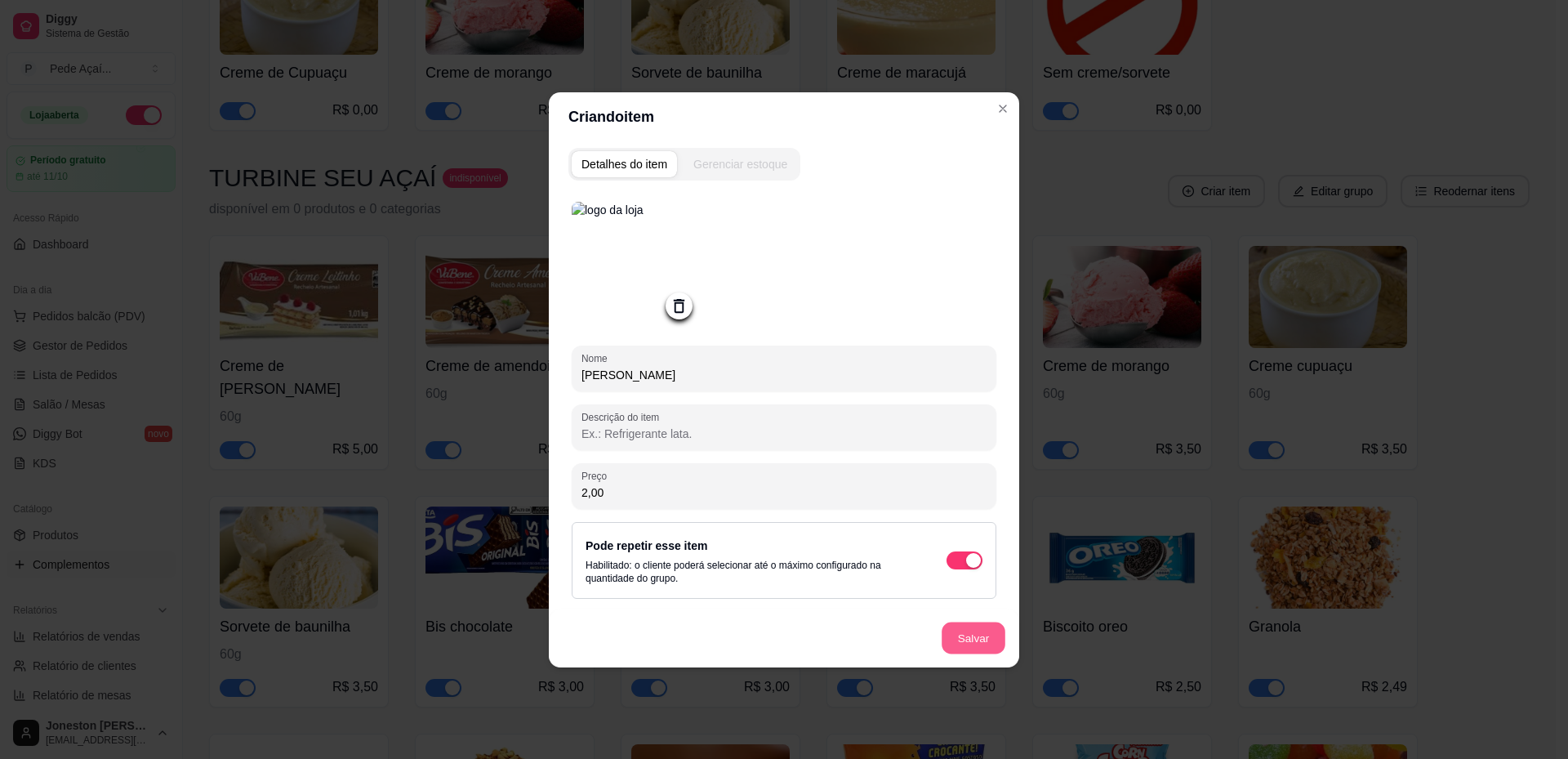
click at [951, 632] on button "Salvar" at bounding box center [974, 637] width 64 height 32
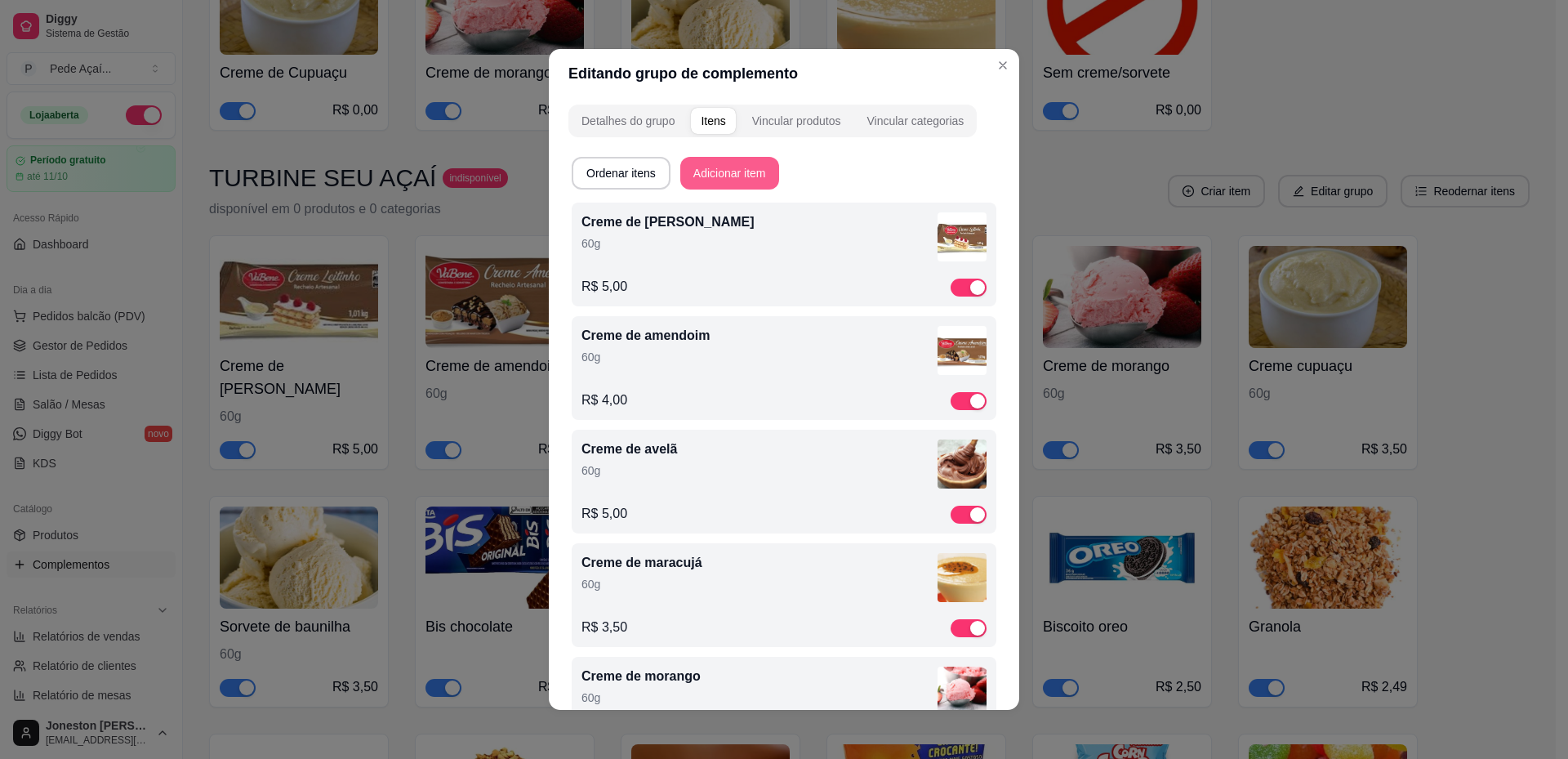
click at [720, 163] on button "Adicionar item" at bounding box center [730, 173] width 99 height 33
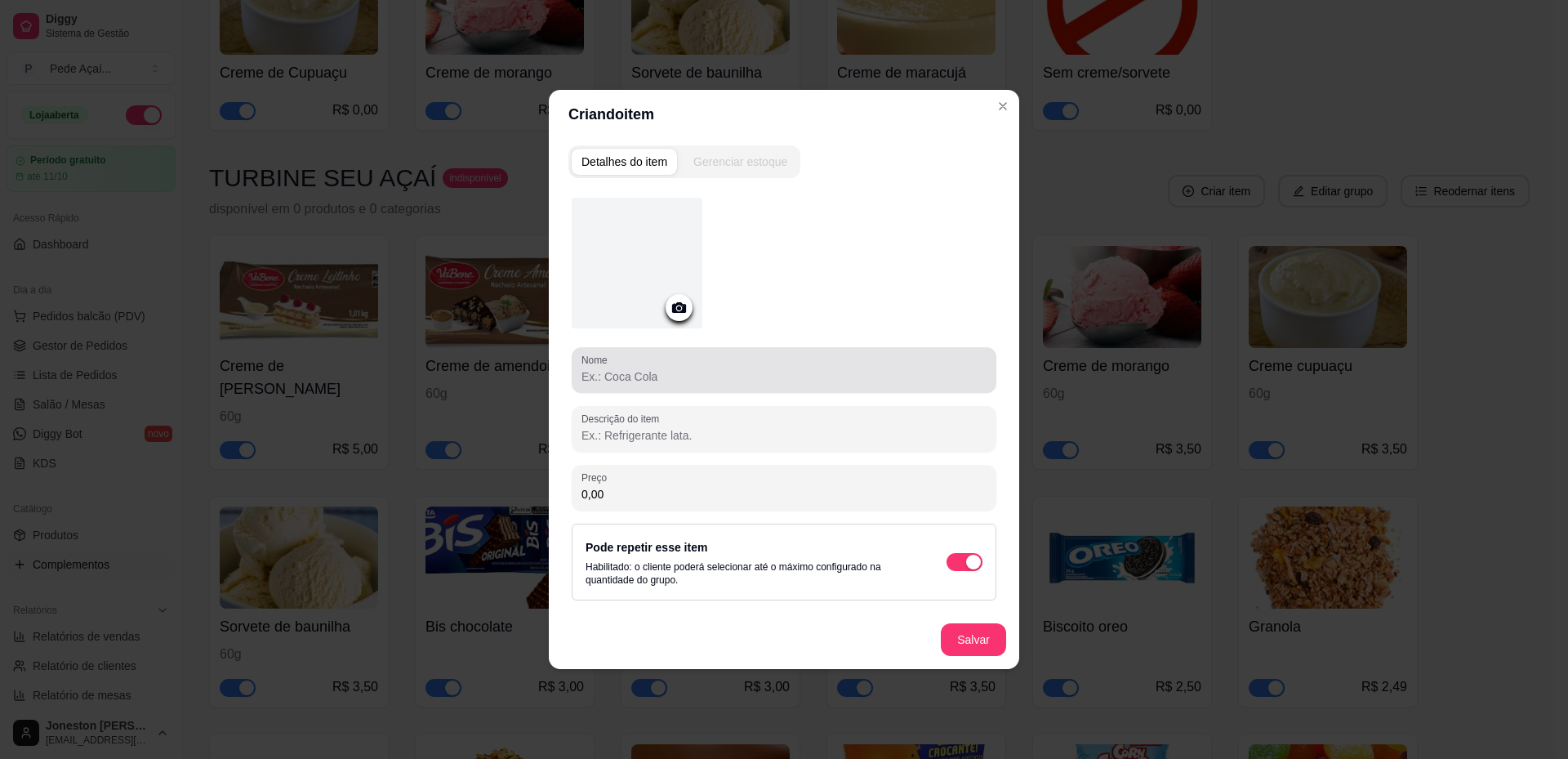
click at [658, 378] on input "Nome" at bounding box center [784, 377] width 405 height 16
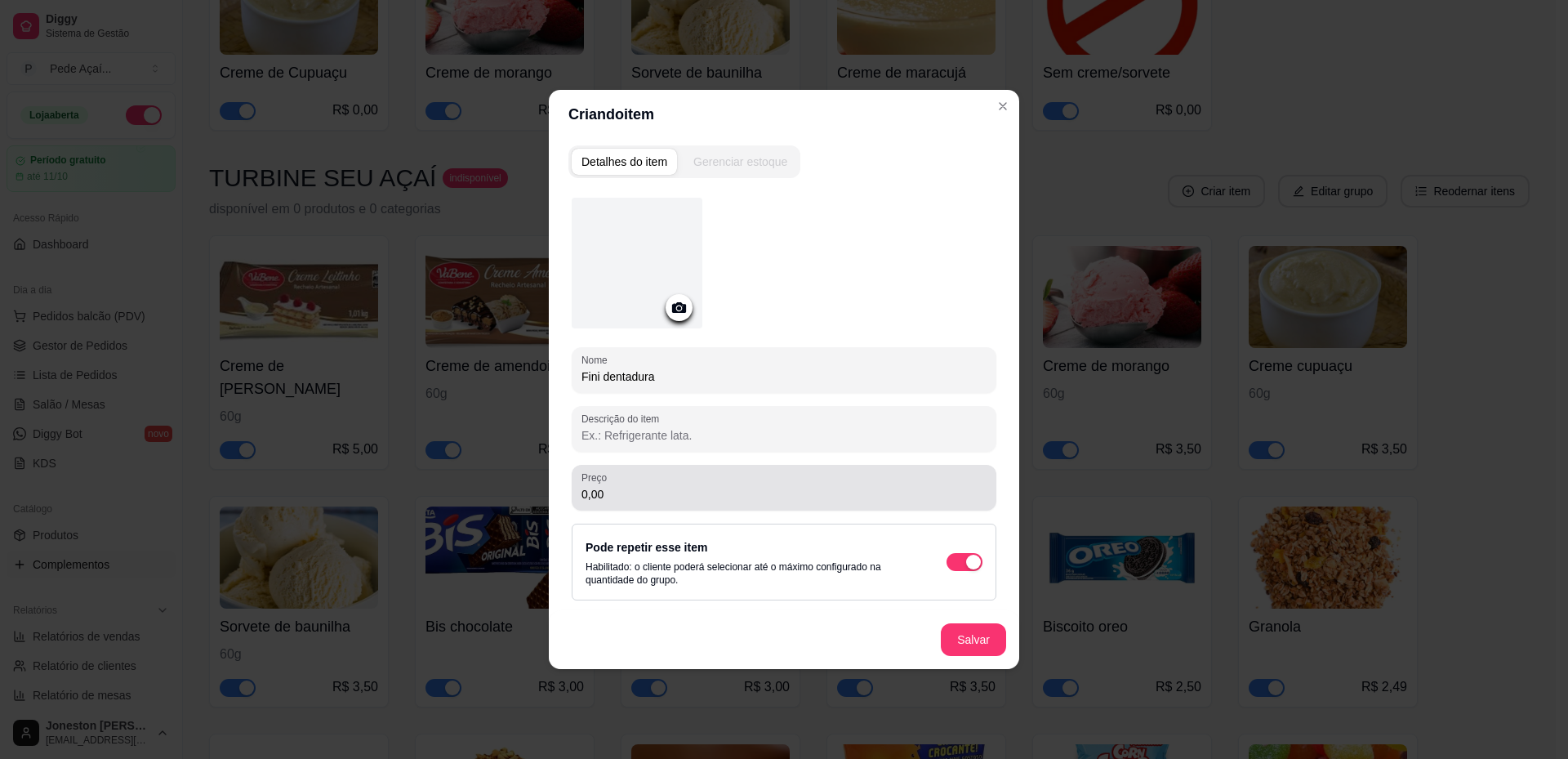
type input "Fini dentadura"
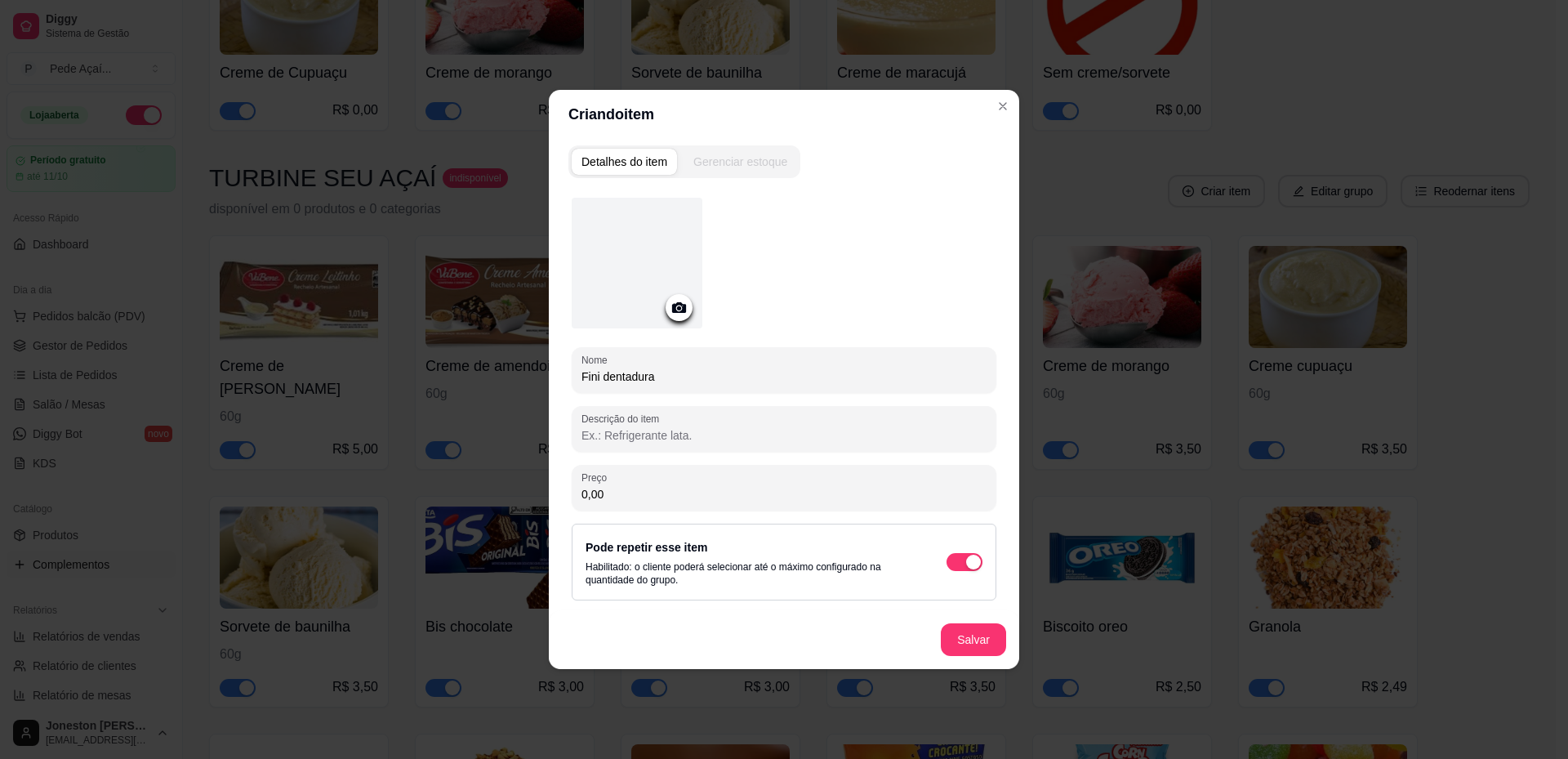
drag, startPoint x: 624, startPoint y: 494, endPoint x: 571, endPoint y: 490, distance: 53.2
click at [571, 490] on div "Preço 0,00" at bounding box center [784, 487] width 424 height 46
type input "2,00"
click at [677, 309] on icon at bounding box center [678, 307] width 19 height 19
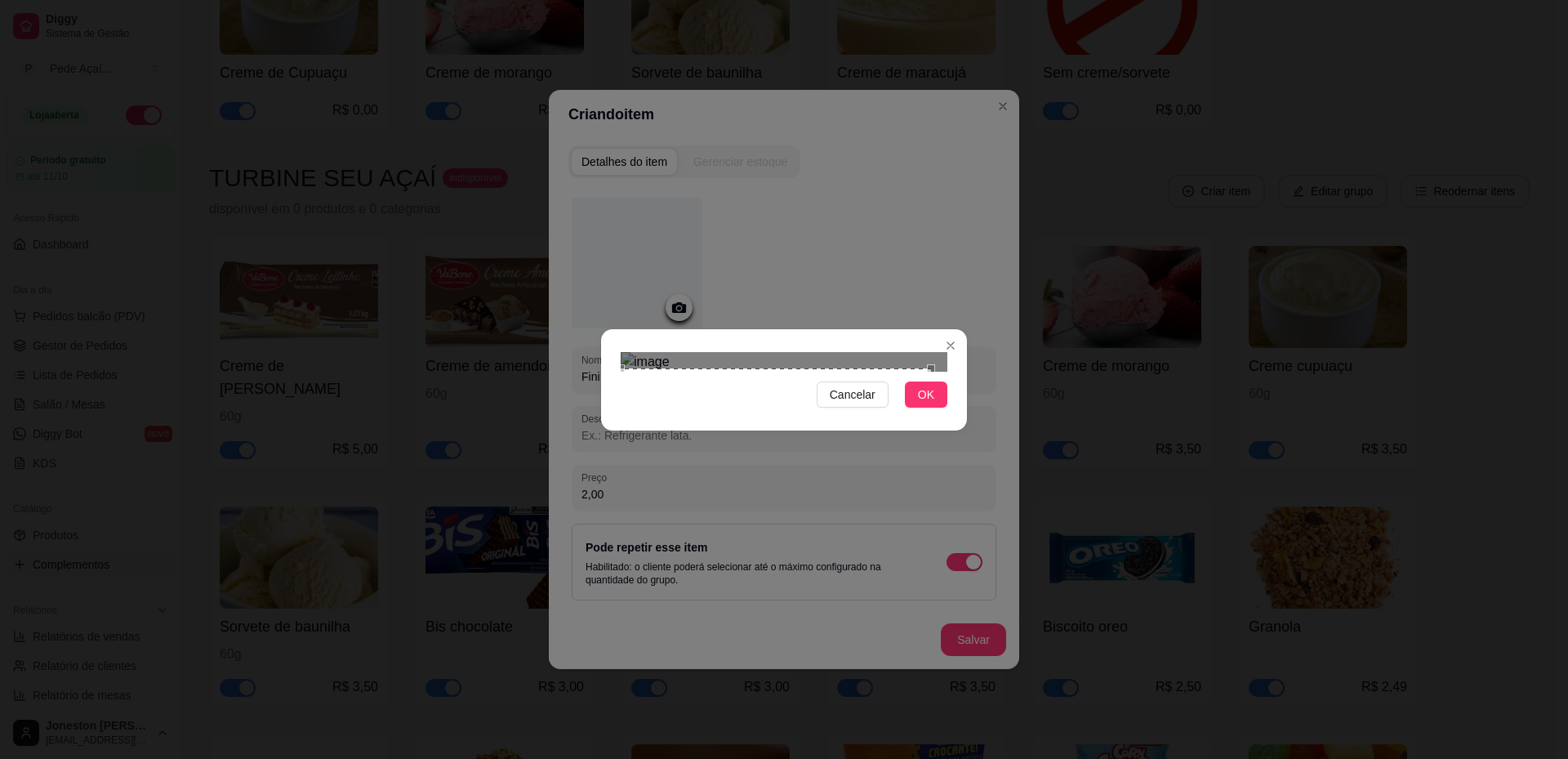
click at [598, 535] on div "Cancelar OK" at bounding box center [784, 380] width 1568 height 759
click at [961, 329] on section "Cancelar OK" at bounding box center [784, 380] width 366 height 102
click at [928, 403] on span "OK" at bounding box center [926, 395] width 16 height 18
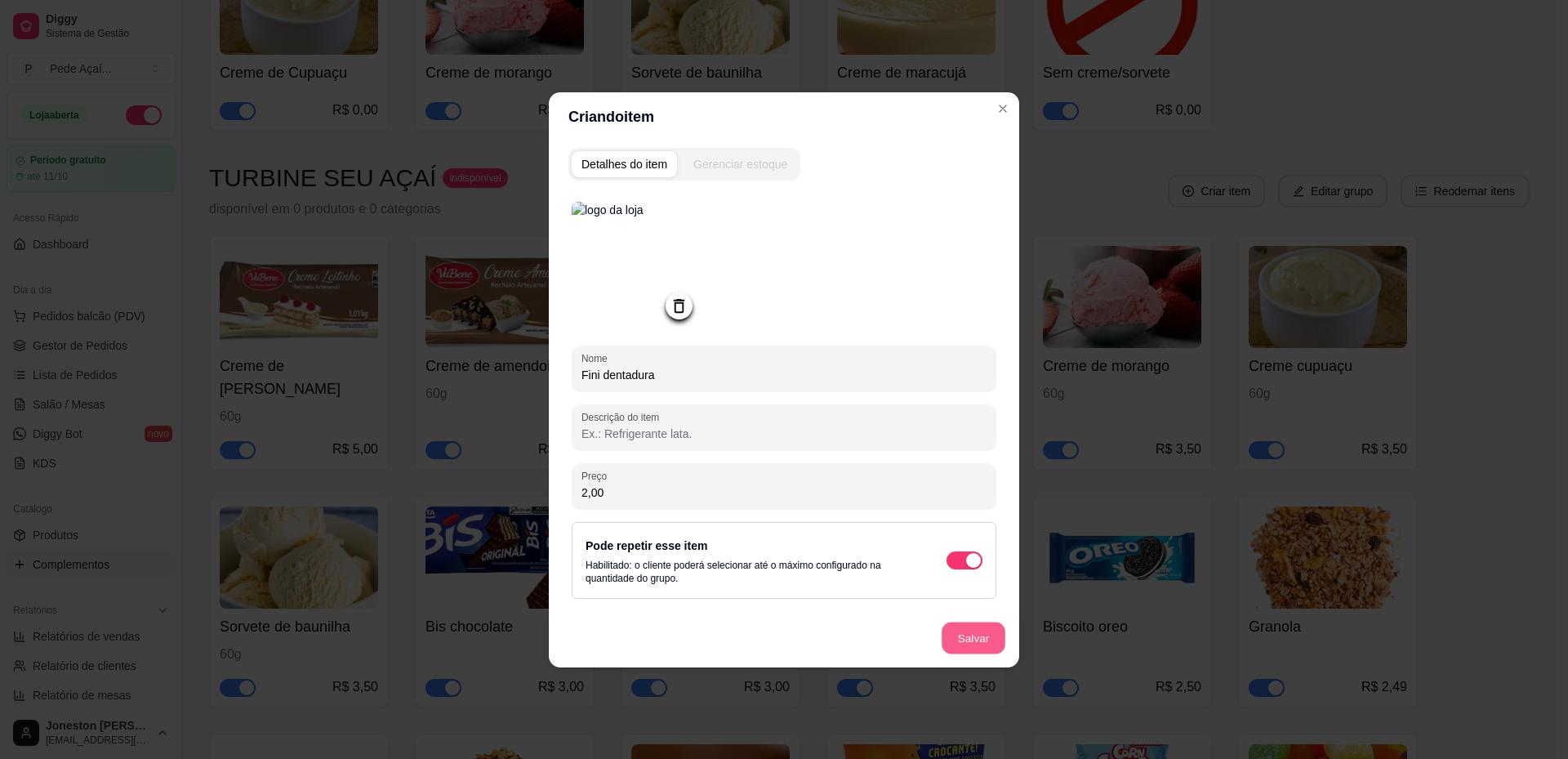
click at [974, 639] on button "Salvar" at bounding box center [974, 637] width 64 height 32
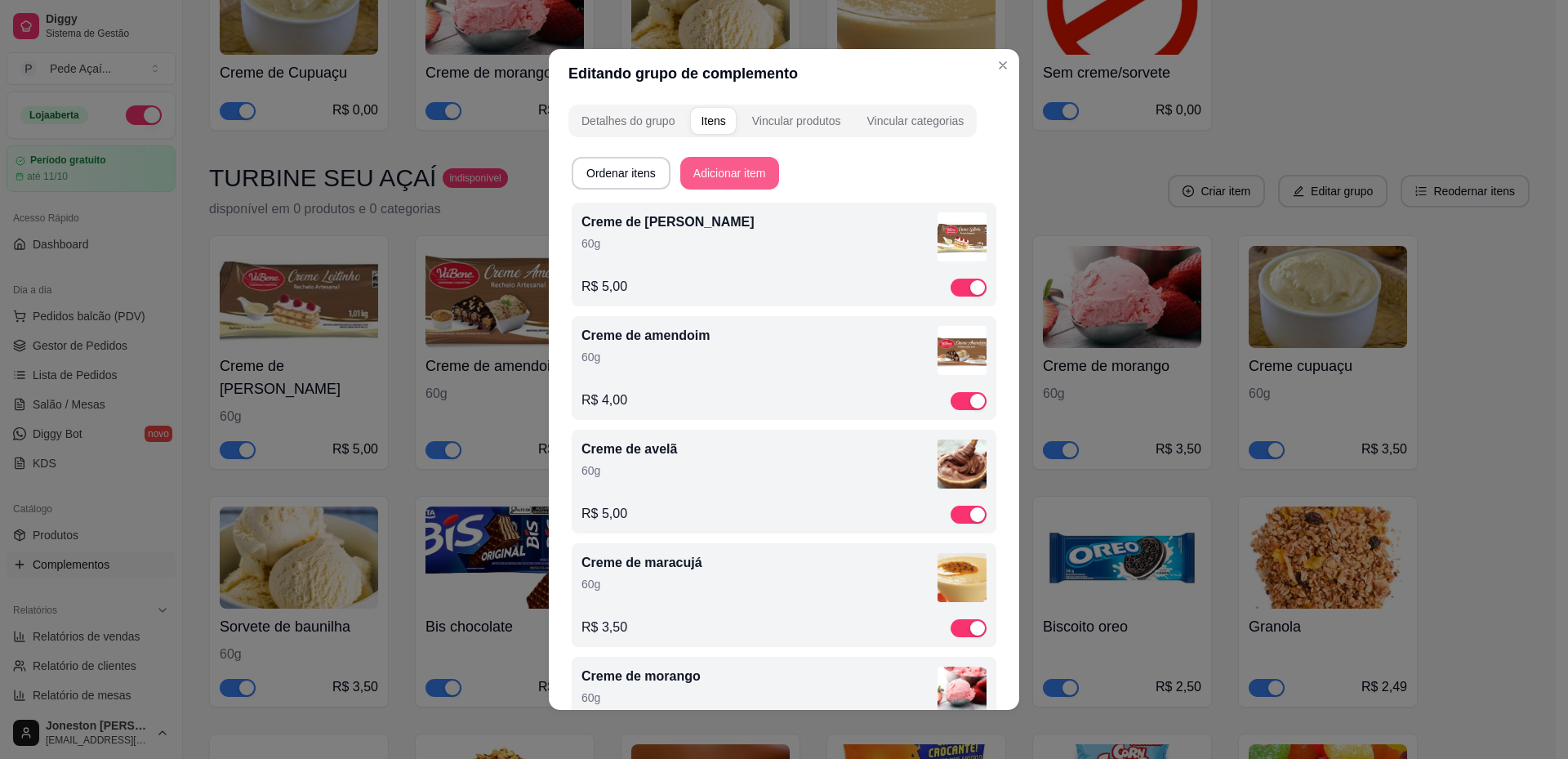
click at [720, 172] on button "Adicionar item" at bounding box center [730, 173] width 99 height 33
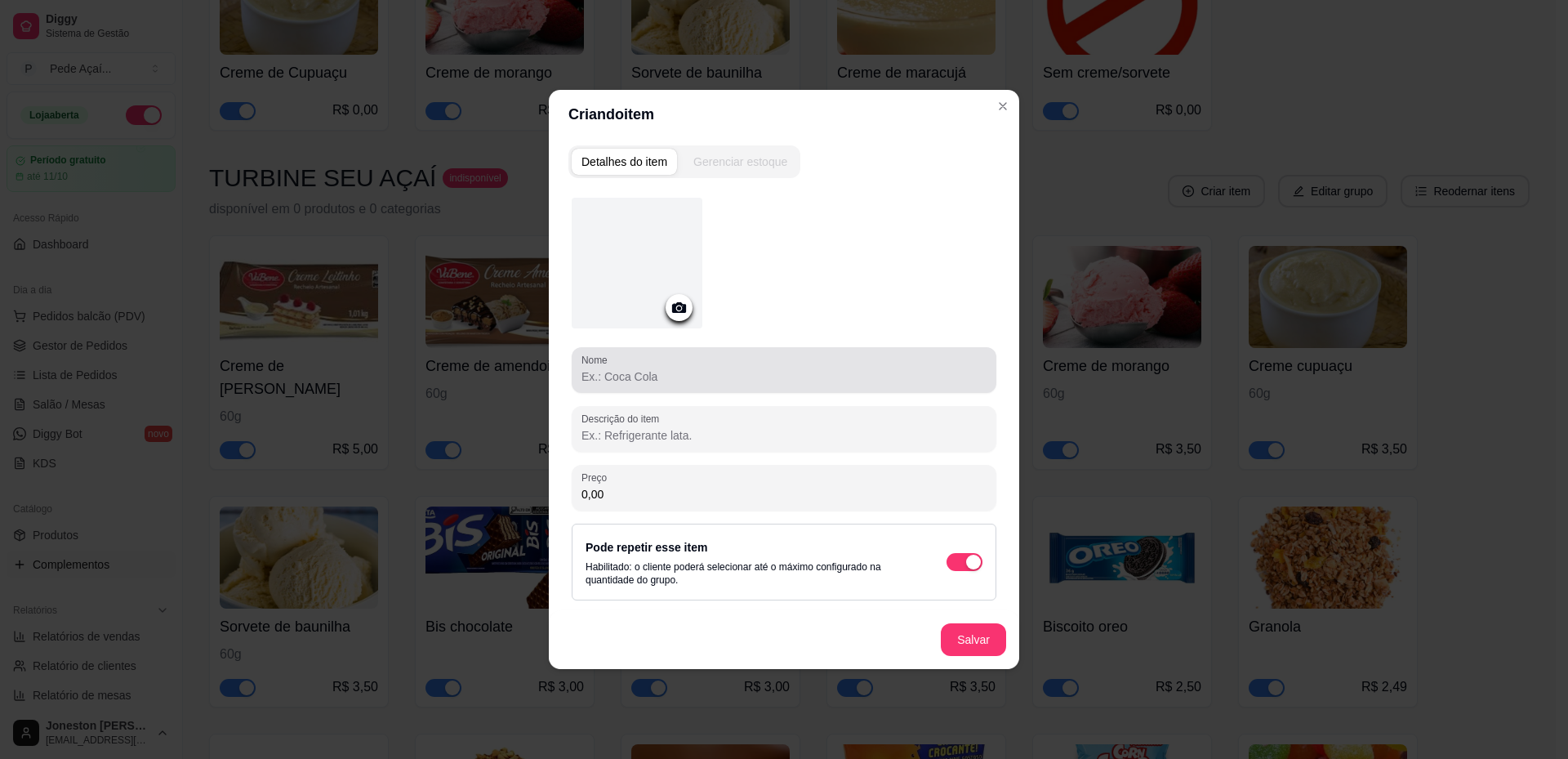
click at [653, 386] on div at bounding box center [784, 370] width 405 height 33
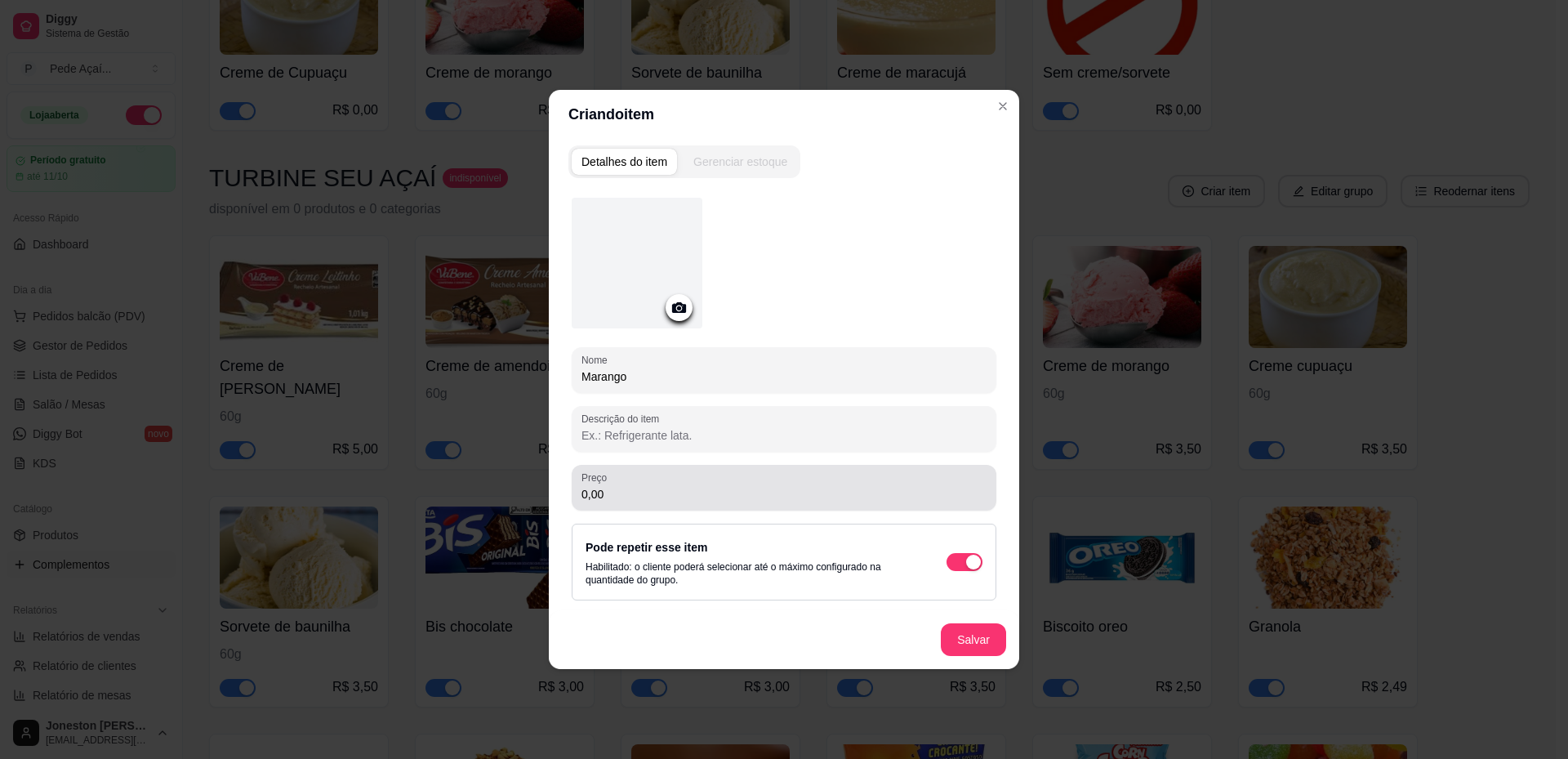
type input "Marango"
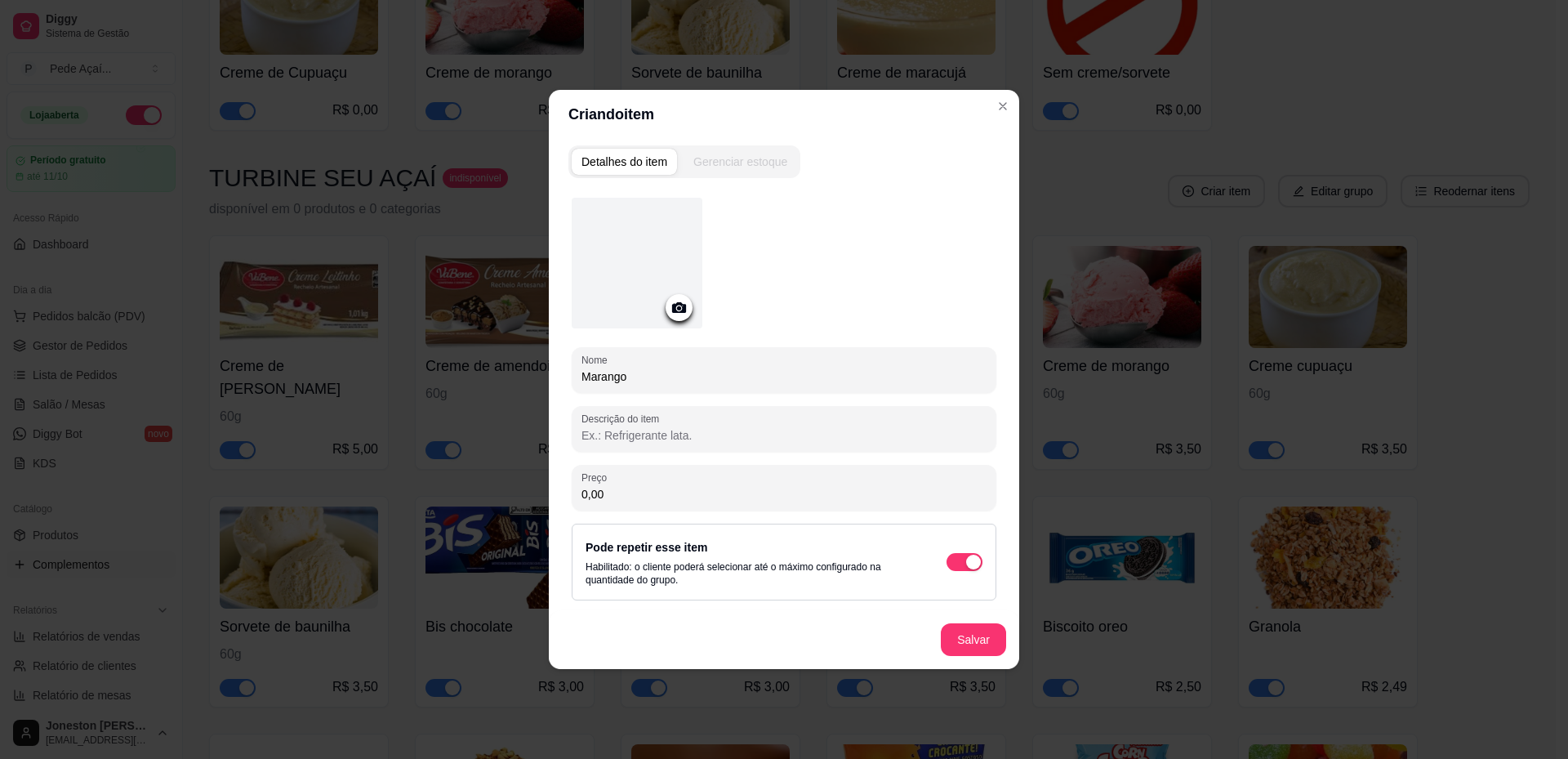
drag, startPoint x: 618, startPoint y: 493, endPoint x: 559, endPoint y: 486, distance: 59.4
click at [559, 486] on div "Detalhes do item Gerenciar estoque Nome Marango Descrição do item Preço 0,00 Po…" at bounding box center [784, 404] width 470 height 530
type input "1,50"
click at [676, 316] on icon at bounding box center [678, 307] width 19 height 19
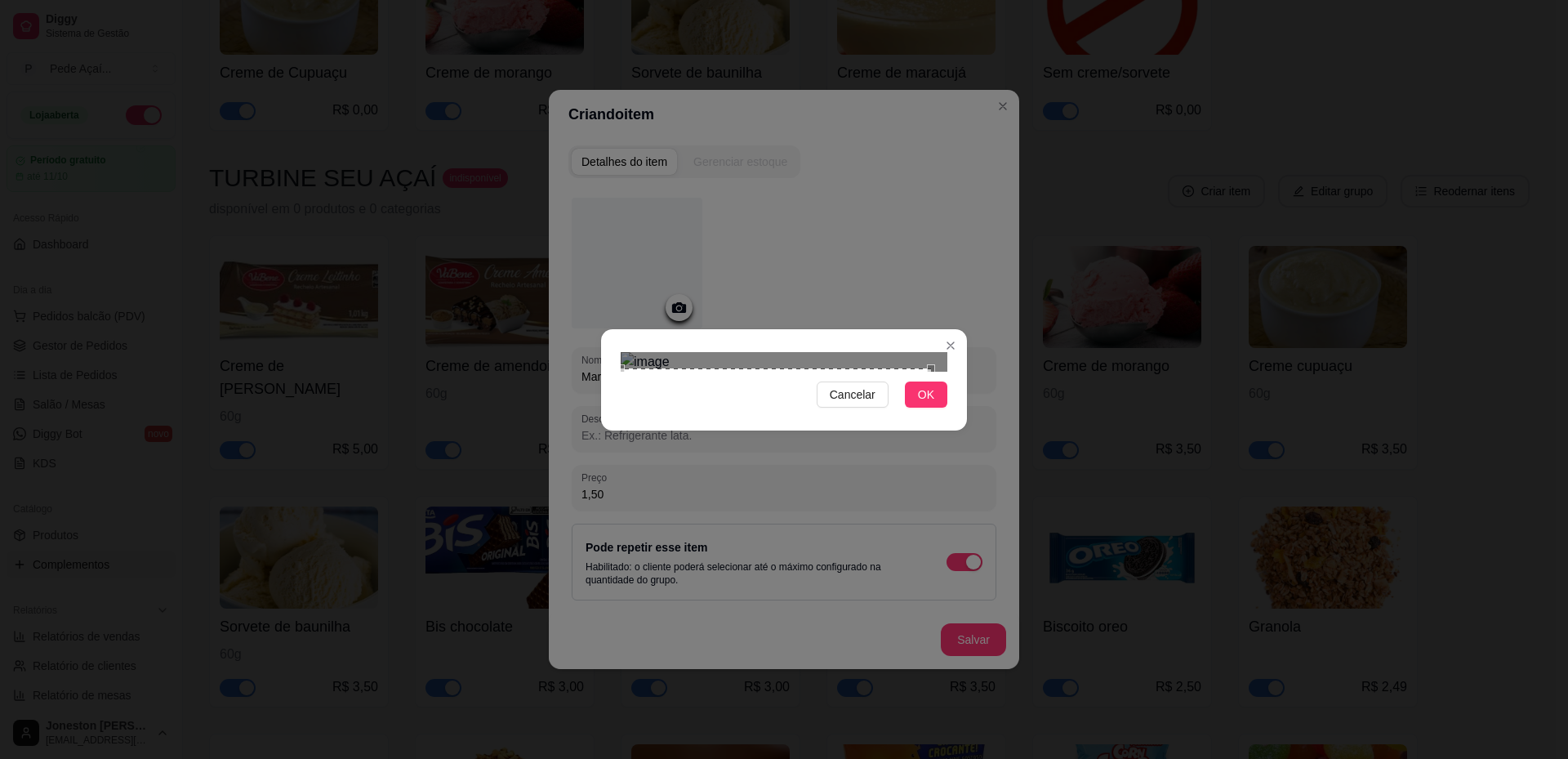
click at [599, 536] on div "Cancelar OK" at bounding box center [784, 380] width 1568 height 759
click at [973, 185] on div "Cancelar OK" at bounding box center [784, 380] width 1568 height 759
click at [920, 403] on span "OK" at bounding box center [926, 395] width 16 height 18
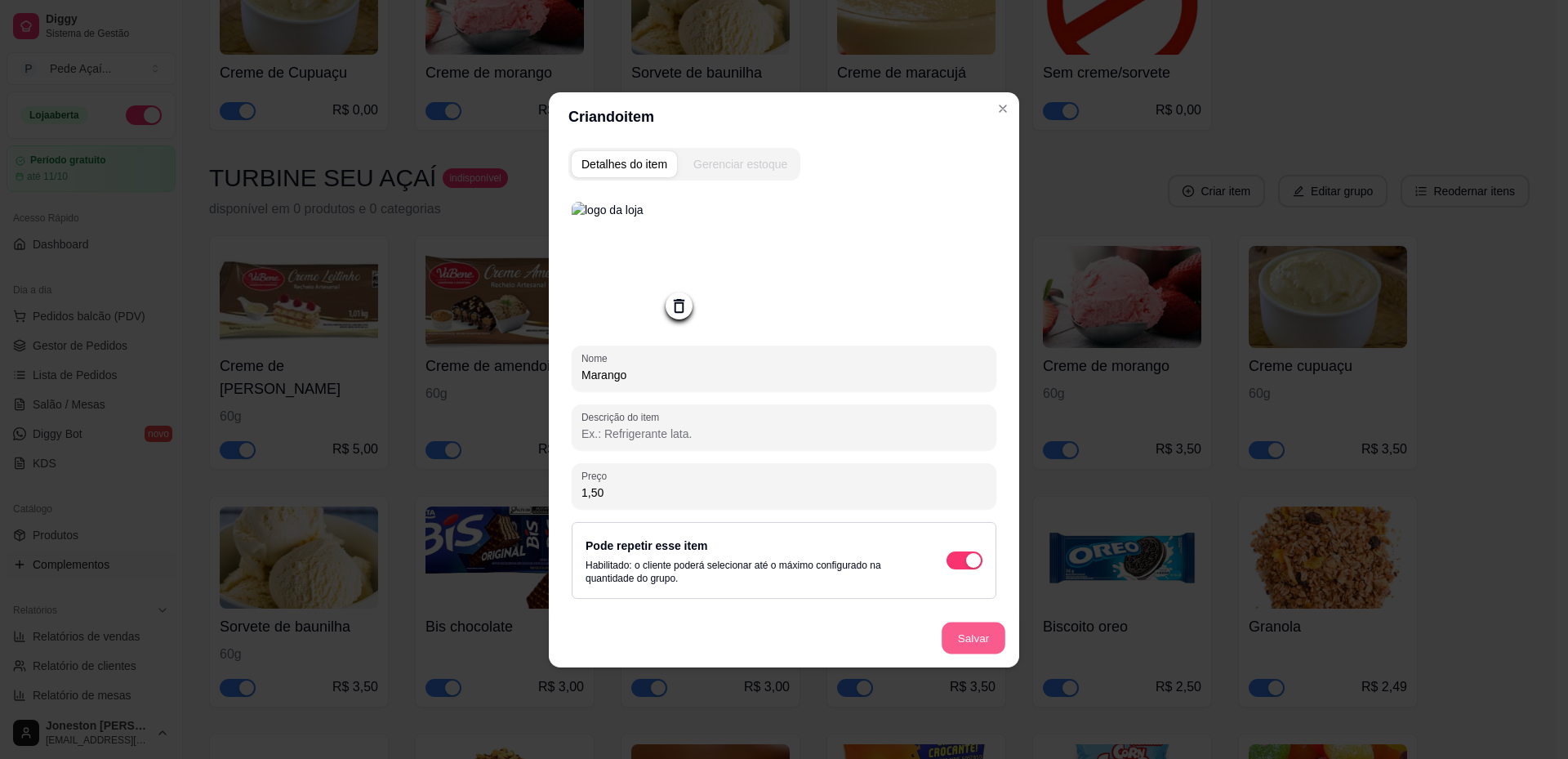
click at [984, 647] on button "Salvar" at bounding box center [974, 637] width 64 height 32
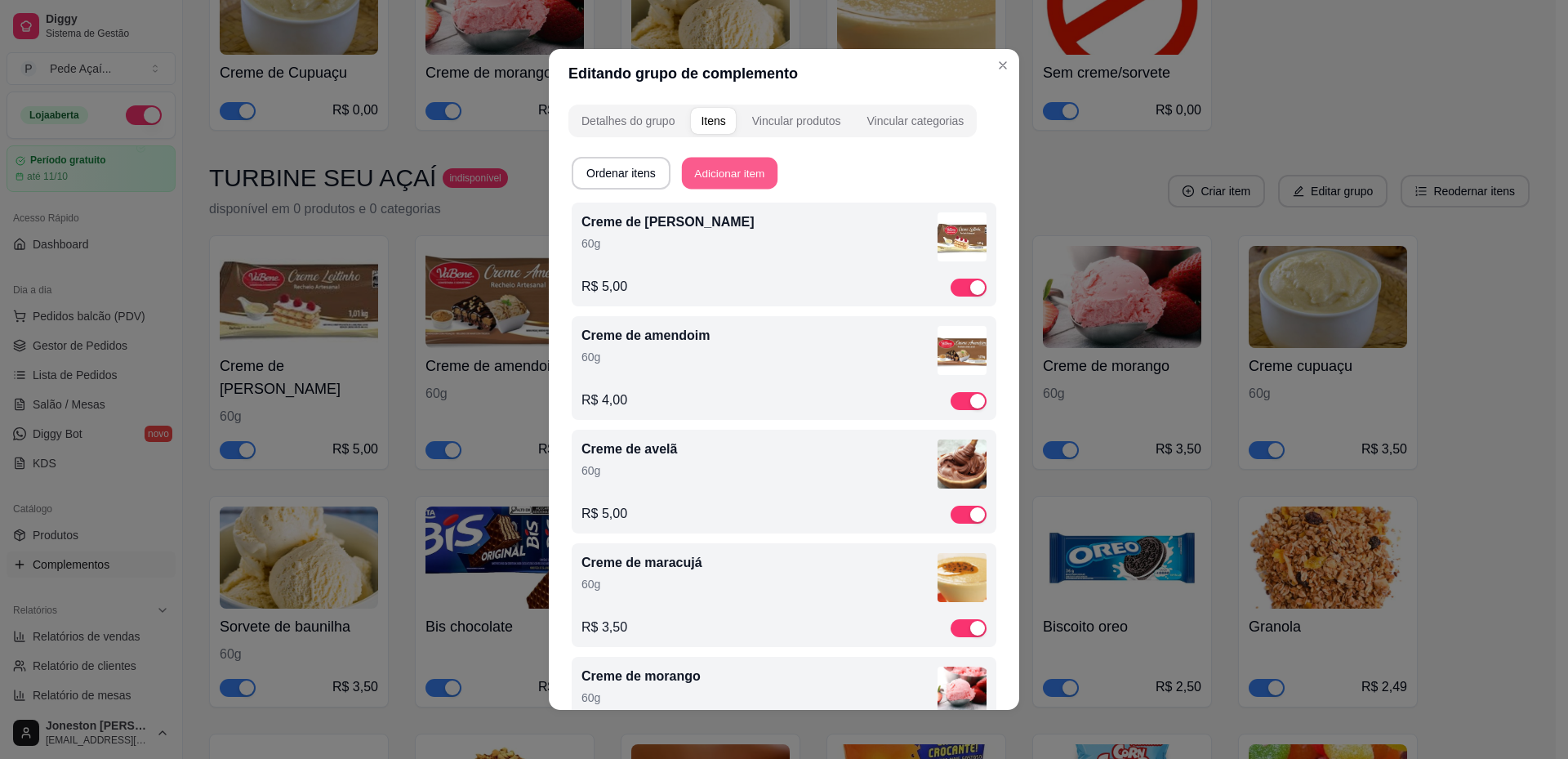
click at [736, 182] on button "Adicionar item" at bounding box center [730, 173] width 95 height 32
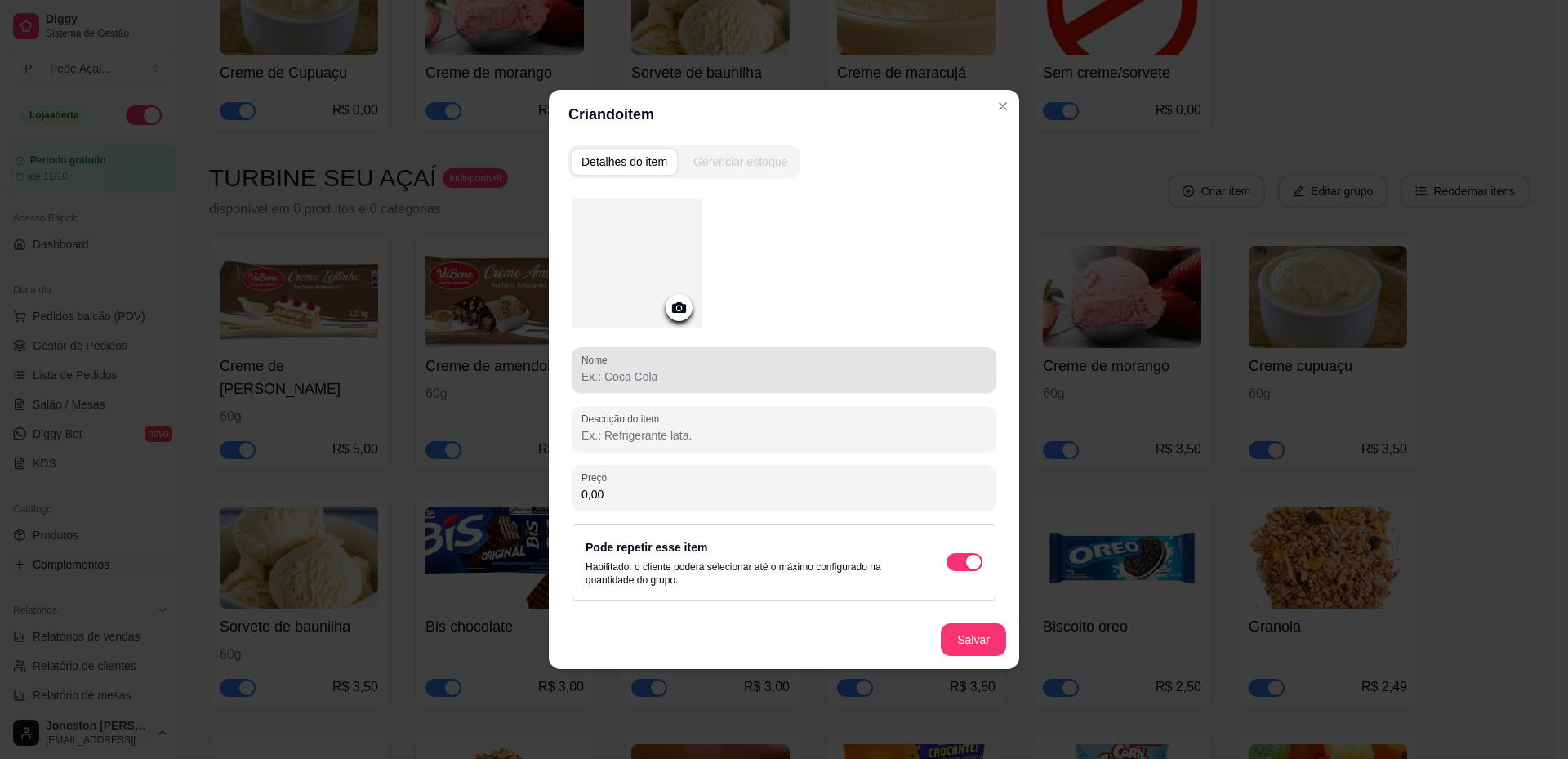
click at [676, 389] on div "Nome" at bounding box center [784, 370] width 424 height 46
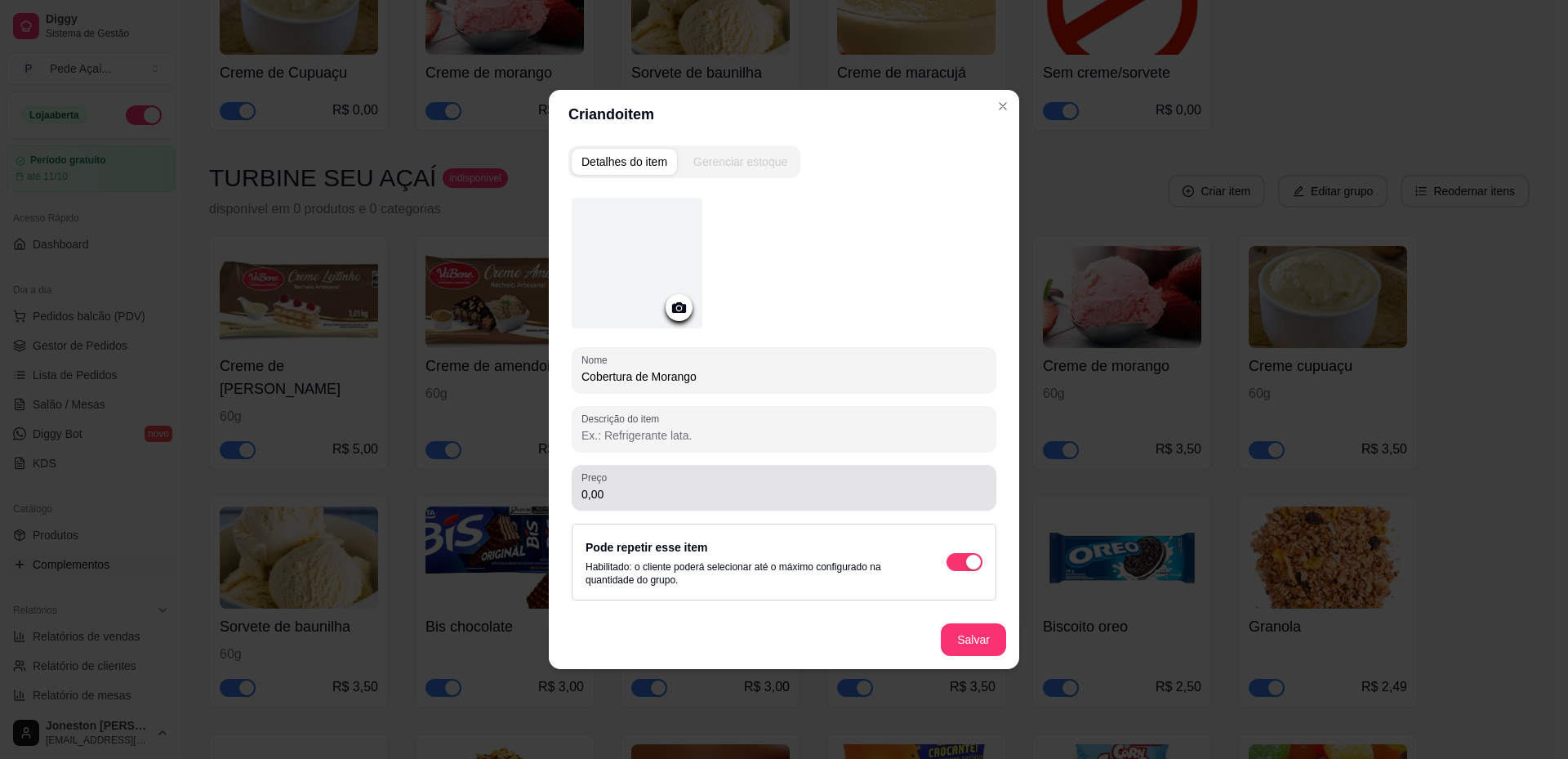
type input "Cobertura de Morango"
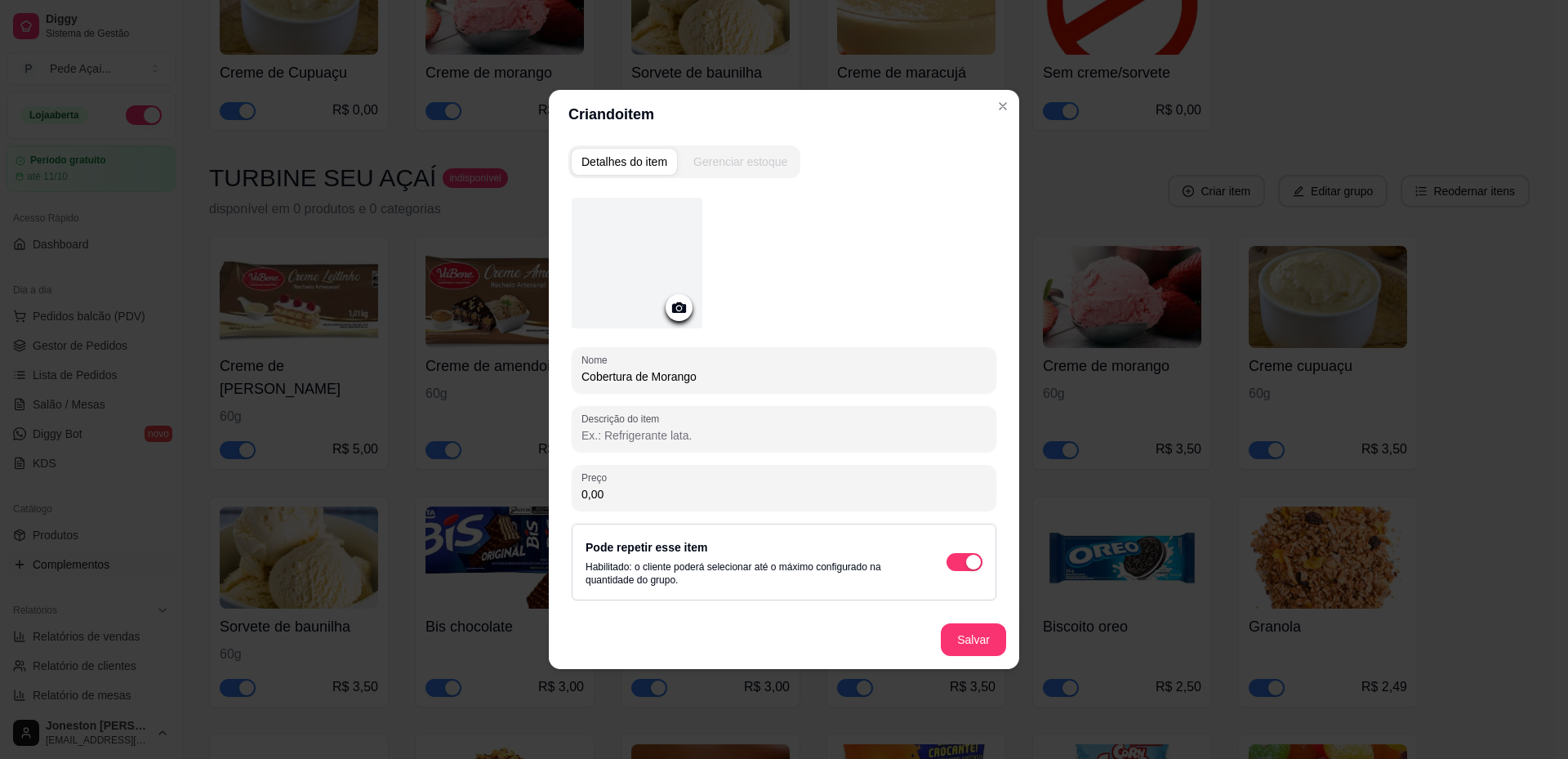
drag, startPoint x: 627, startPoint y: 496, endPoint x: 568, endPoint y: 485, distance: 60.0
click at [568, 485] on div "Detalhes do item Gerenciar estoque Nome Cobertura de Morango Descrição do item …" at bounding box center [784, 404] width 470 height 530
type input "1,50"
click at [677, 303] on icon at bounding box center [678, 307] width 14 height 11
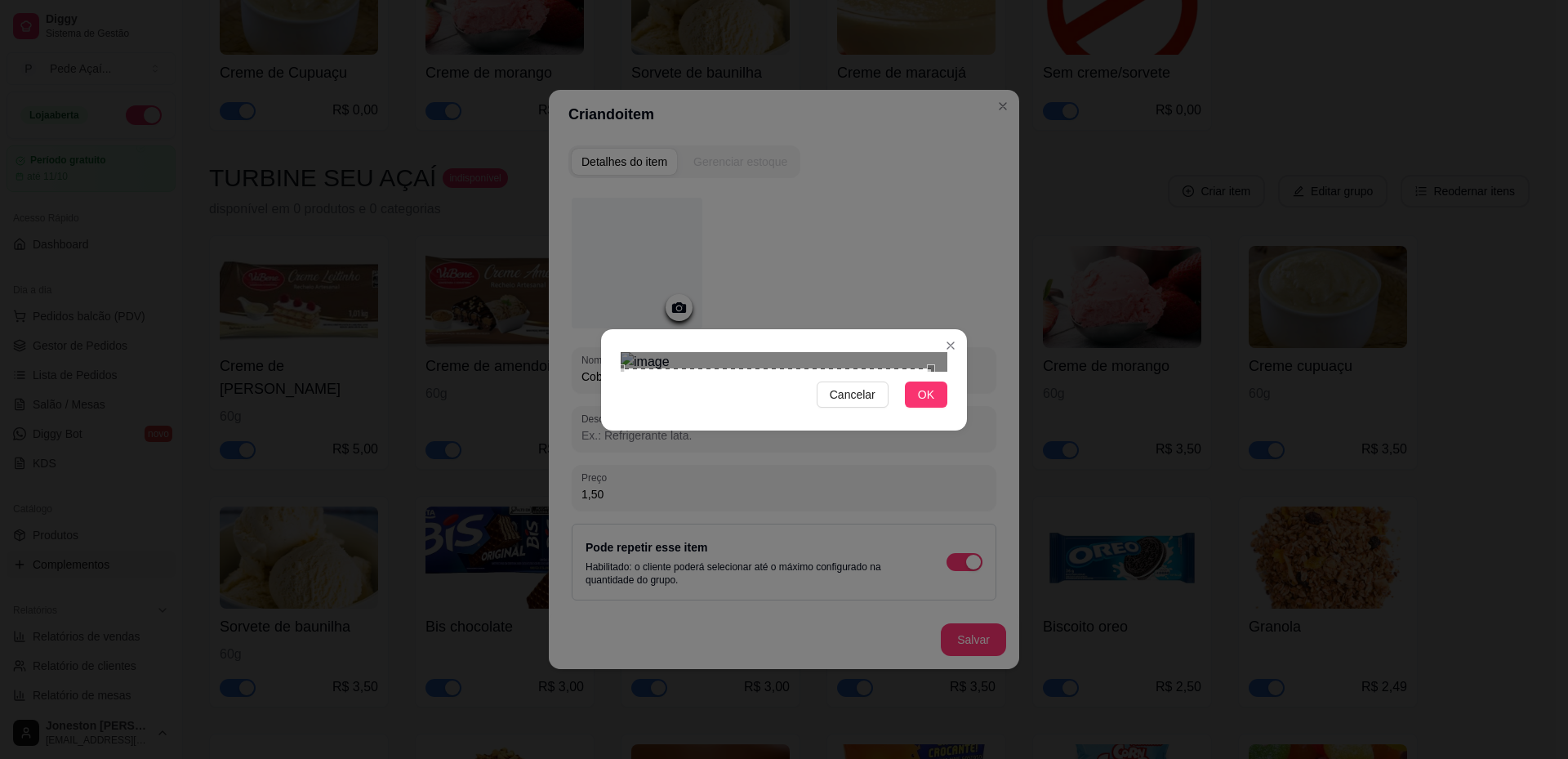
click at [596, 537] on div "Cancelar OK" at bounding box center [784, 380] width 1568 height 759
click at [973, 183] on div "Cancelar OK" at bounding box center [784, 380] width 1568 height 759
click at [924, 403] on span "OK" at bounding box center [926, 395] width 16 height 18
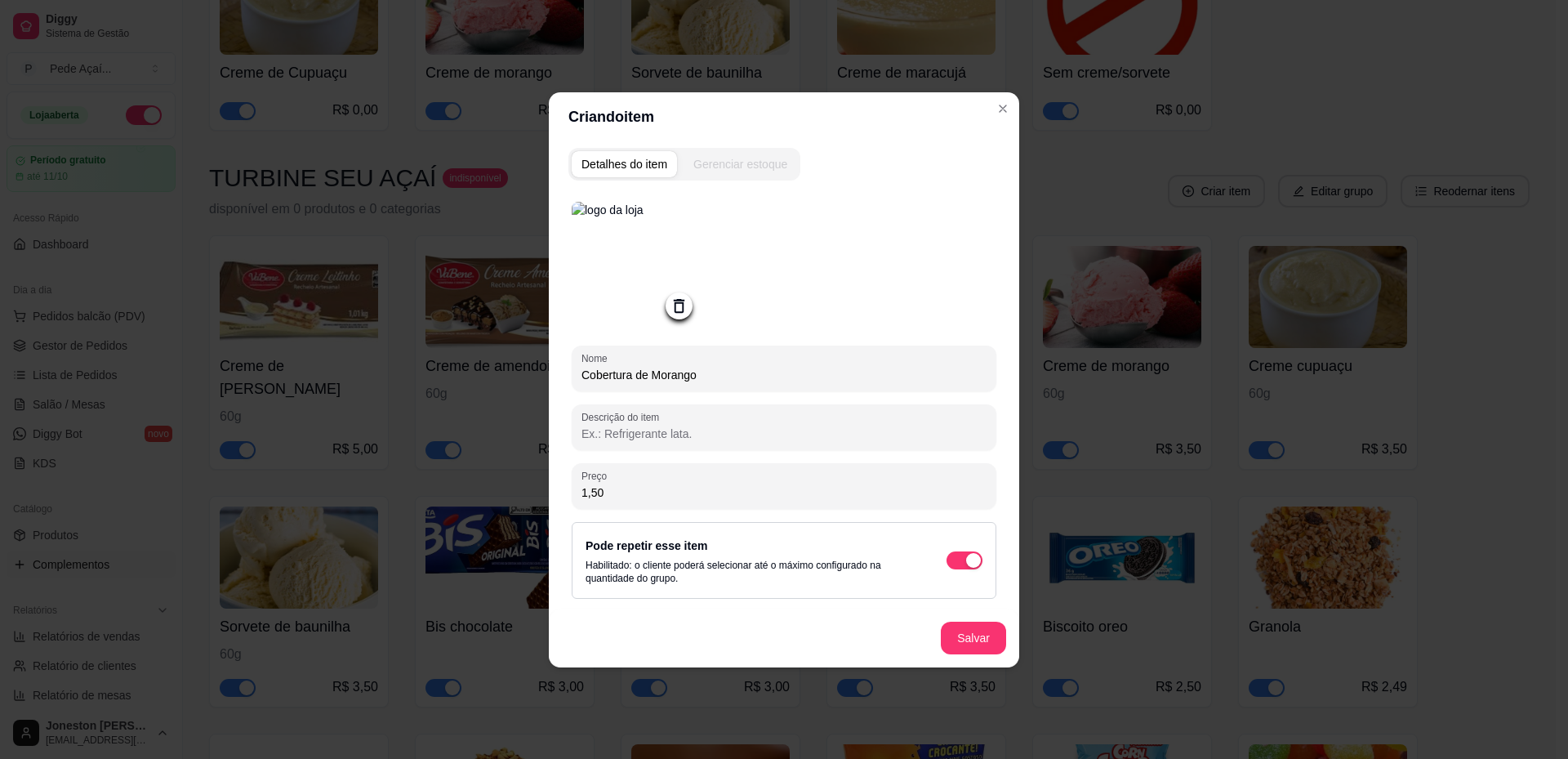
drag, startPoint x: 655, startPoint y: 376, endPoint x: 715, endPoint y: 376, distance: 60.0
click at [715, 376] on input "Cobertura de Morango" at bounding box center [784, 375] width 405 height 16
type input "Cobertura de Chocolate"
click at [971, 644] on button "Salvar" at bounding box center [974, 637] width 64 height 32
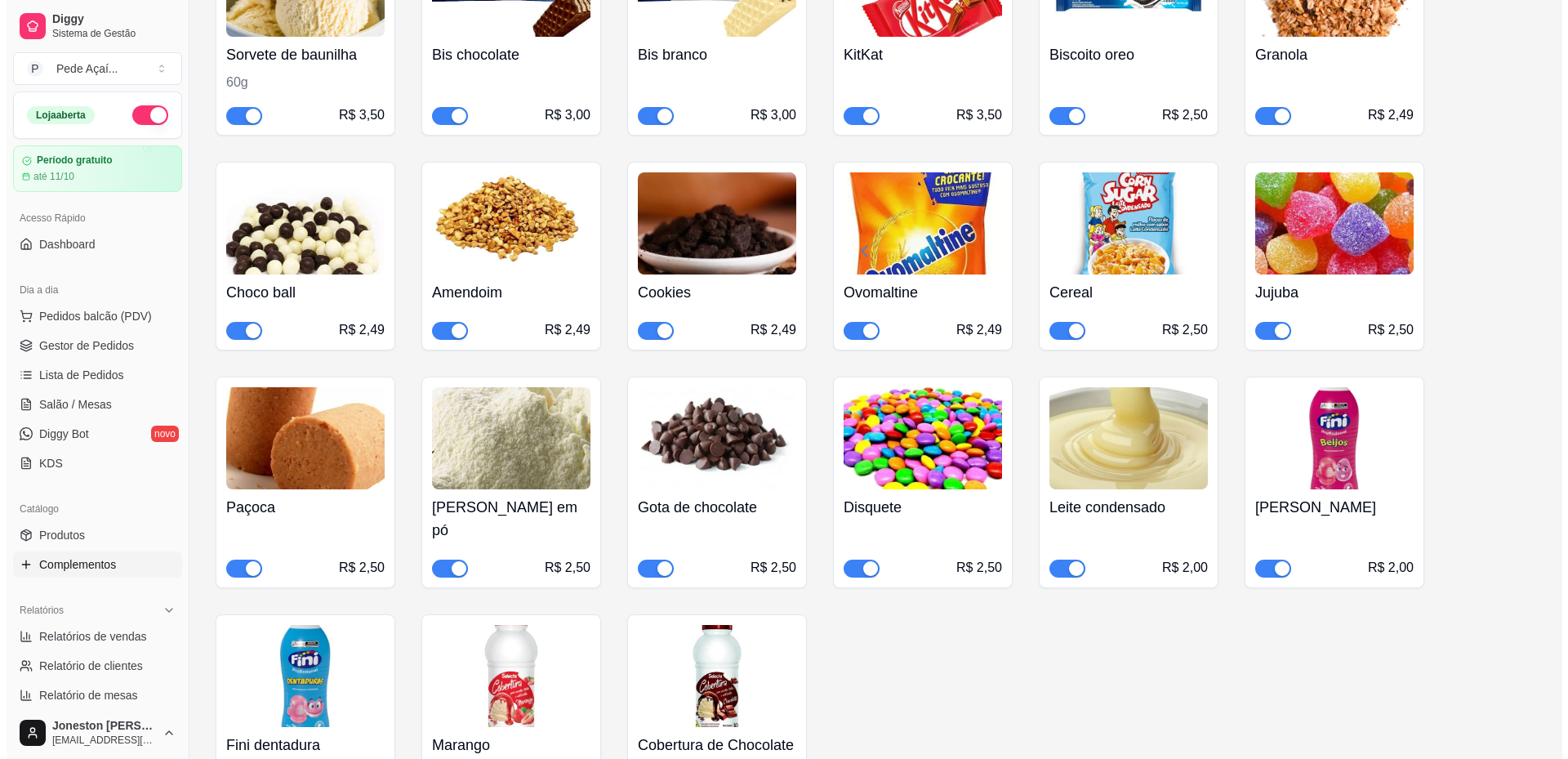
scroll to position [3372, 0]
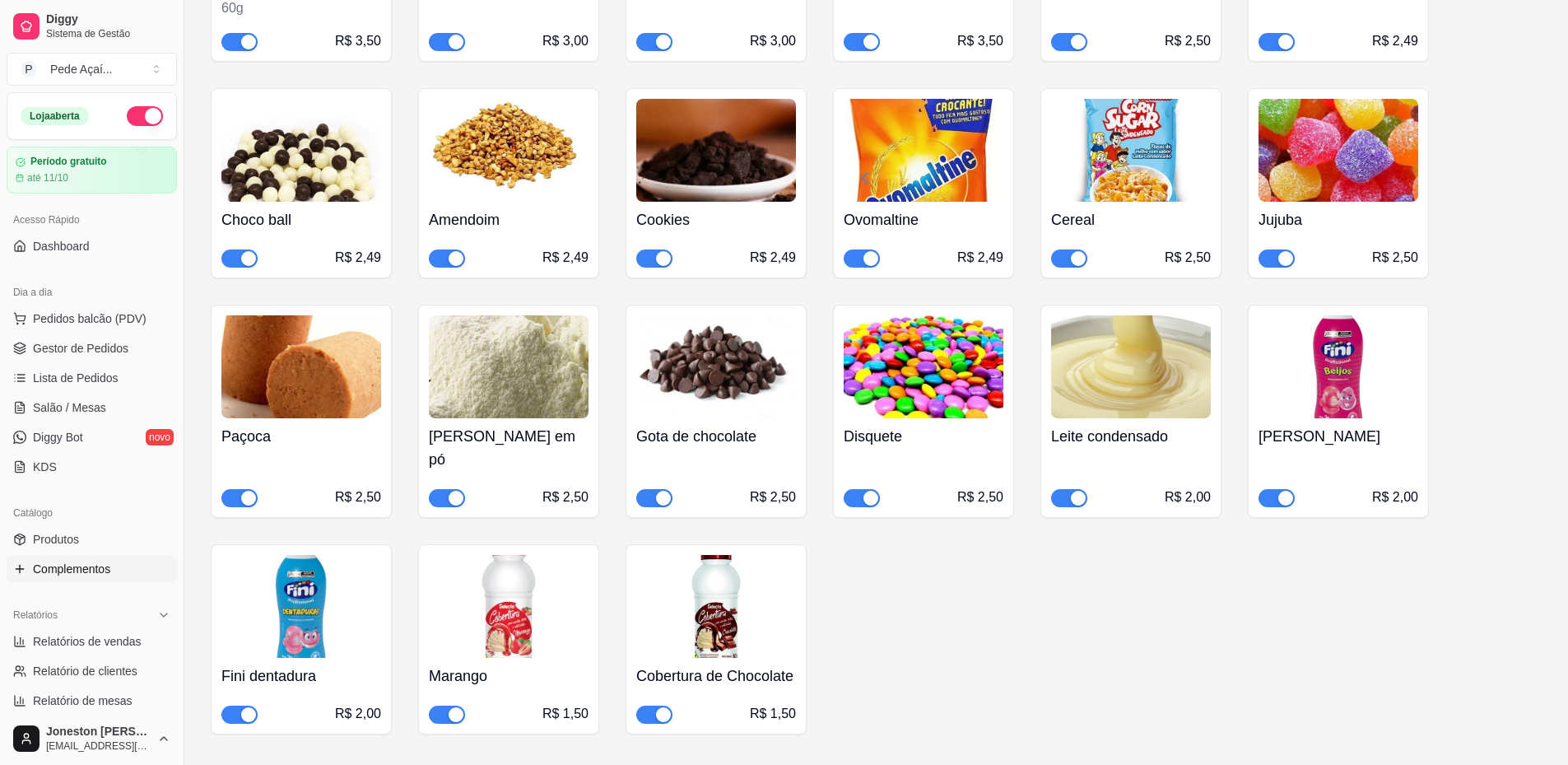
click at [560, 555] on img at bounding box center [508, 606] width 159 height 103
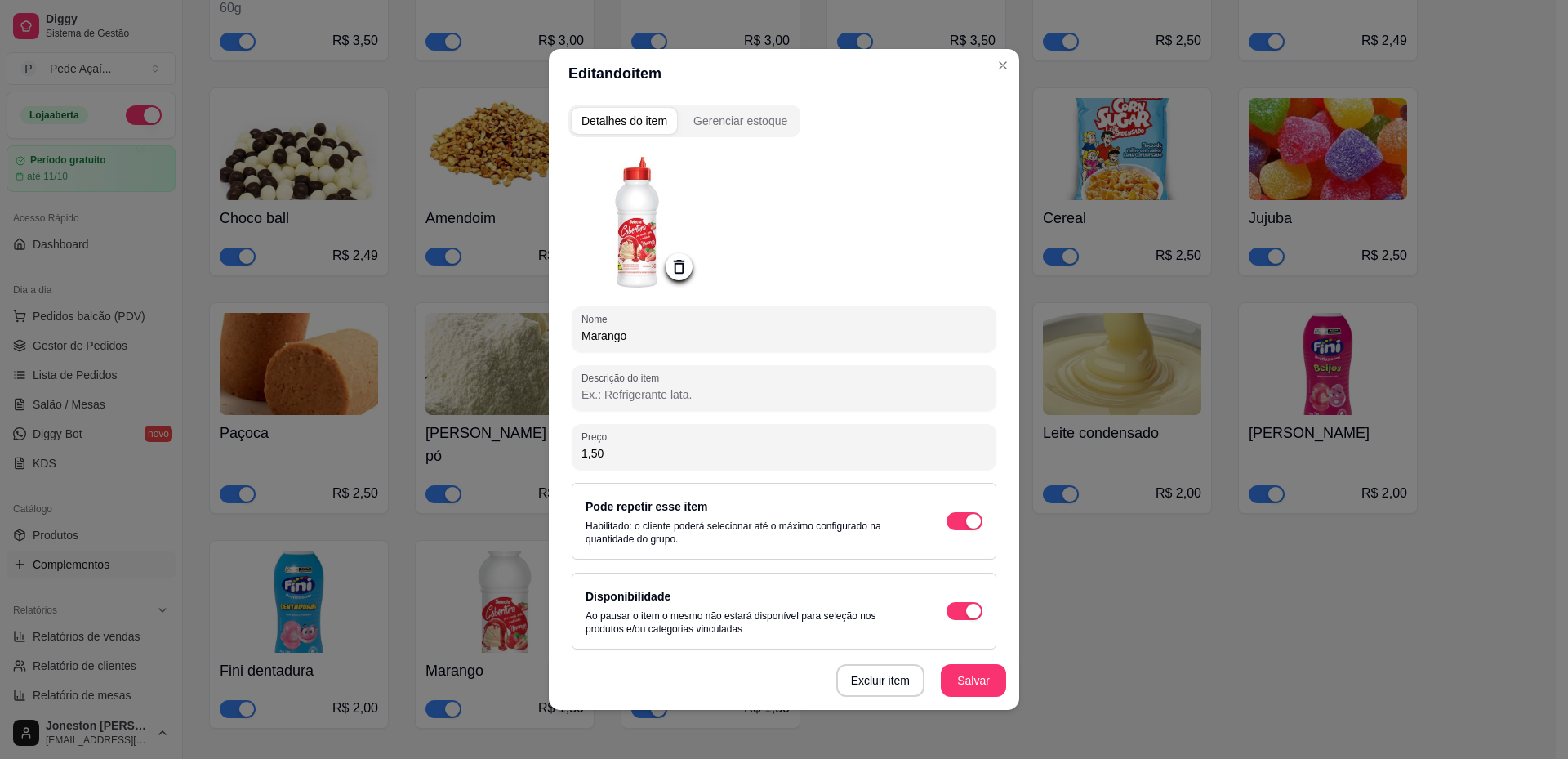
drag, startPoint x: 575, startPoint y: 335, endPoint x: 653, endPoint y: 348, distance: 79.1
click at [581, 335] on input "Marango" at bounding box center [784, 336] width 405 height 16
drag, startPoint x: 656, startPoint y: 333, endPoint x: 667, endPoint y: 337, distance: 11.7
click at [659, 335] on input "Cobertura de Marango" at bounding box center [784, 336] width 405 height 16
type input "Cobertura de morango"
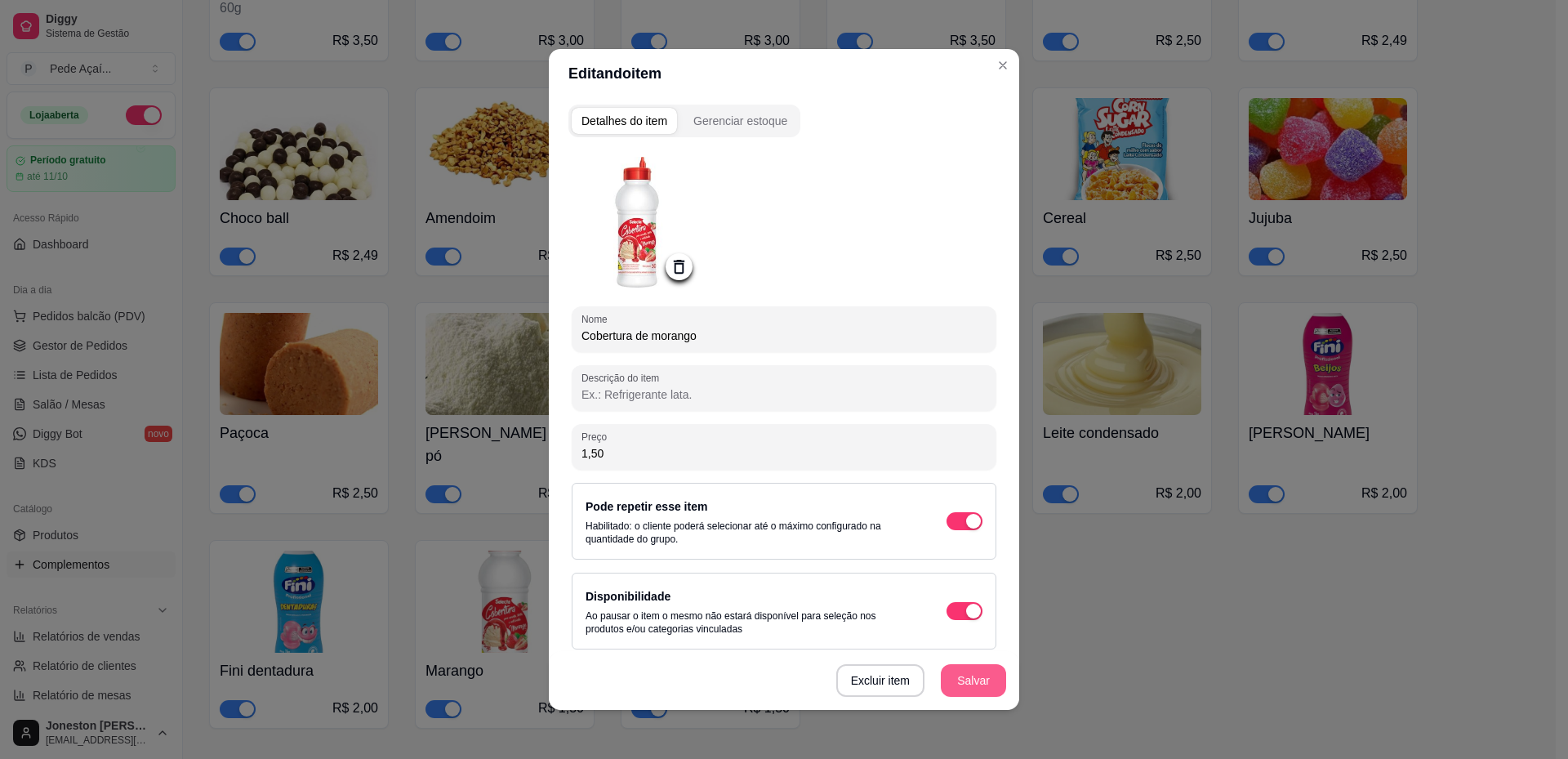
click at [987, 687] on button "Salvar" at bounding box center [973, 680] width 65 height 33
click at [956, 681] on button "Salvar" at bounding box center [973, 680] width 65 height 33
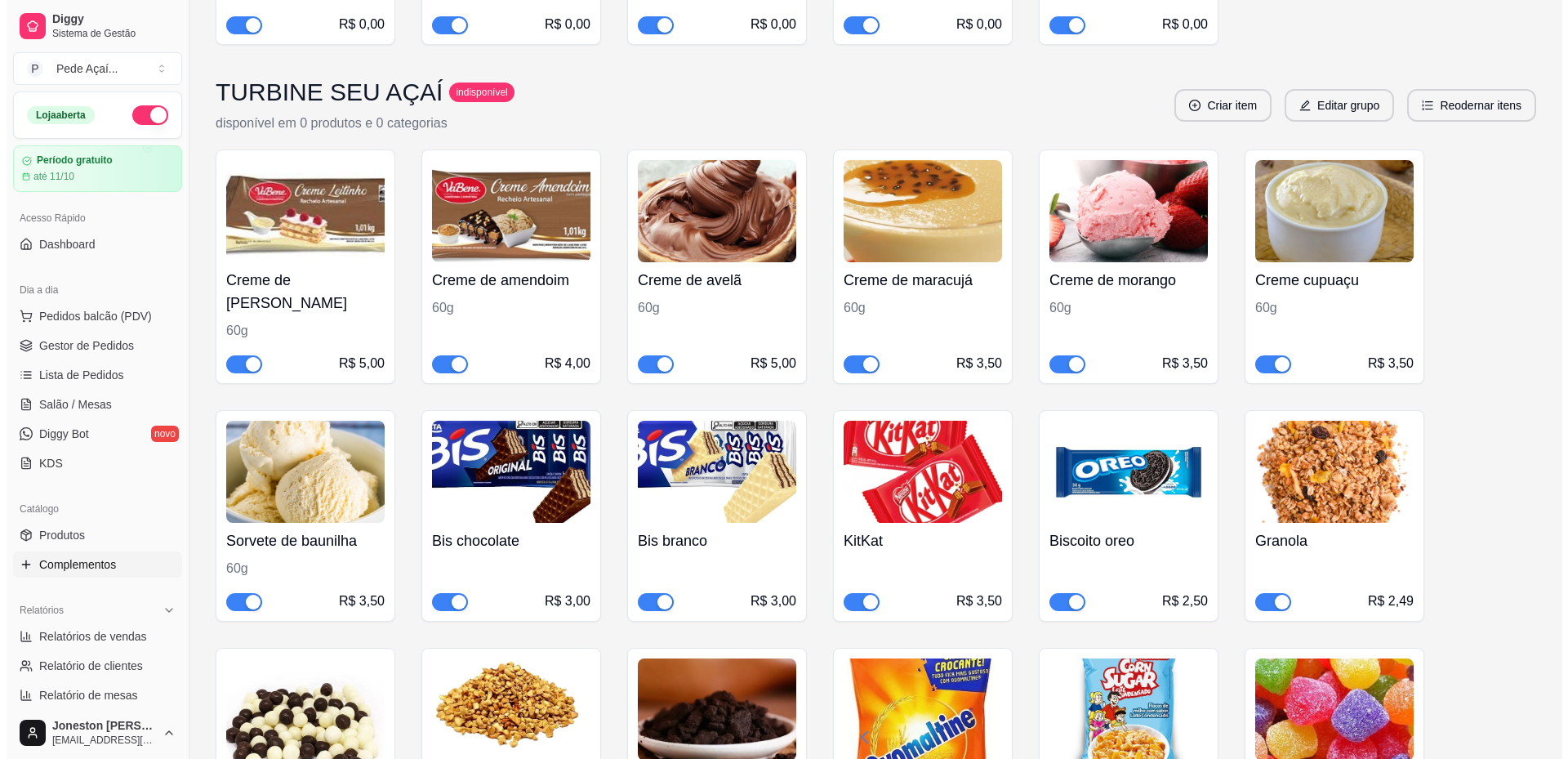
scroll to position [2800, 0]
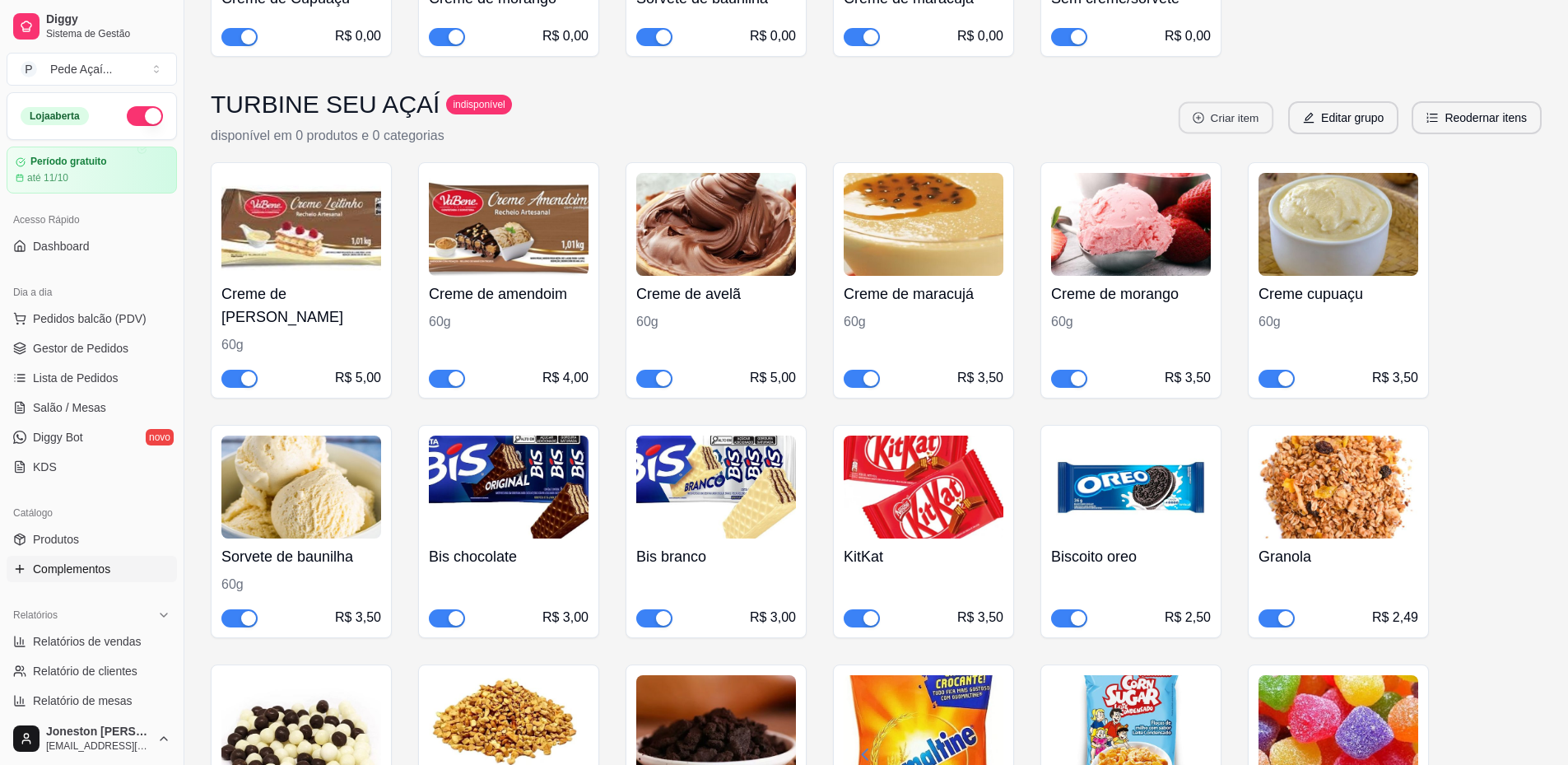
click at [1230, 102] on button "Criar item" at bounding box center [1226, 118] width 95 height 32
click at [1350, 101] on button "Editar grupo" at bounding box center [1344, 118] width 111 height 33
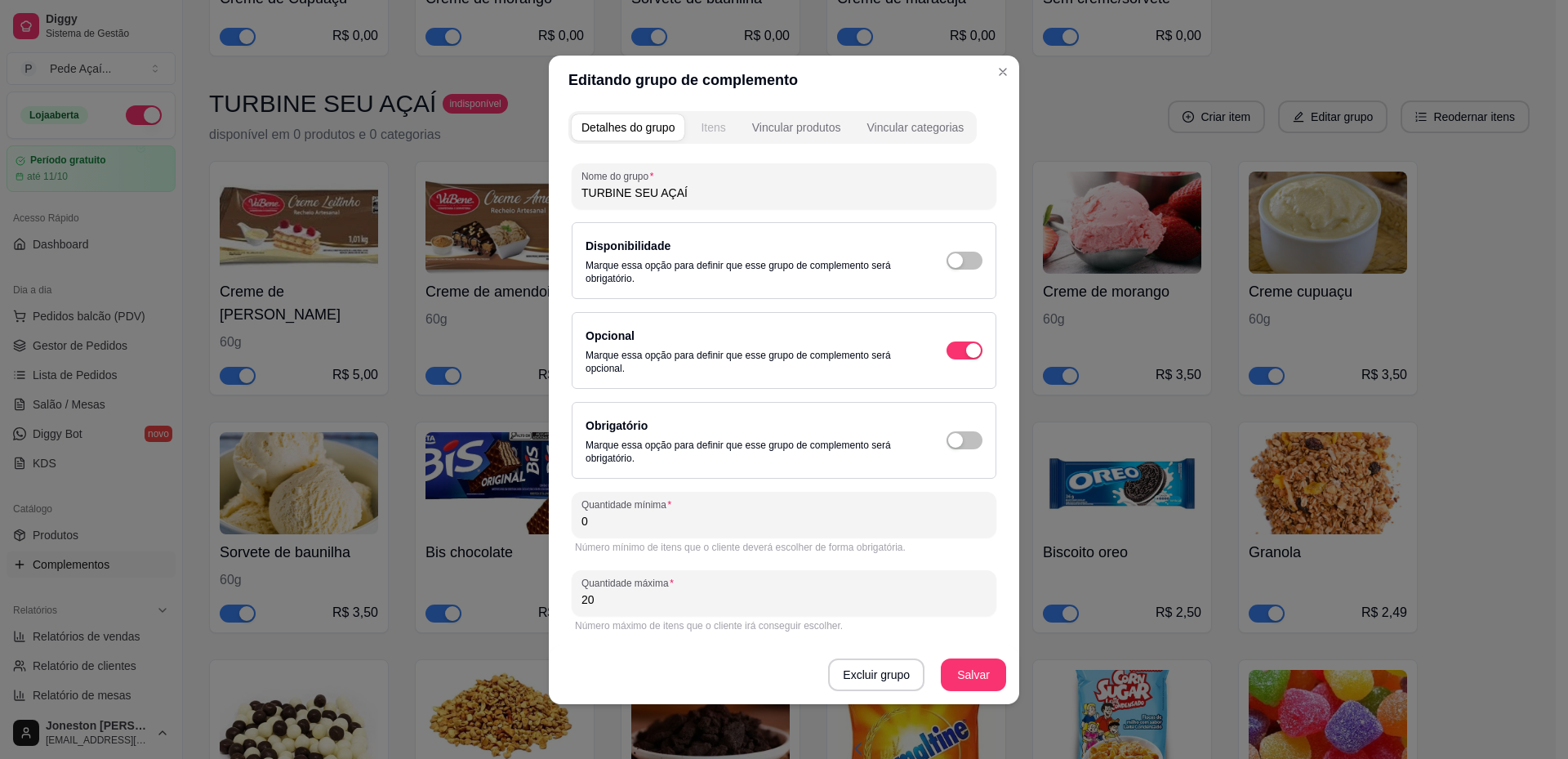
click at [710, 126] on div "Itens" at bounding box center [712, 127] width 25 height 16
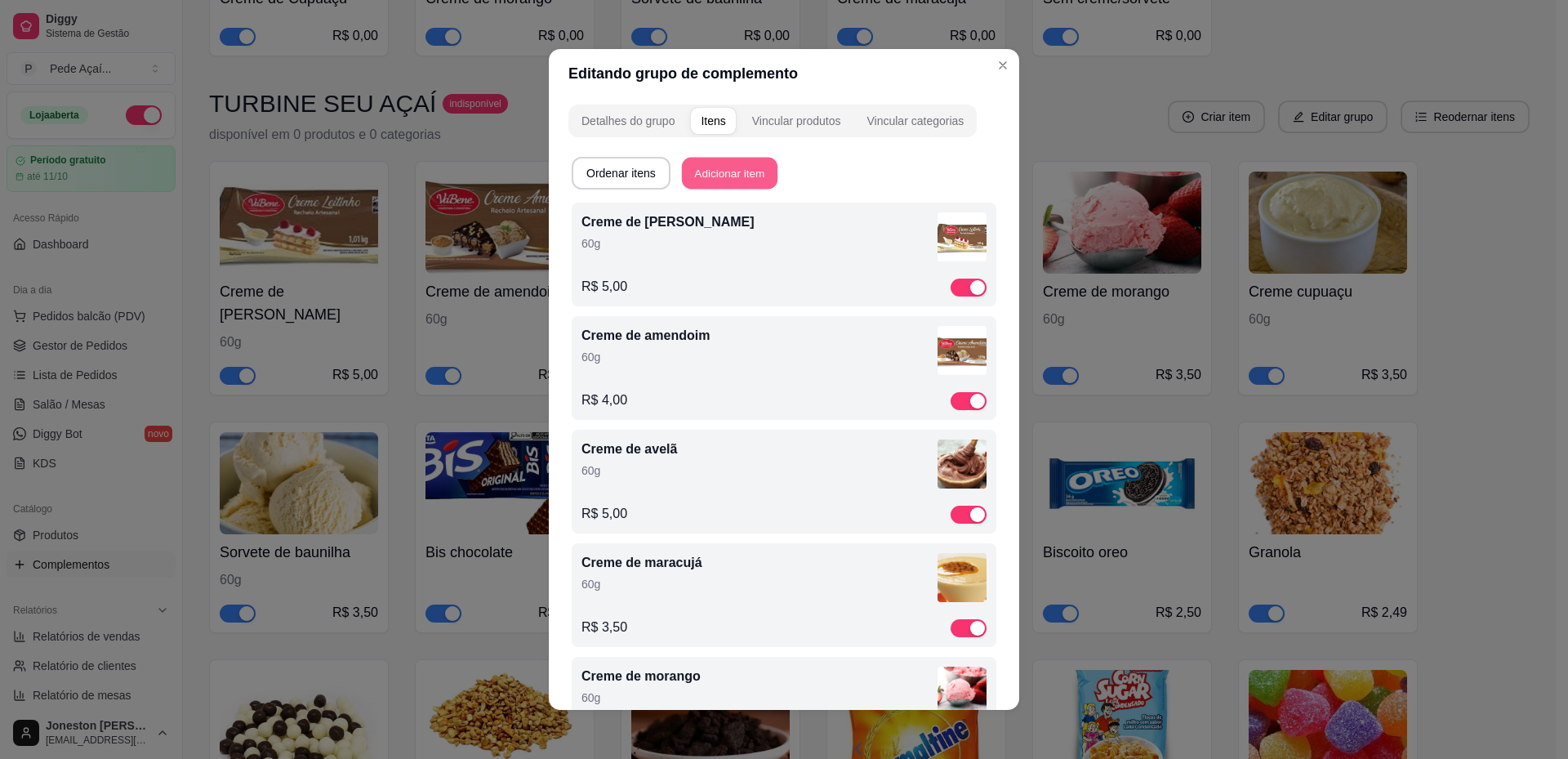
click at [744, 174] on button "Adicionar item" at bounding box center [730, 173] width 95 height 32
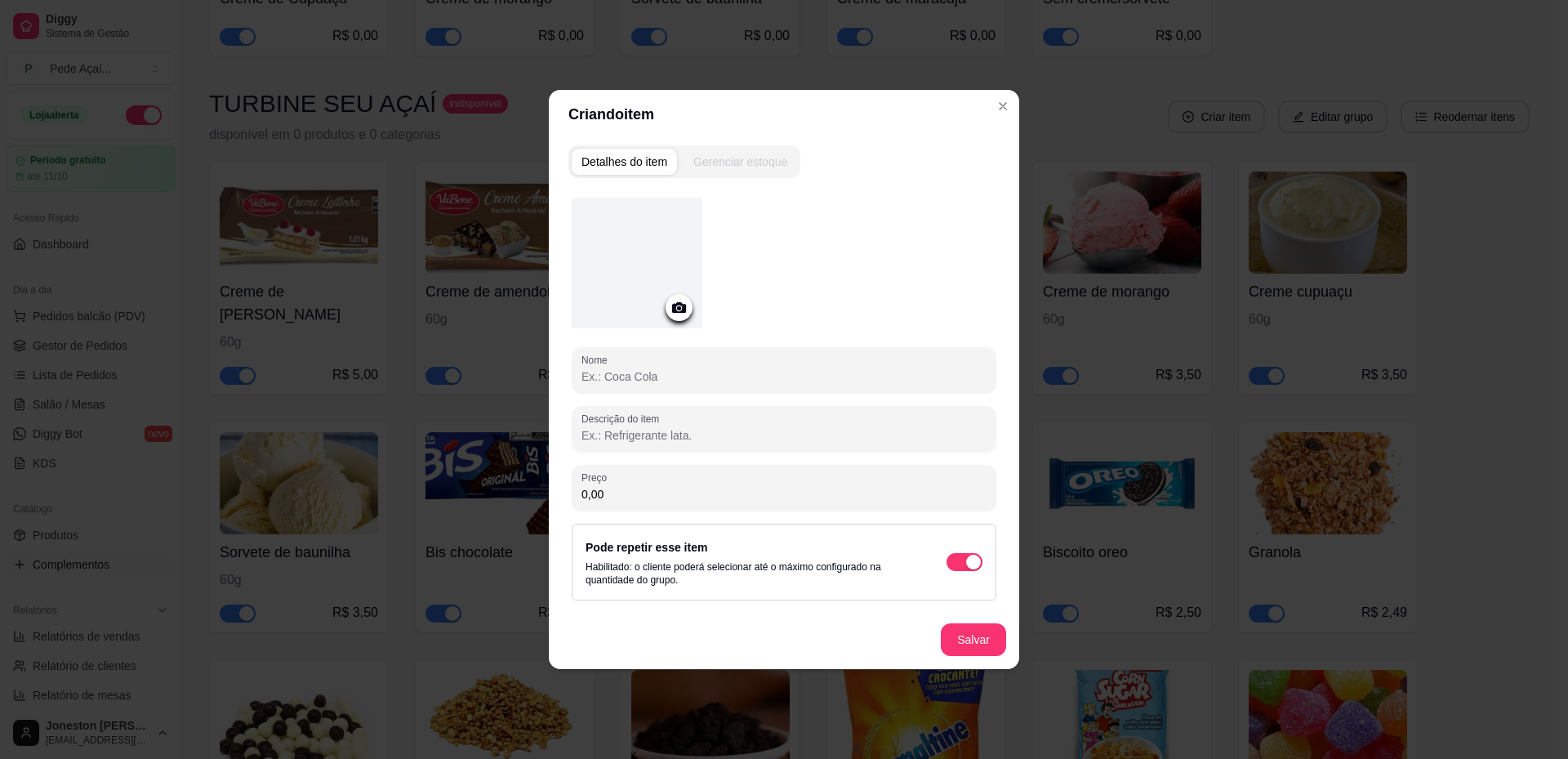
click at [672, 309] on icon at bounding box center [678, 307] width 14 height 11
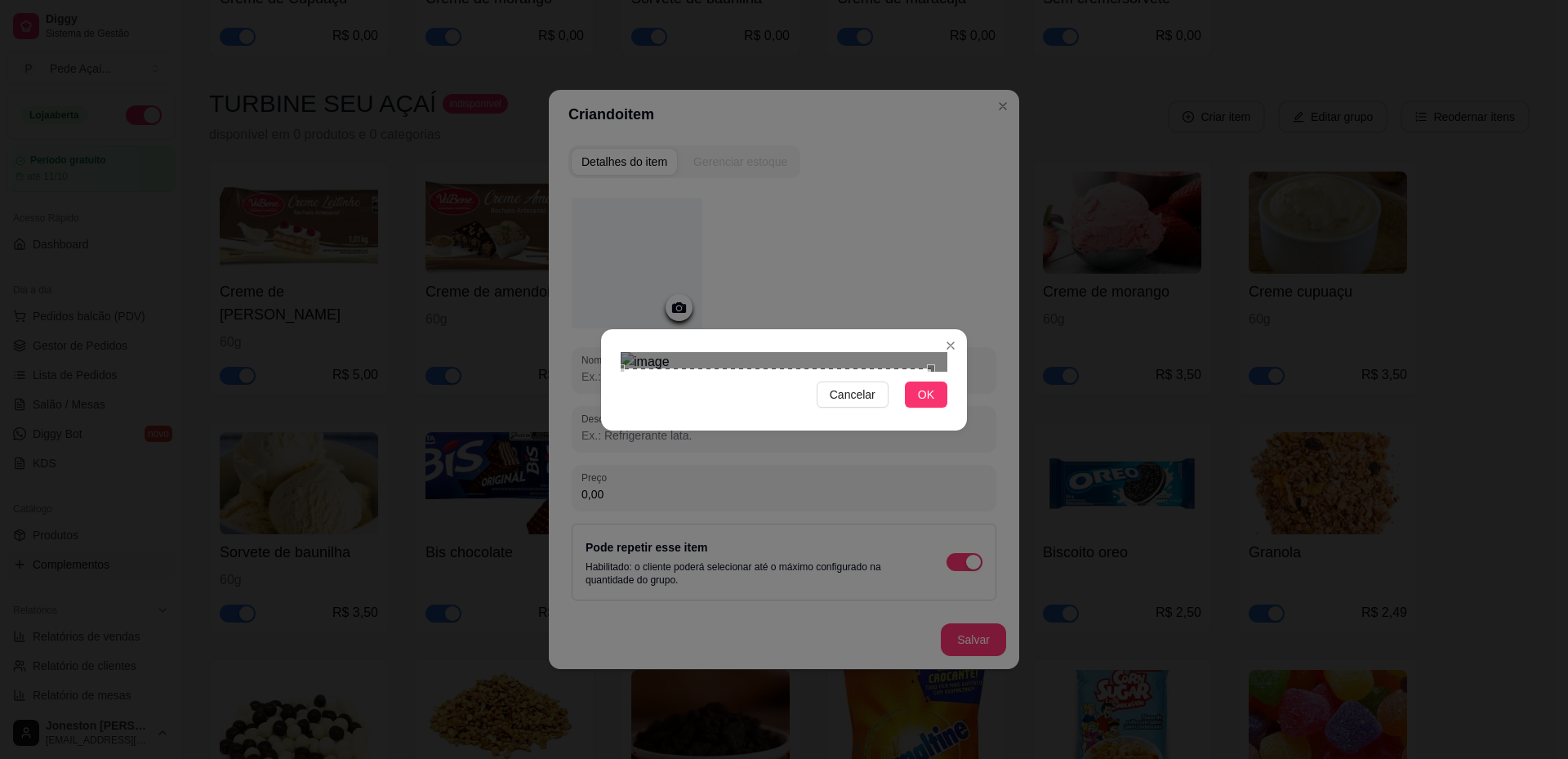
click at [590, 540] on div "Cancelar OK" at bounding box center [784, 380] width 1568 height 759
click at [973, 194] on div "Cancelar OK" at bounding box center [784, 380] width 1568 height 759
click at [924, 403] on span "OK" at bounding box center [926, 395] width 16 height 18
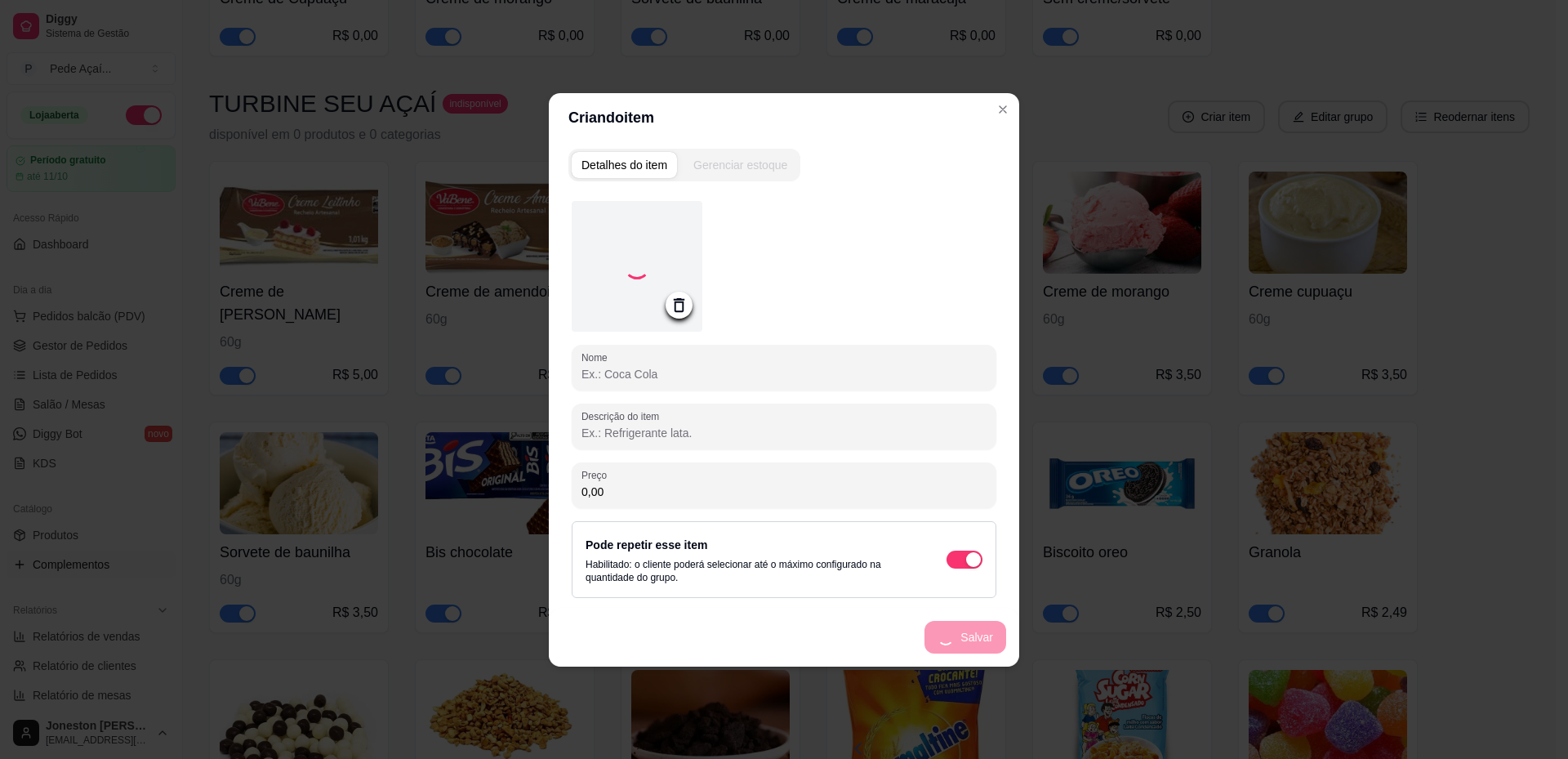
click at [658, 373] on input "Nome" at bounding box center [784, 374] width 405 height 16
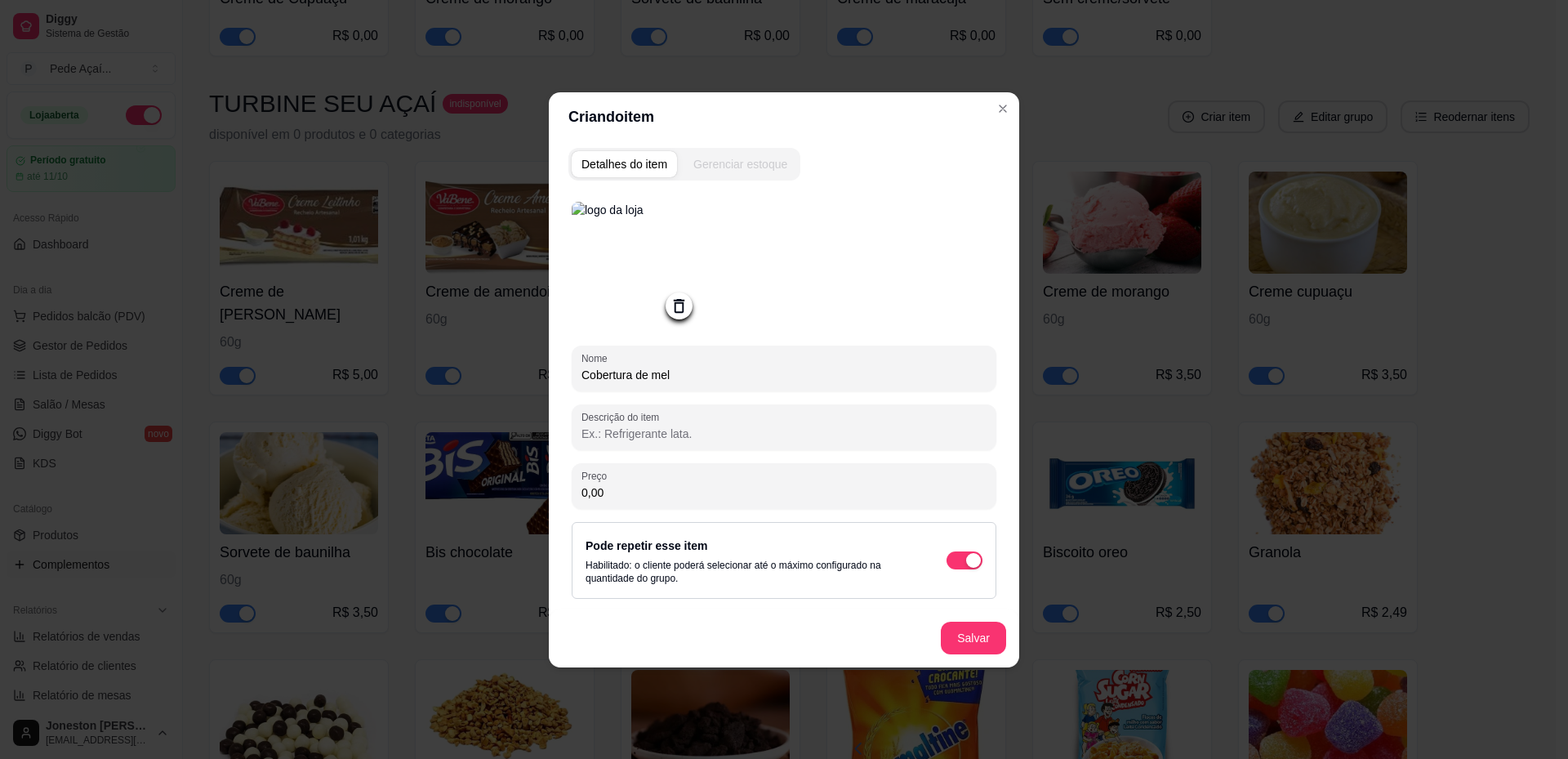
type input "Cobertura de mel"
drag, startPoint x: 607, startPoint y: 496, endPoint x: 548, endPoint y: 500, distance: 59.1
click at [548, 500] on div "Criando item Detalhes do item Gerenciar estoque Nome Cobertura de mel Descrição…" at bounding box center [784, 380] width 1568 height 759
type input "1,50"
click at [984, 635] on button "Salvar" at bounding box center [974, 637] width 64 height 32
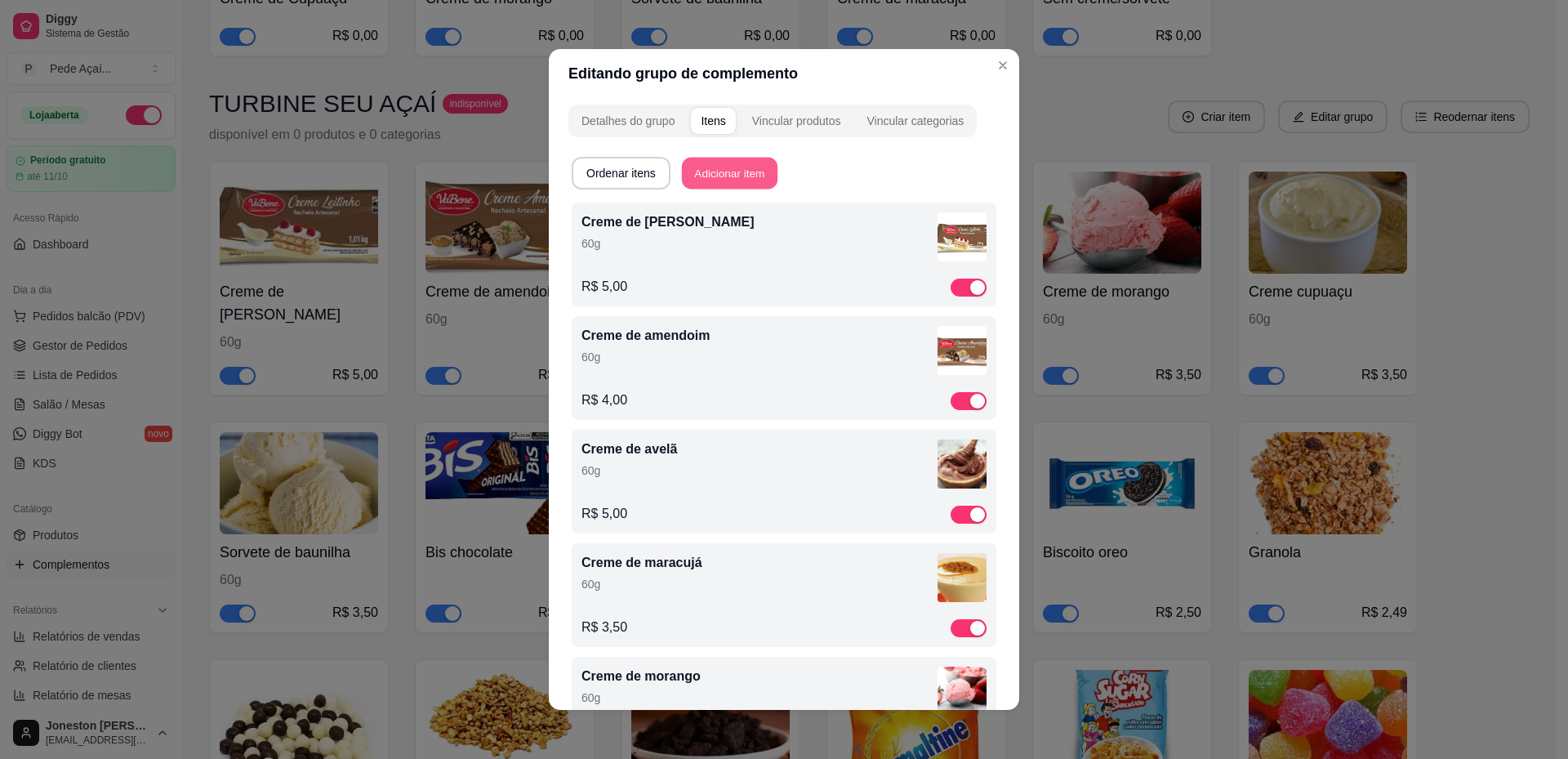
click at [752, 181] on button "Adicionar item" at bounding box center [730, 173] width 95 height 32
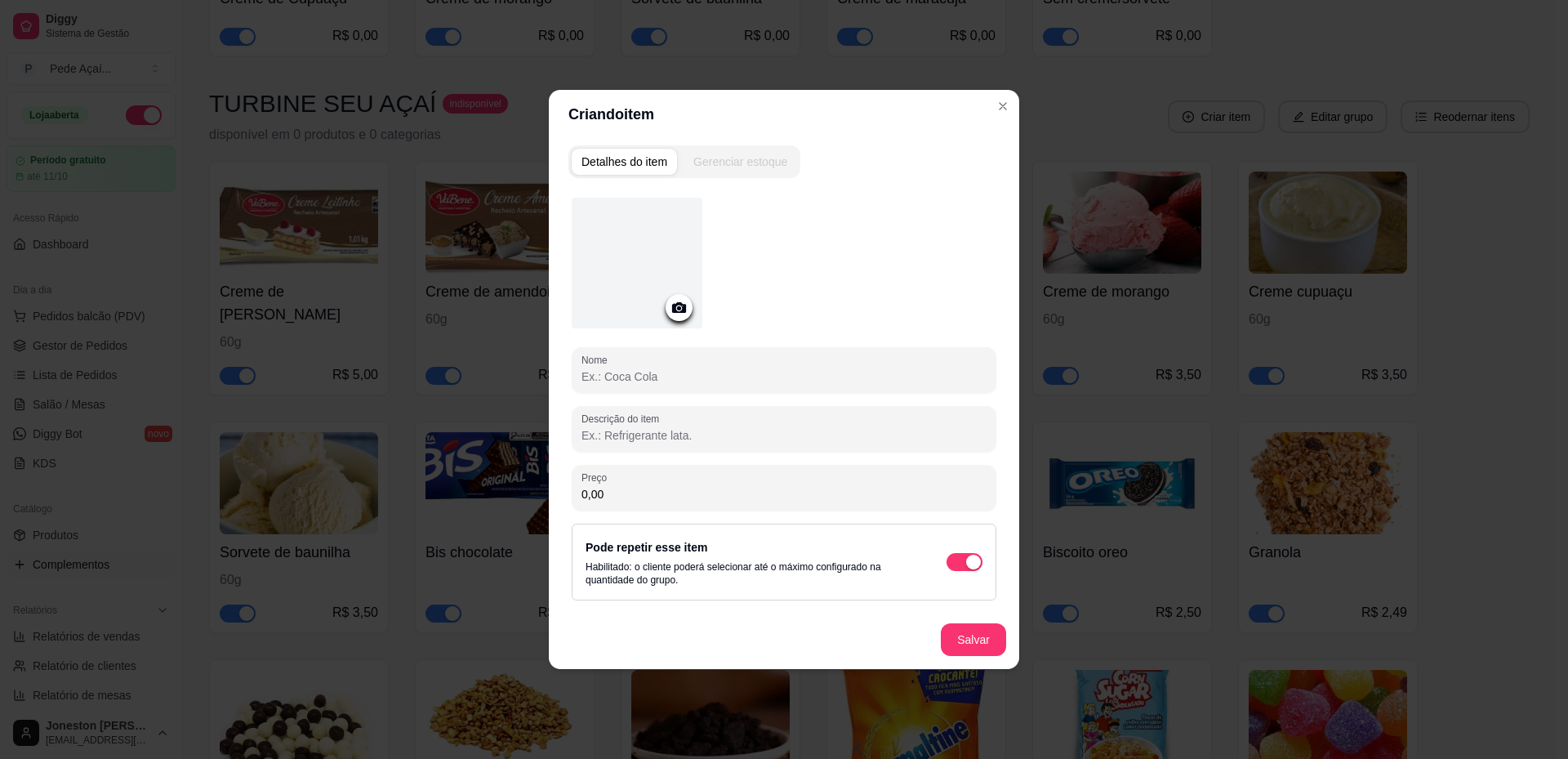
click at [686, 314] on icon at bounding box center [678, 307] width 19 height 19
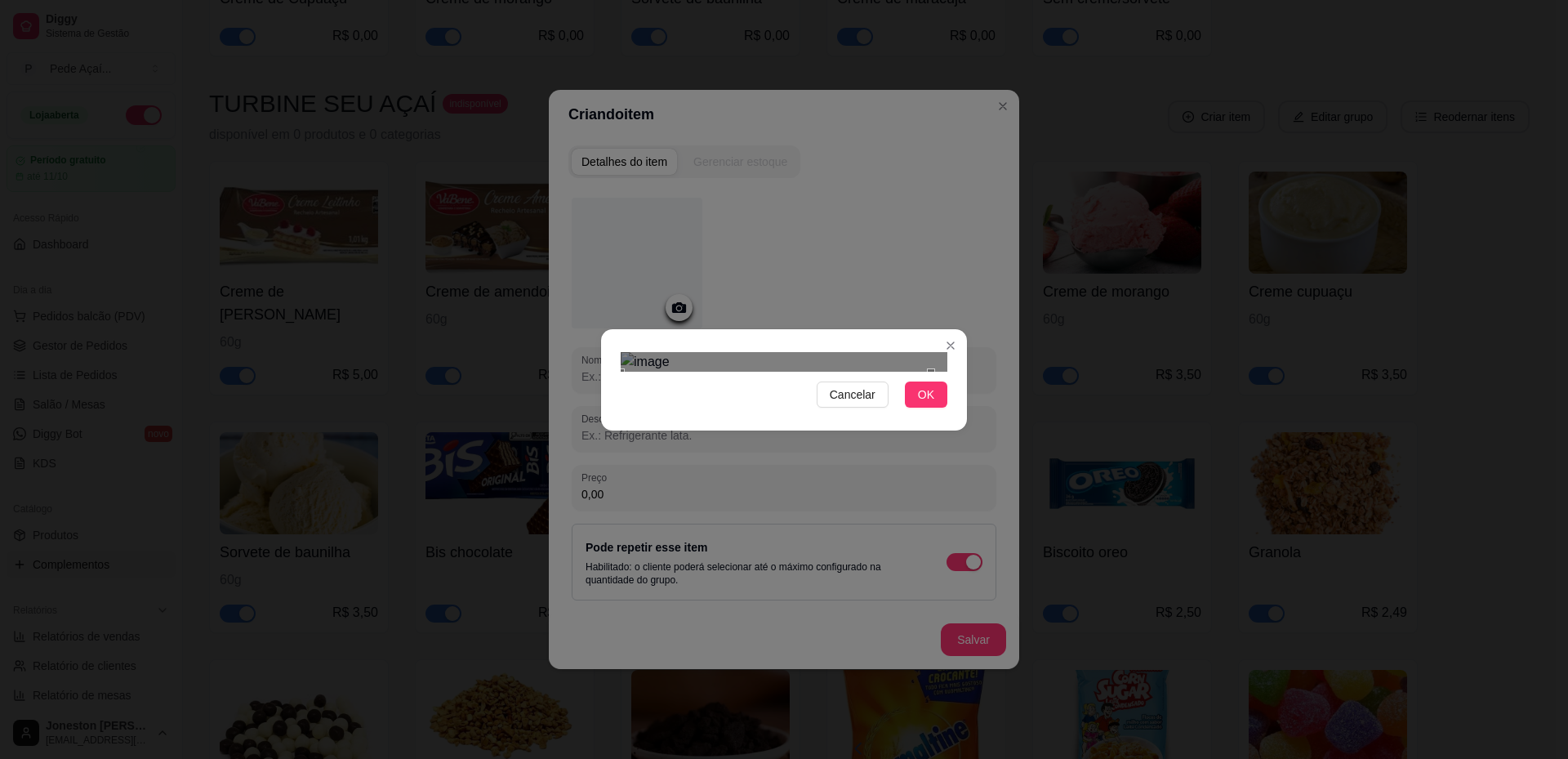
click at [613, 414] on div "Cancelar OK" at bounding box center [784, 380] width 366 height 69
click at [969, 187] on div "Cancelar OK" at bounding box center [784, 380] width 1568 height 759
click at [561, 599] on div "Cancelar OK" at bounding box center [784, 380] width 1568 height 759
click at [927, 403] on span "OK" at bounding box center [926, 395] width 16 height 18
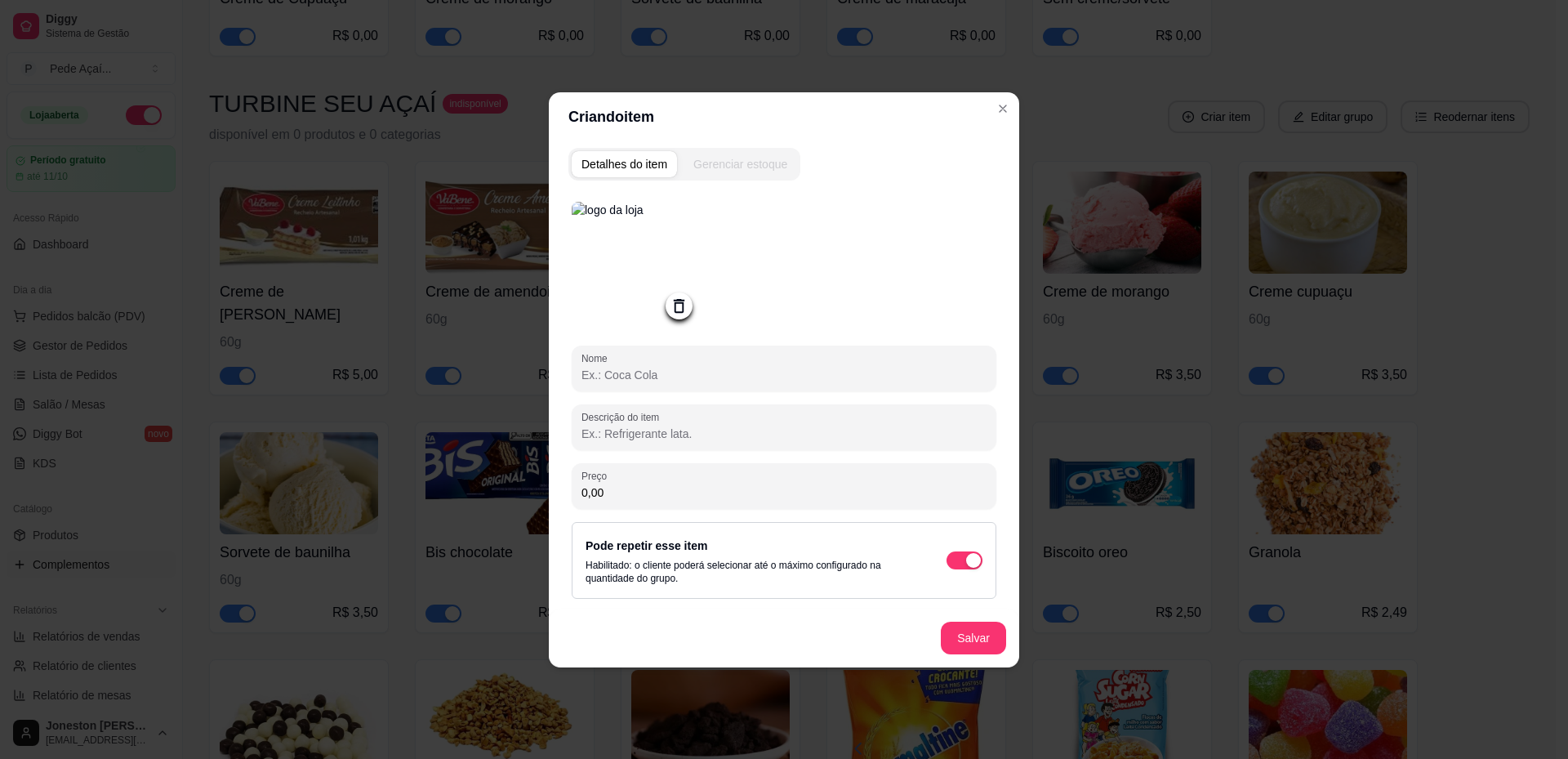
drag, startPoint x: 637, startPoint y: 501, endPoint x: 508, endPoint y: 499, distance: 129.0
click at [508, 500] on div "Criando item Detalhes do item Gerenciar estoque Nome Descrição do item Preço 0,…" at bounding box center [784, 380] width 1568 height 759
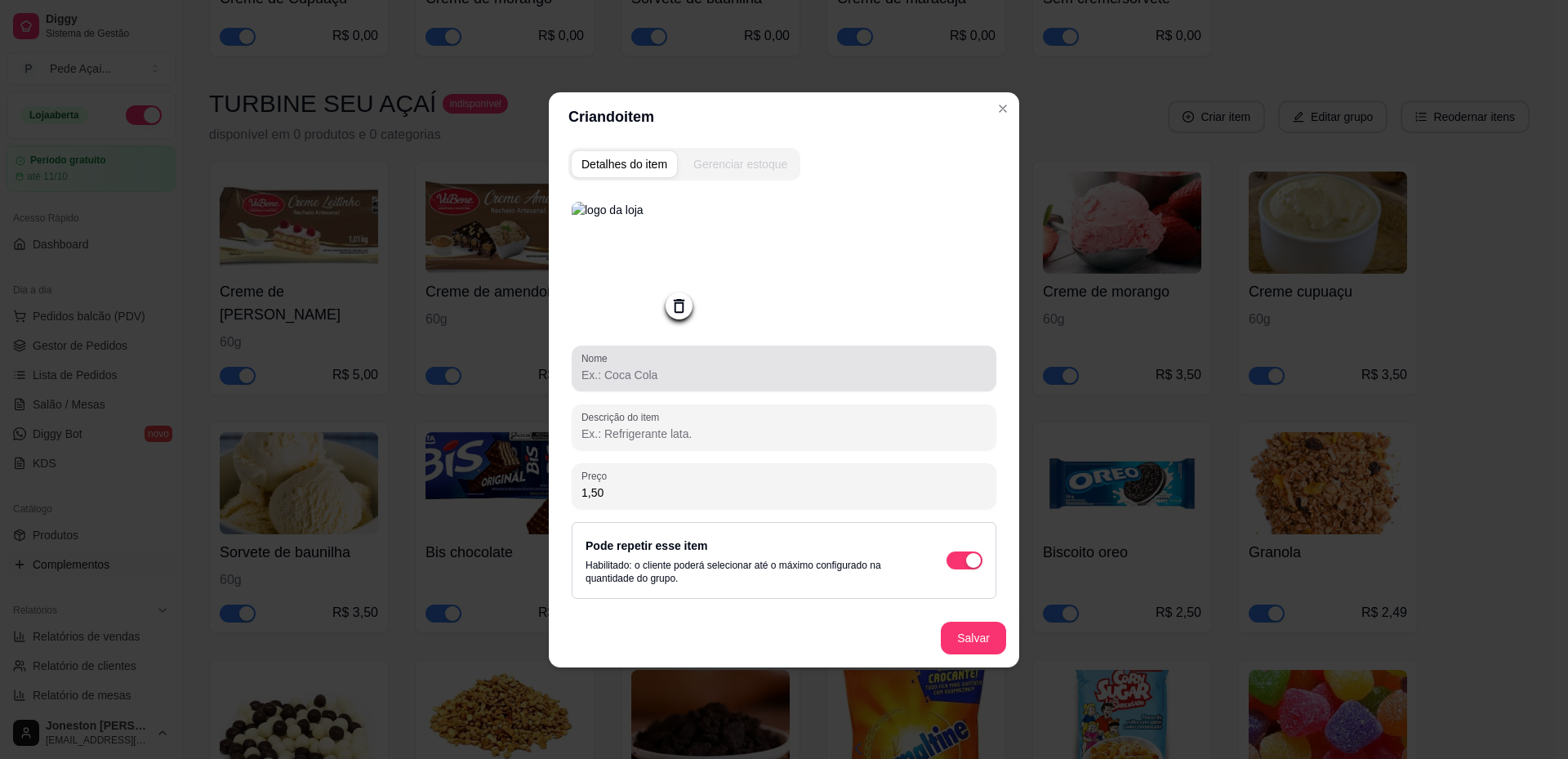
type input "1,50"
click at [724, 355] on div at bounding box center [784, 369] width 405 height 33
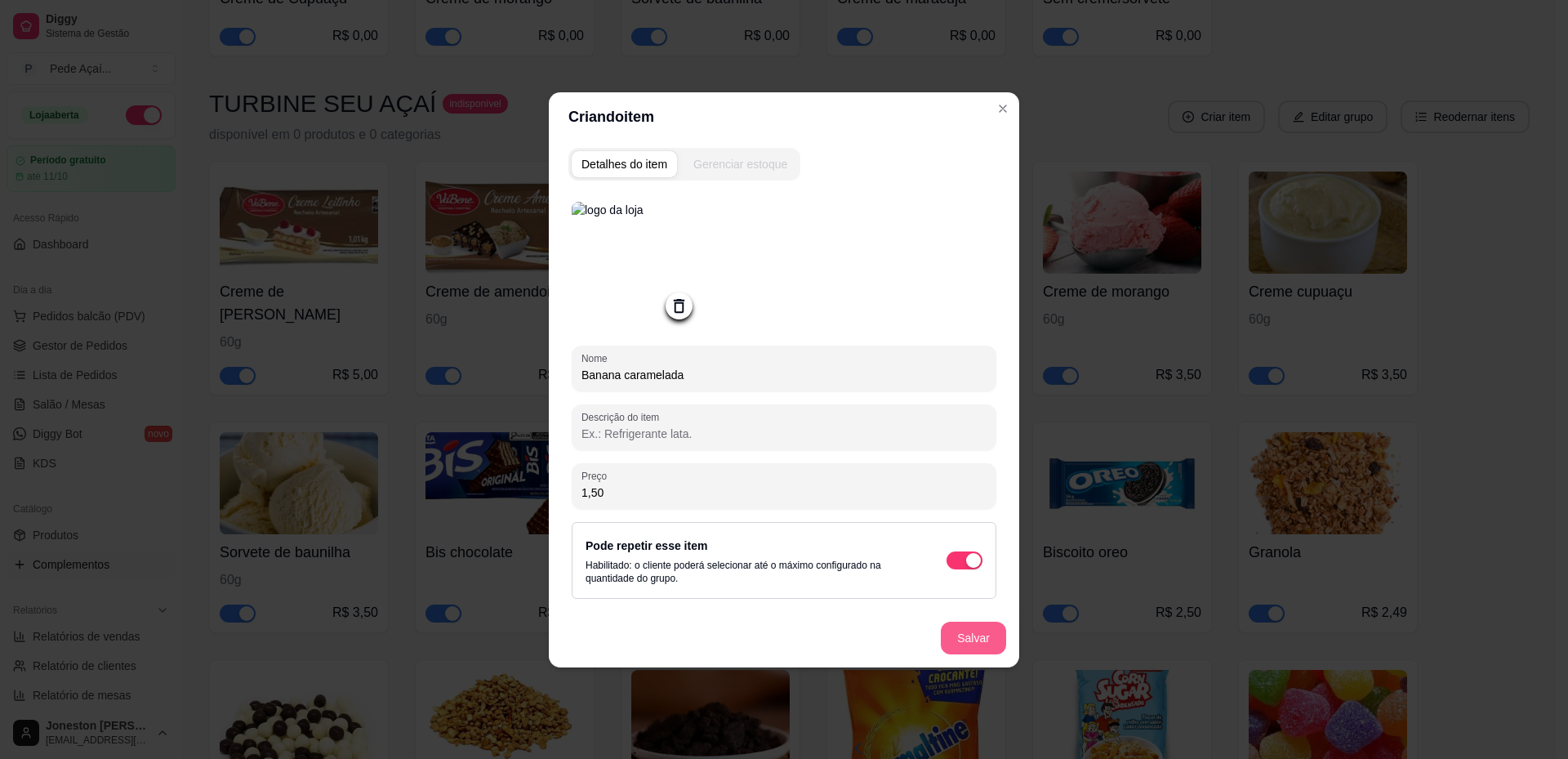
type input "Banana caramelada"
click at [973, 635] on button "Salvar" at bounding box center [974, 637] width 64 height 32
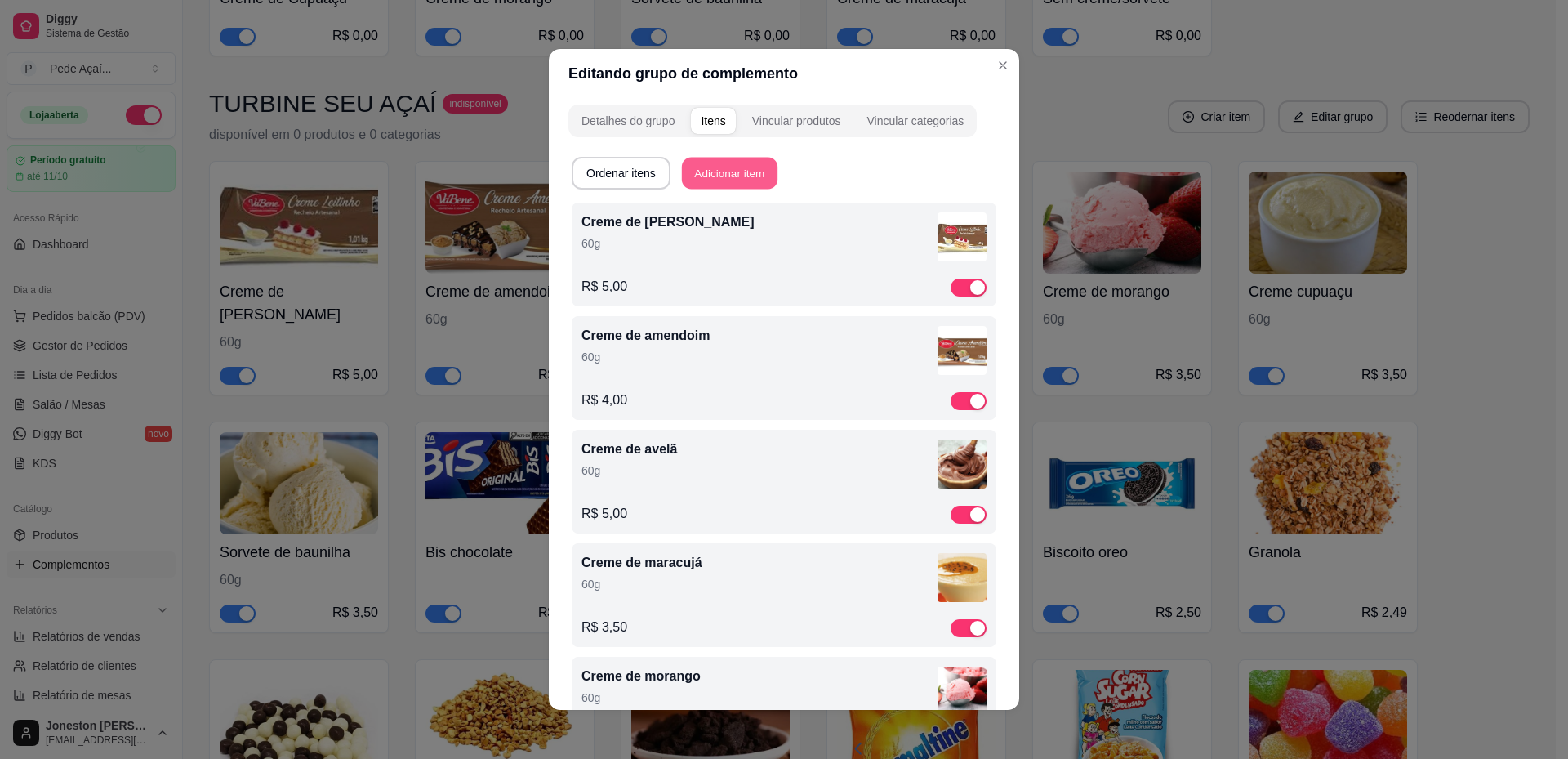
click at [737, 176] on button "Adicionar item" at bounding box center [730, 173] width 95 height 32
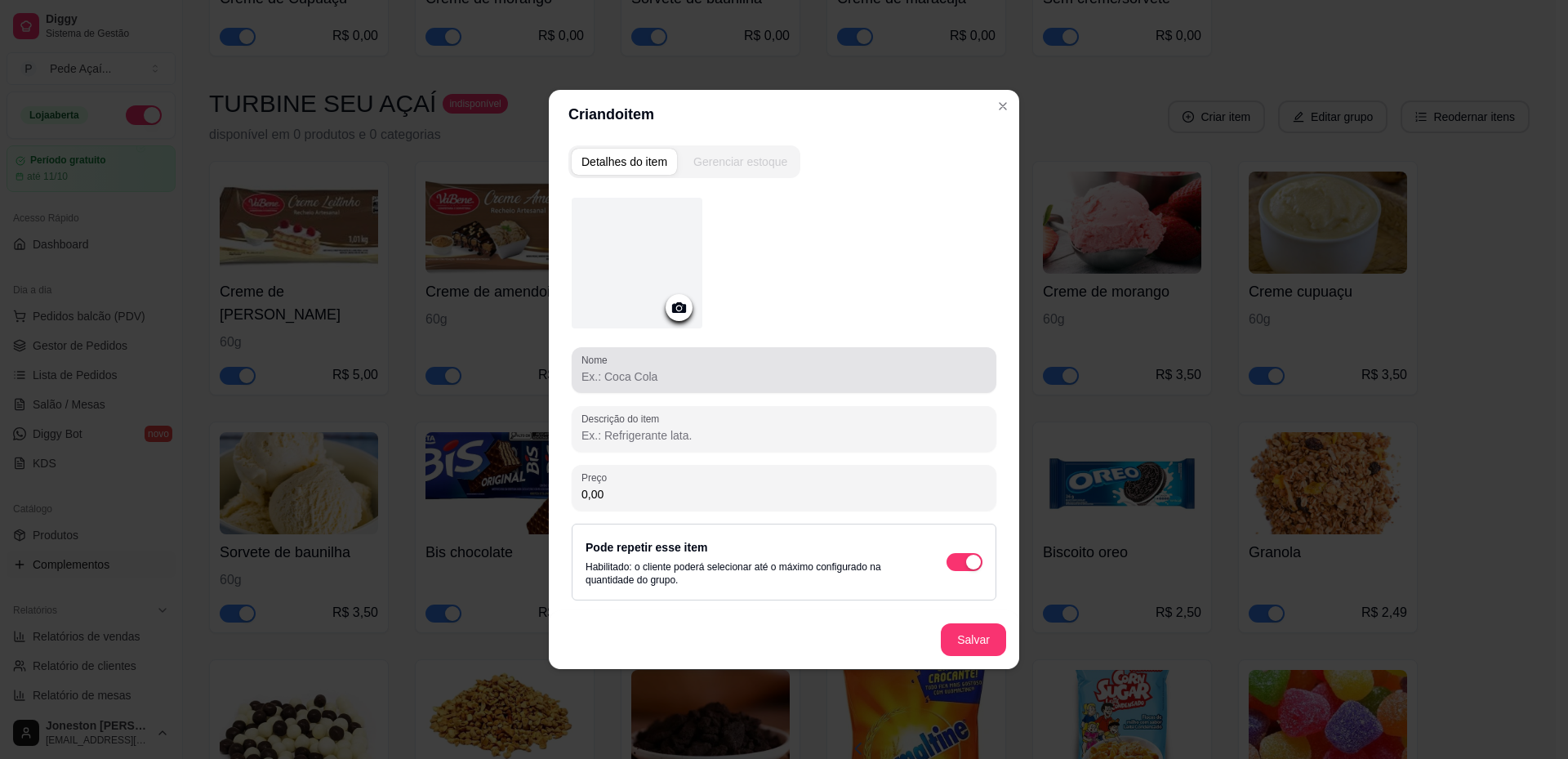
click at [676, 385] on div at bounding box center [784, 370] width 405 height 33
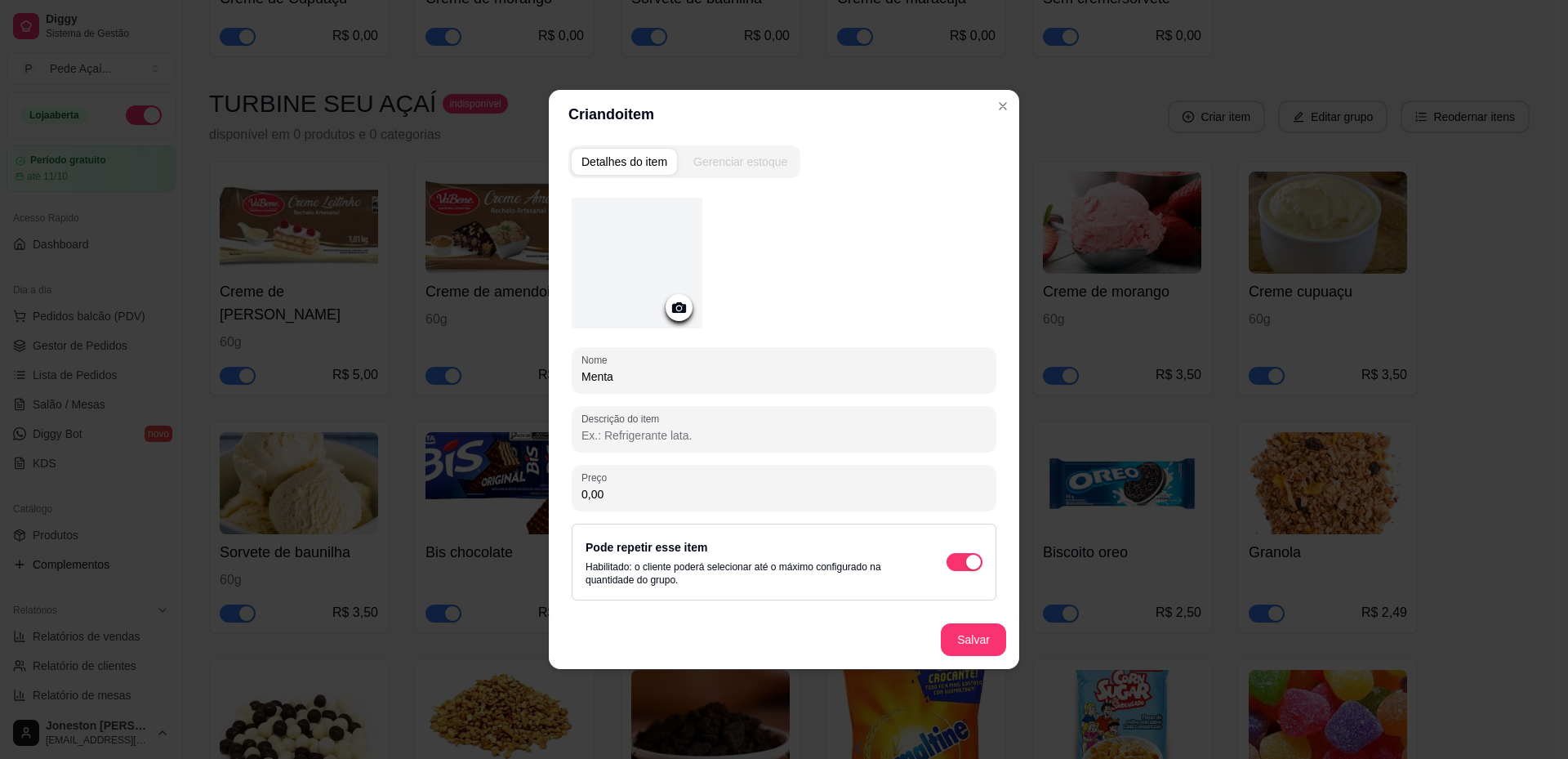
click at [577, 374] on div "Nome Menta" at bounding box center [784, 370] width 424 height 46
click at [579, 376] on div "Nome Menta" at bounding box center [784, 370] width 424 height 46
click at [587, 374] on input "Menta" at bounding box center [784, 377] width 405 height 16
click at [581, 374] on input "Menta" at bounding box center [784, 377] width 405 height 16
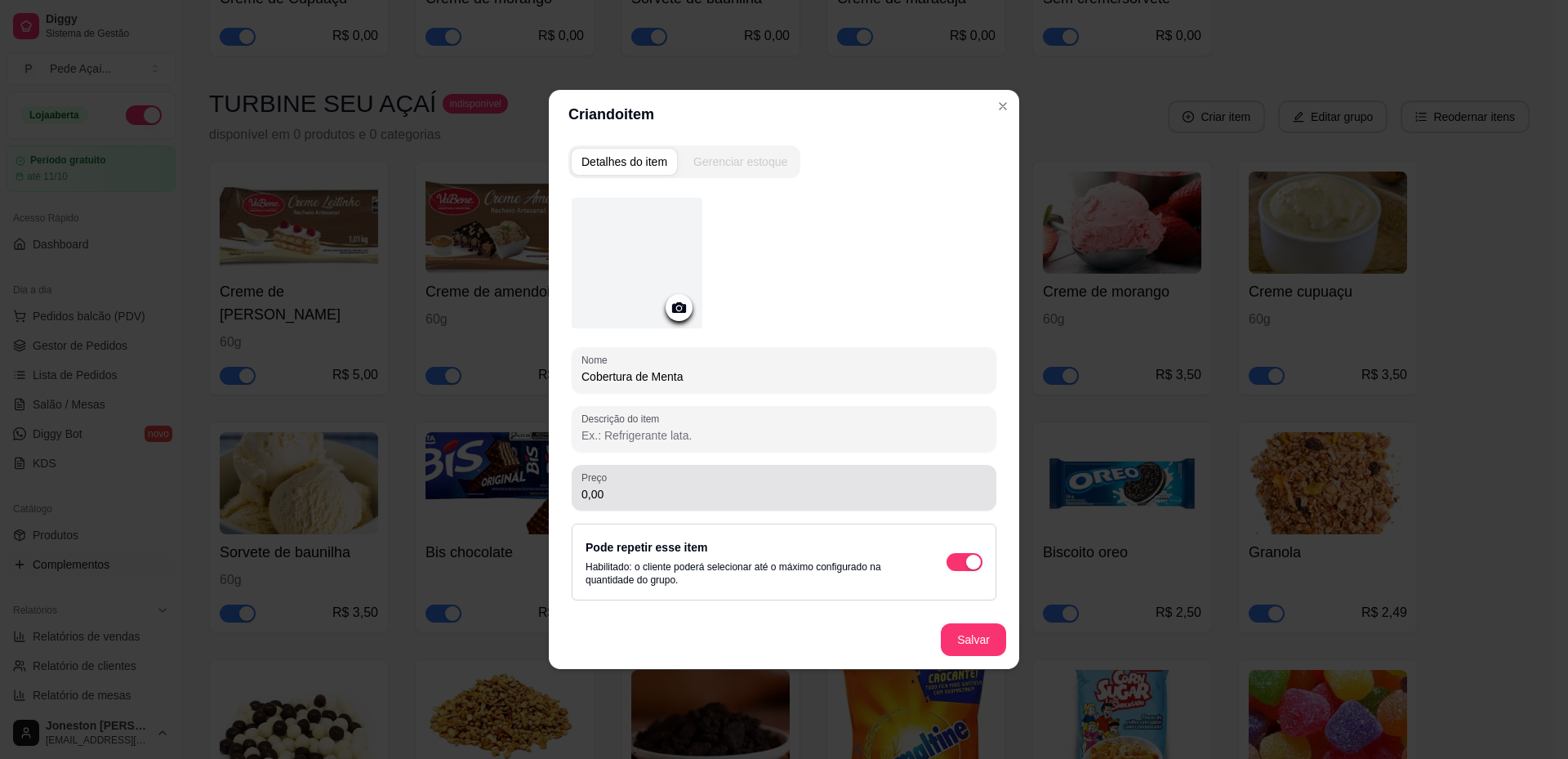
type input "Cobertura de Menta"
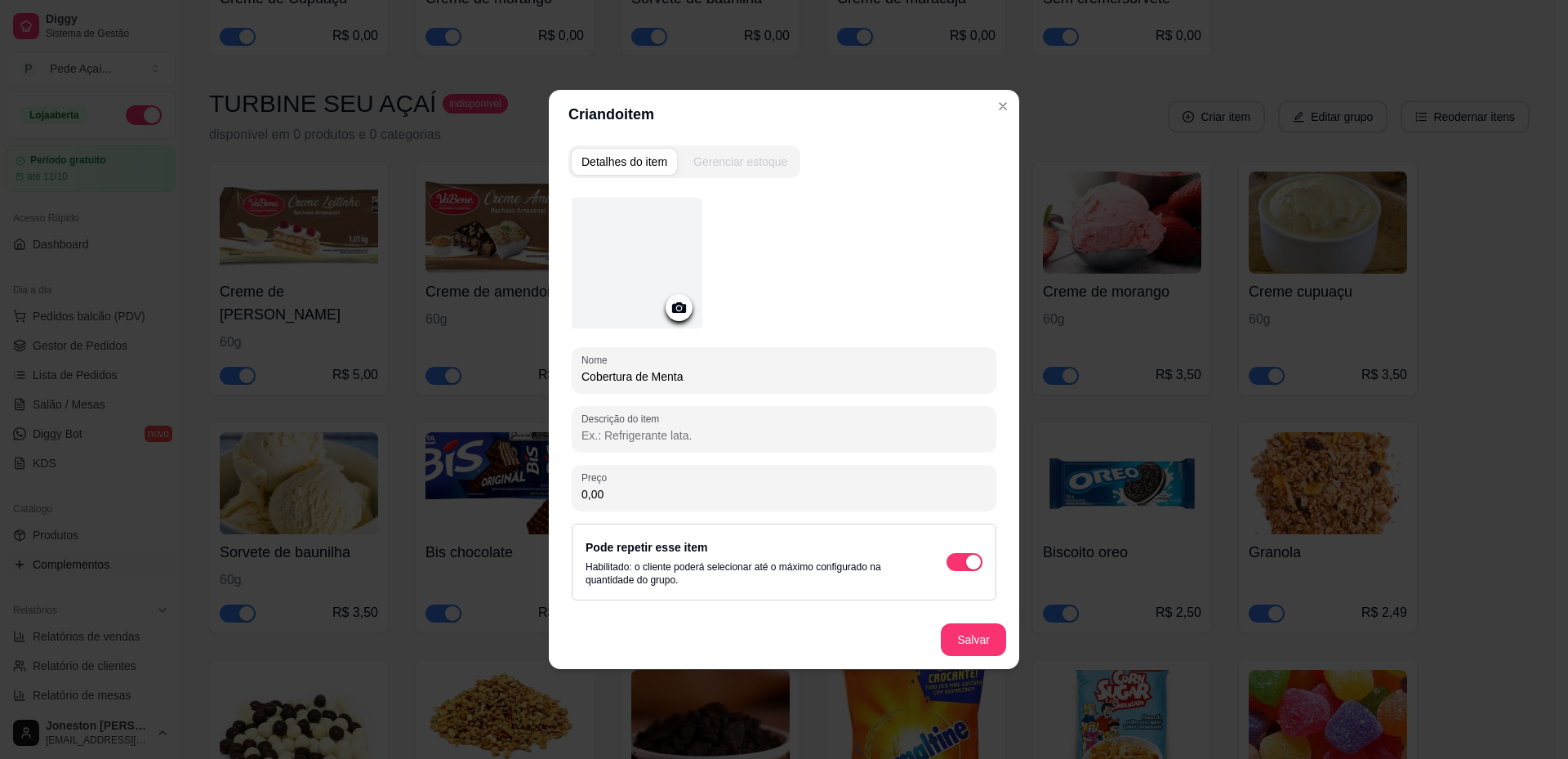
drag, startPoint x: 595, startPoint y: 486, endPoint x: 562, endPoint y: 489, distance: 33.1
click at [573, 487] on div "Preço 0,00" at bounding box center [784, 487] width 424 height 46
type input "1,50"
click at [681, 304] on icon at bounding box center [678, 307] width 14 height 11
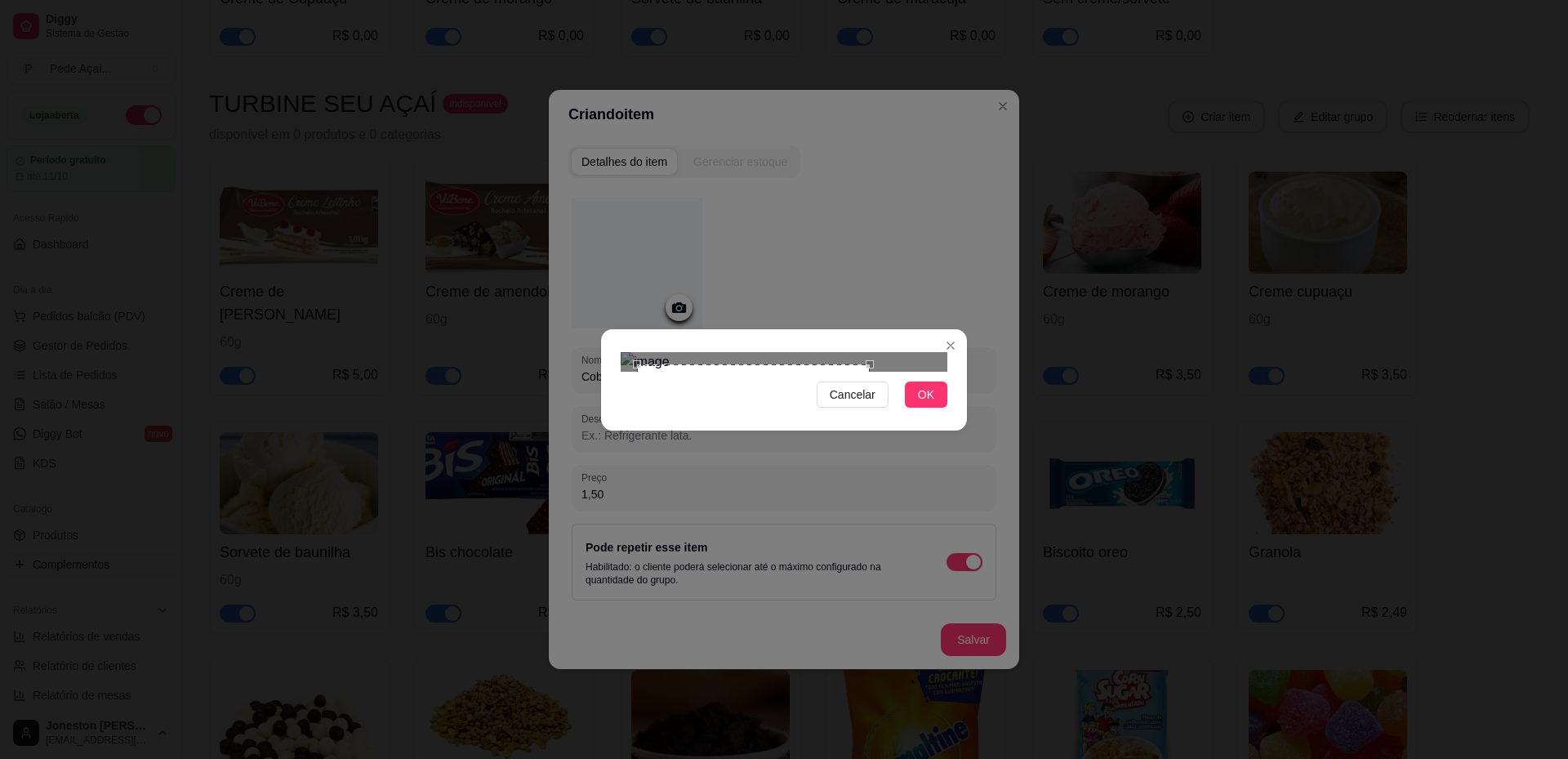
click at [896, 555] on div "Cancelar OK" at bounding box center [784, 380] width 1568 height 759
click at [745, 370] on div "Use the arrow keys to move the crop selection area" at bounding box center [742, 479] width 233 height 233
click at [884, 329] on section "Cancelar OK" at bounding box center [784, 380] width 366 height 102
click at [925, 403] on span "OK" at bounding box center [926, 395] width 16 height 18
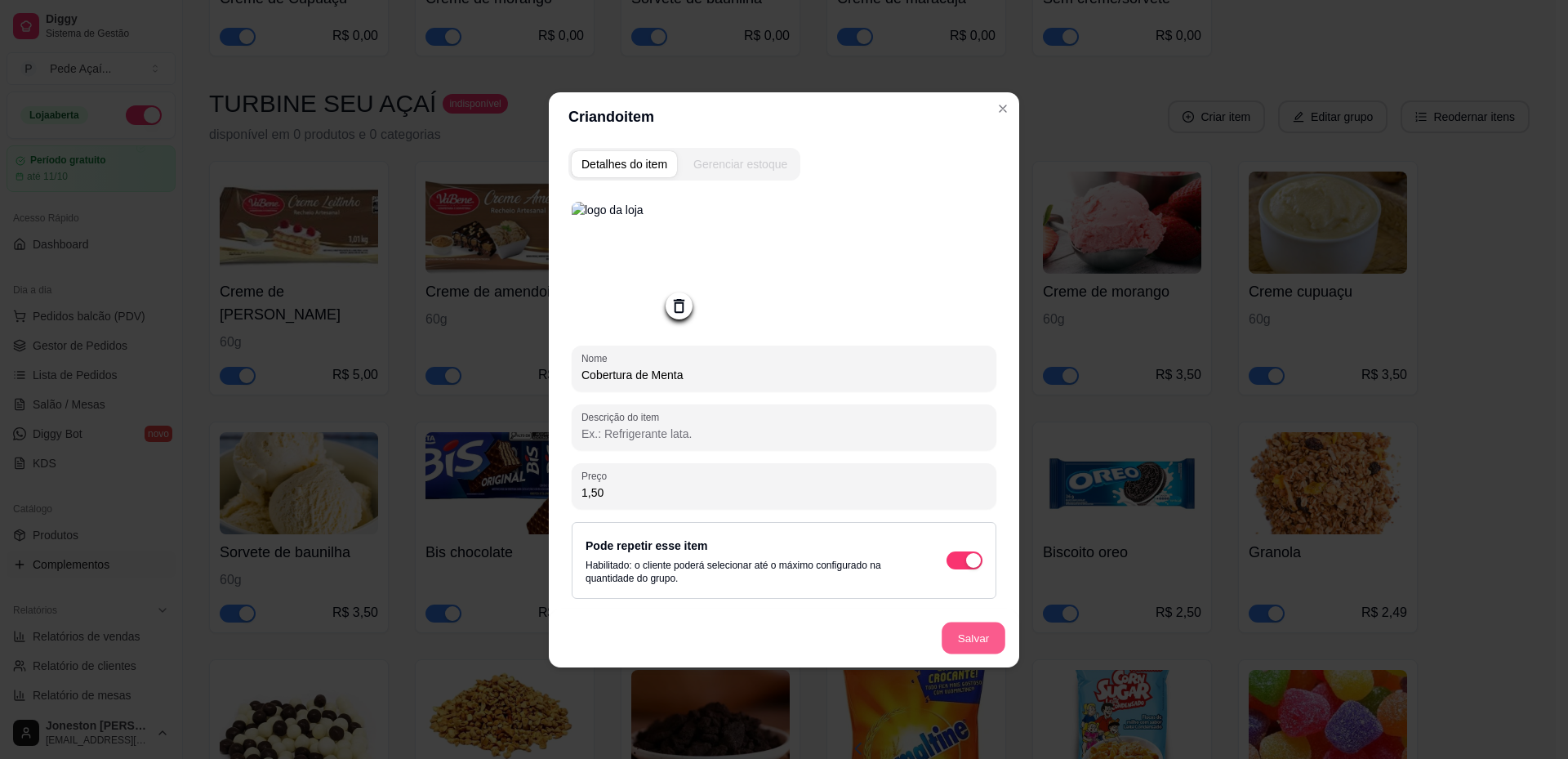
click at [965, 639] on button "Salvar" at bounding box center [974, 637] width 64 height 32
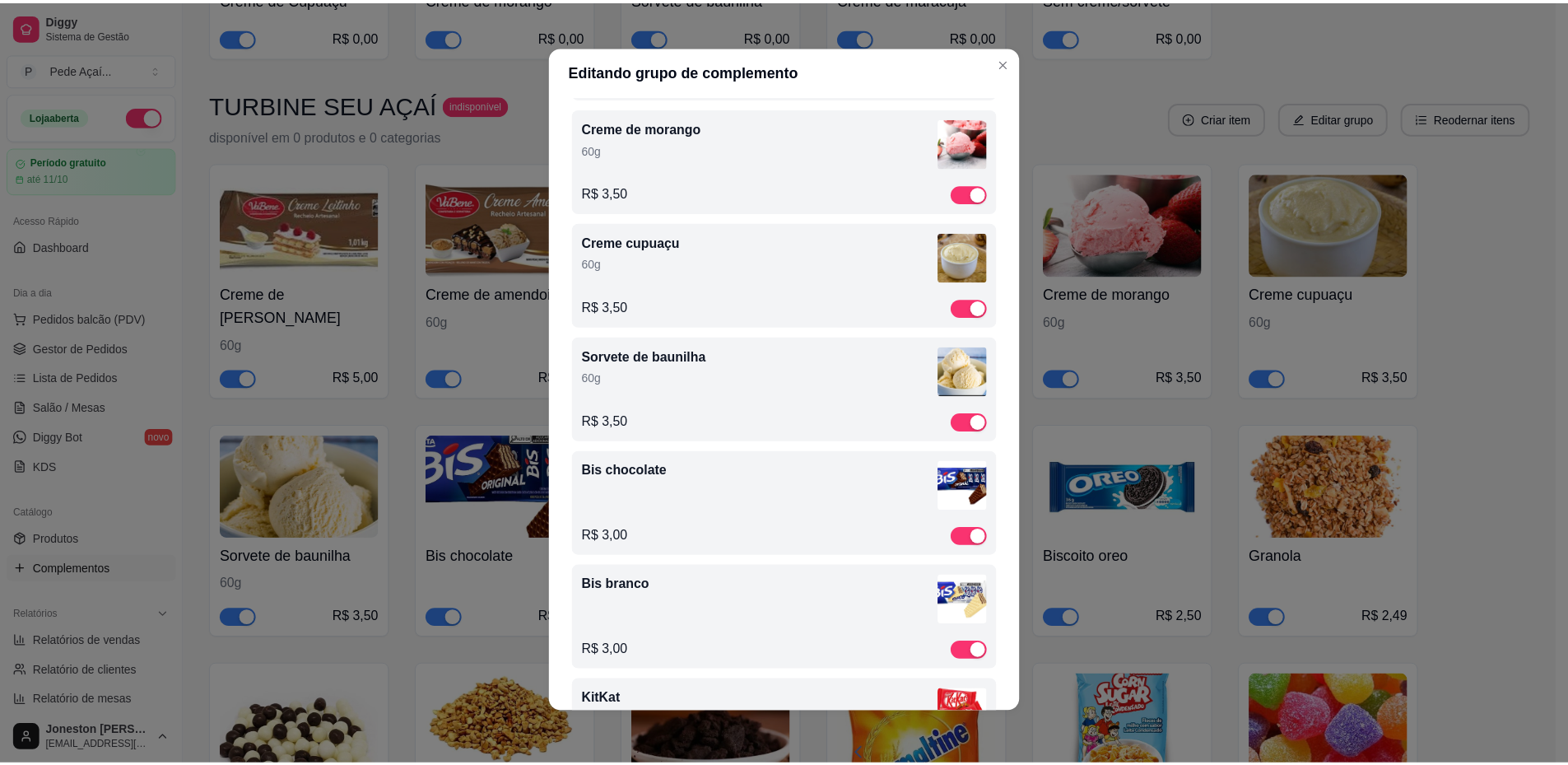
scroll to position [0, 0]
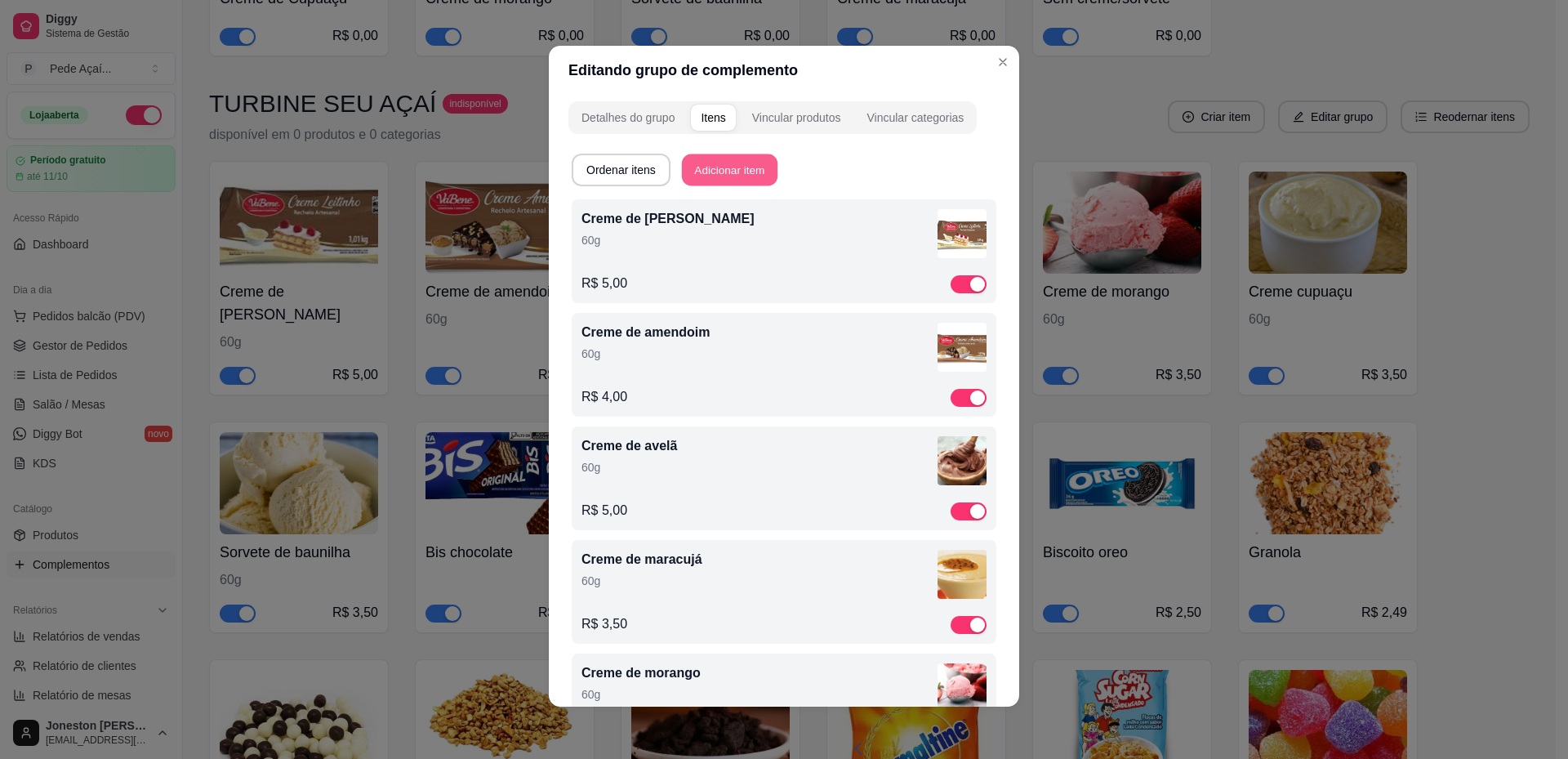
click at [715, 181] on button "Adicionar item" at bounding box center [730, 170] width 95 height 32
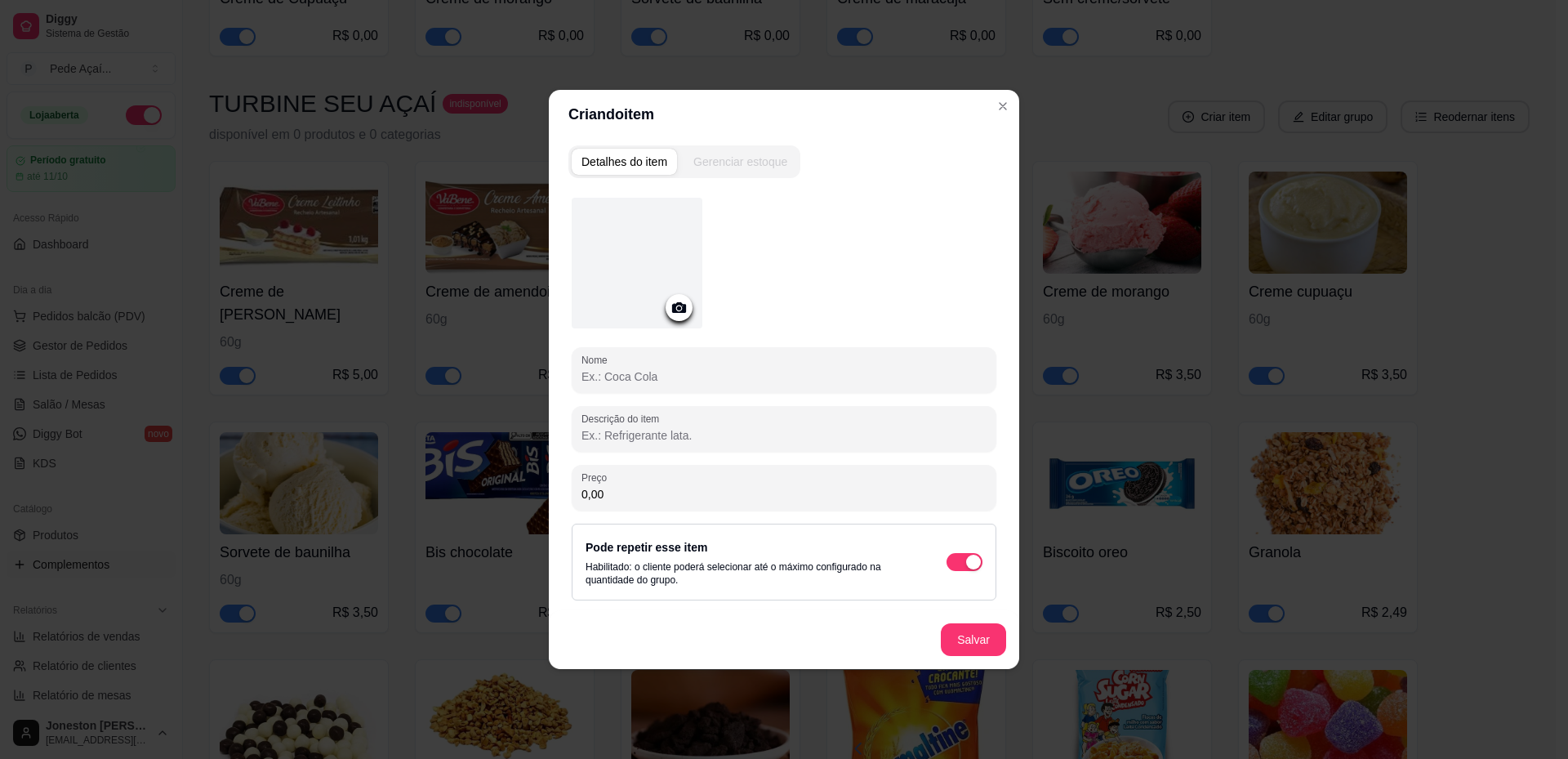
click at [646, 376] on input "Nome" at bounding box center [784, 377] width 405 height 16
type input "Cobertura Blue"
drag, startPoint x: 614, startPoint y: 491, endPoint x: 543, endPoint y: 481, distance: 71.7
click at [546, 486] on div "Criando item Detalhes do item Gerenciar estoque Nome Cobertura Blue Descrição d…" at bounding box center [784, 380] width 1568 height 759
type input "1,50"
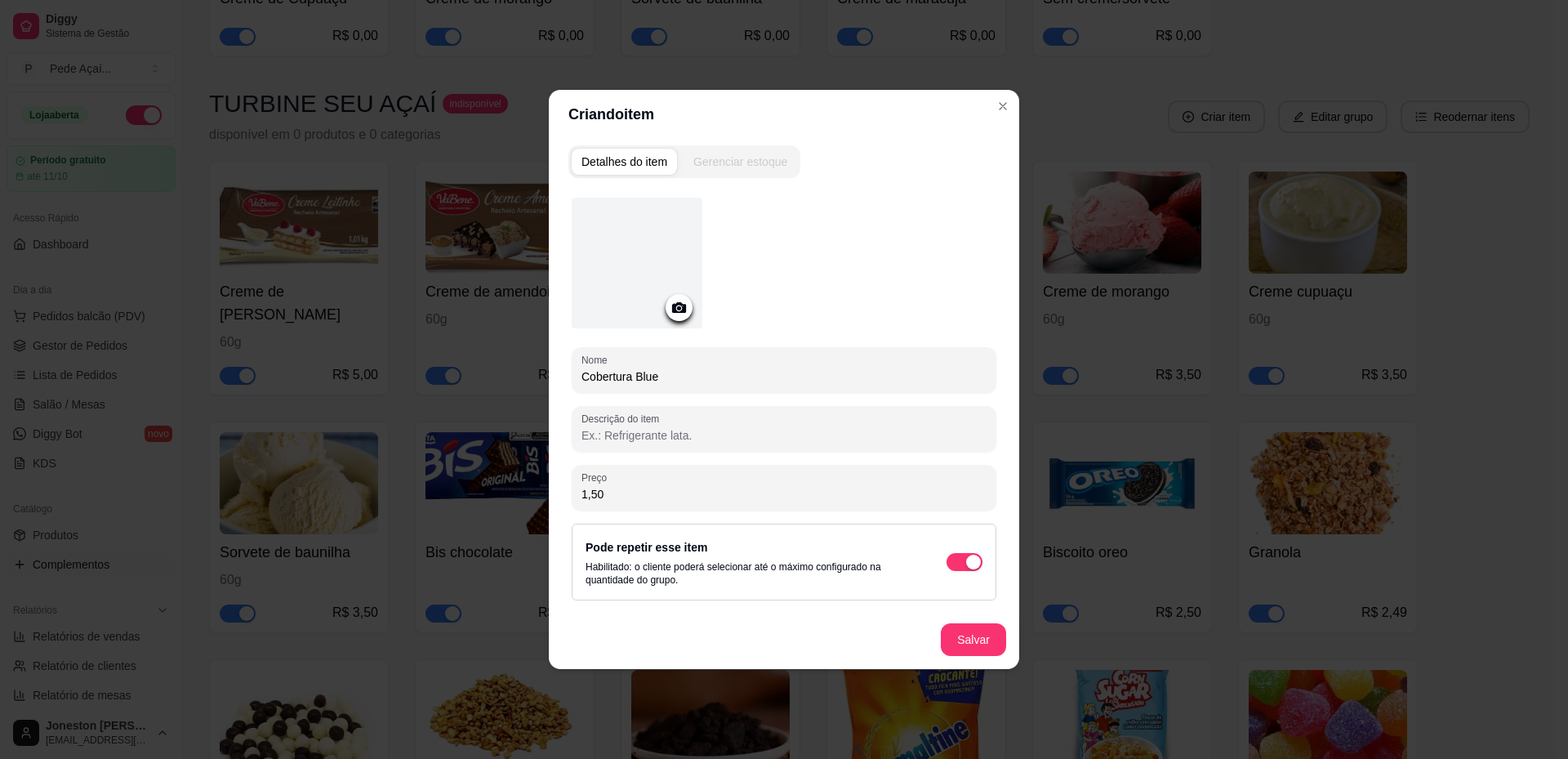
click at [678, 303] on icon at bounding box center [678, 307] width 14 height 11
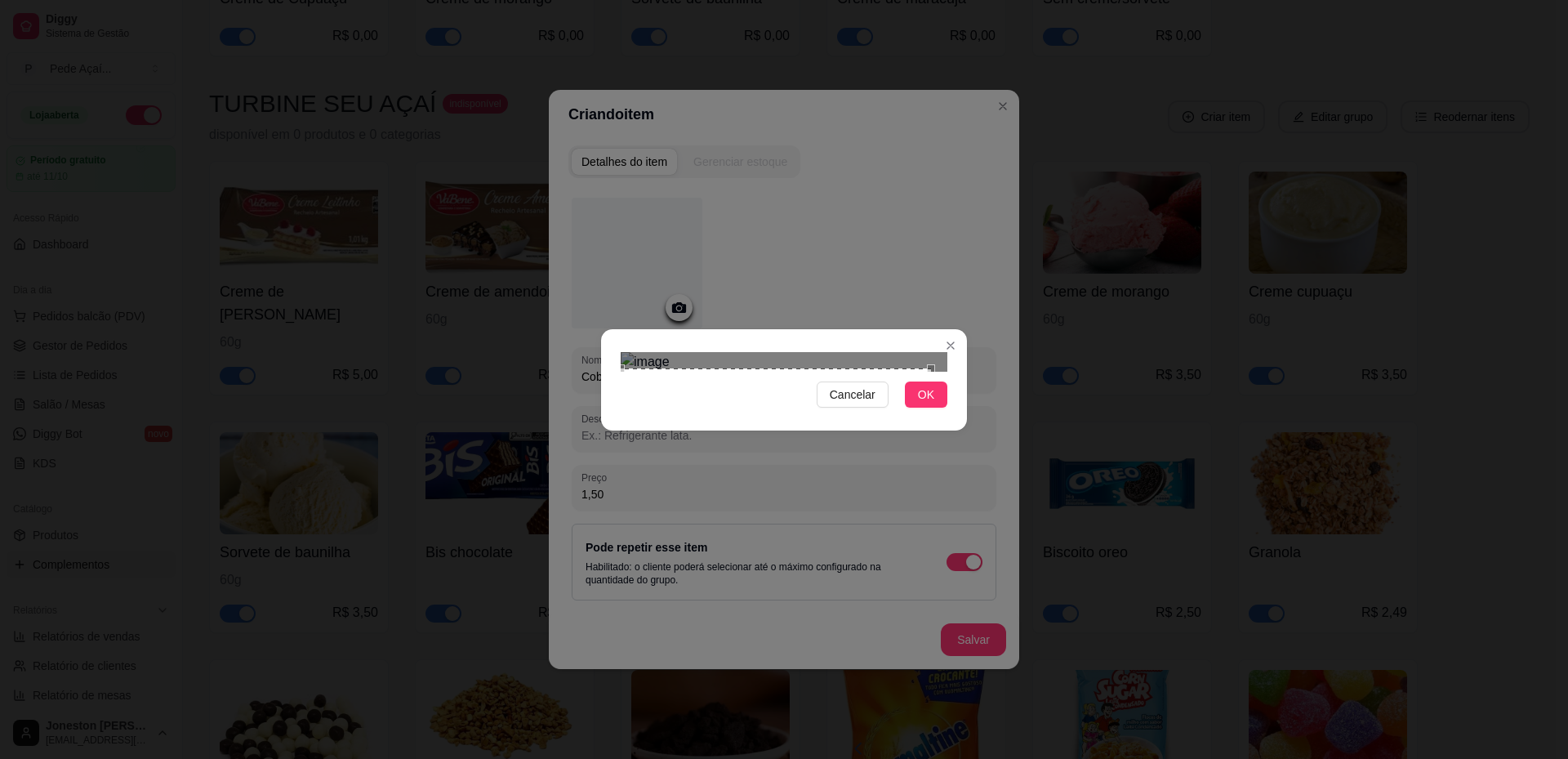
click at [614, 414] on div "Cancelar OK" at bounding box center [784, 380] width 366 height 69
click at [978, 186] on div "Cancelar OK" at bounding box center [784, 380] width 1568 height 759
click at [926, 408] on button "OK" at bounding box center [925, 394] width 42 height 27
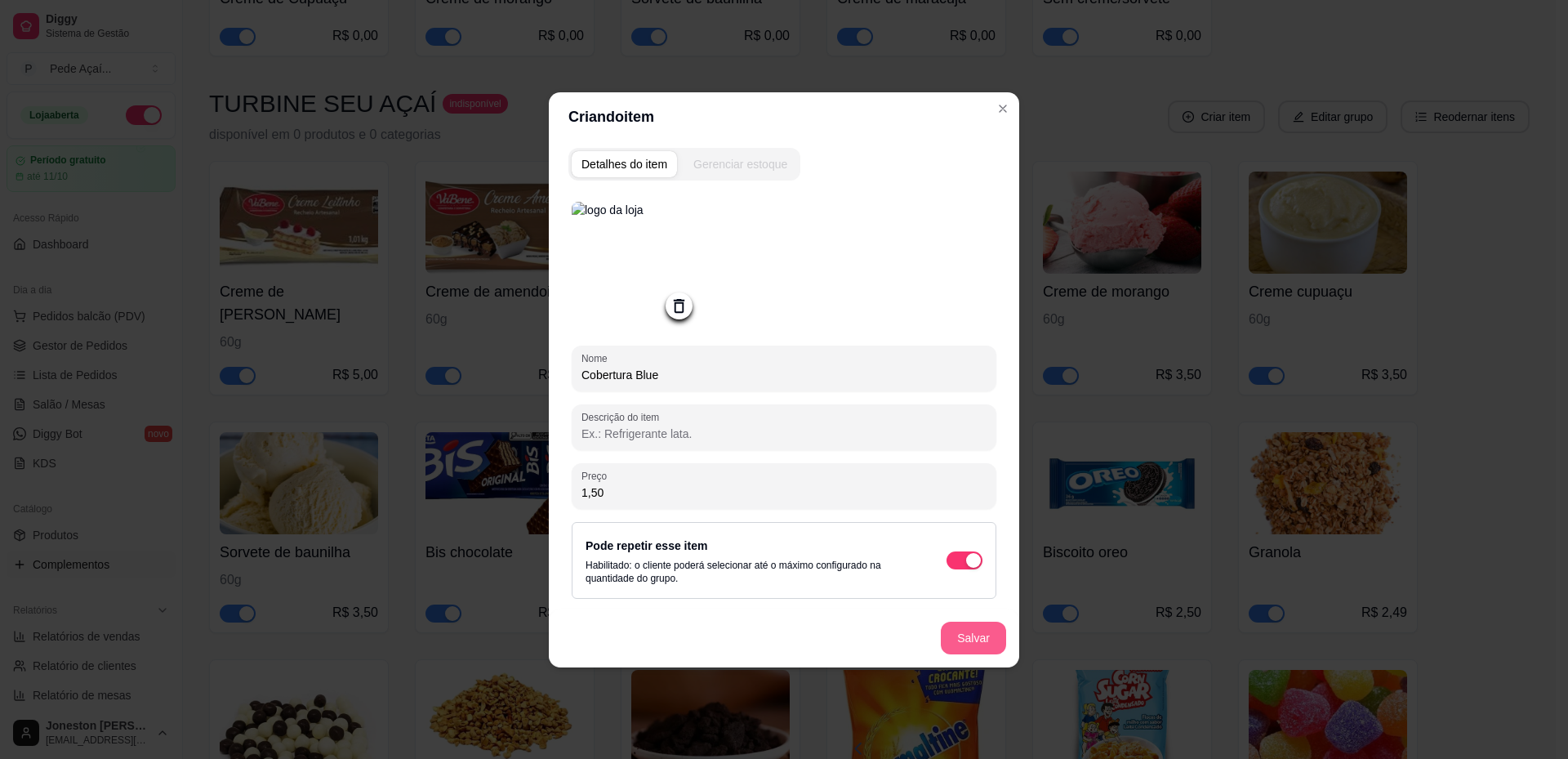
click at [977, 636] on button "Salvar" at bounding box center [973, 638] width 65 height 33
